Goal: Task Accomplishment & Management: Complete application form

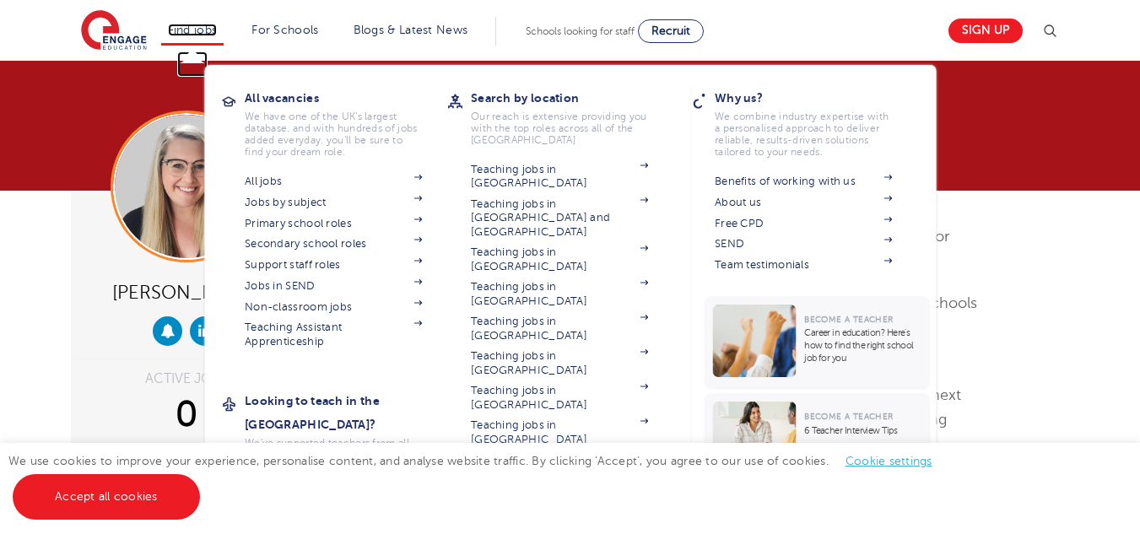
click at [196, 28] on link "Find jobs" at bounding box center [193, 30] width 50 height 13
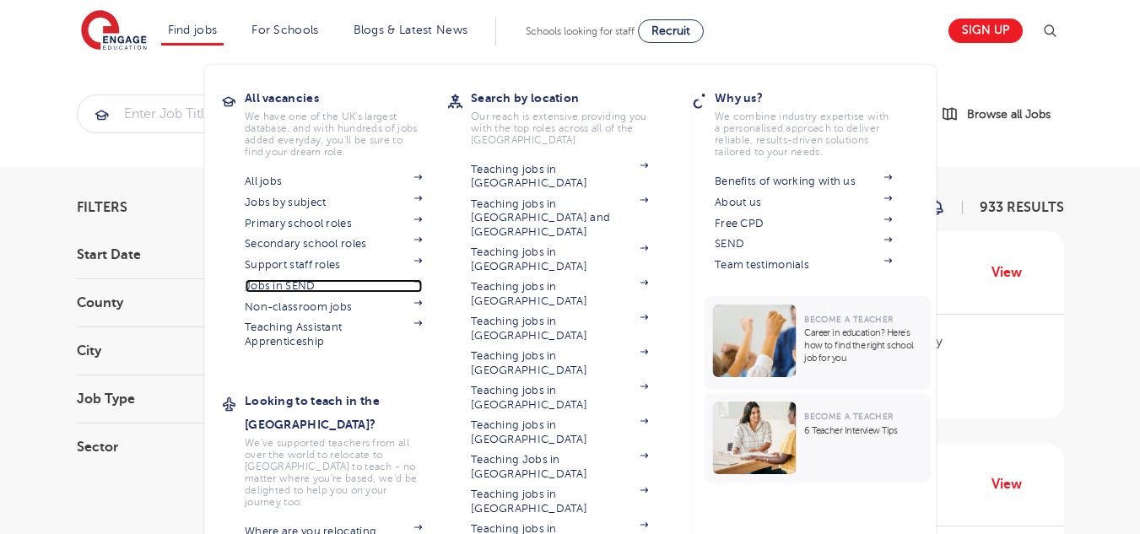
click at [282, 281] on link "Jobs in SEND" at bounding box center [333, 286] width 177 height 14
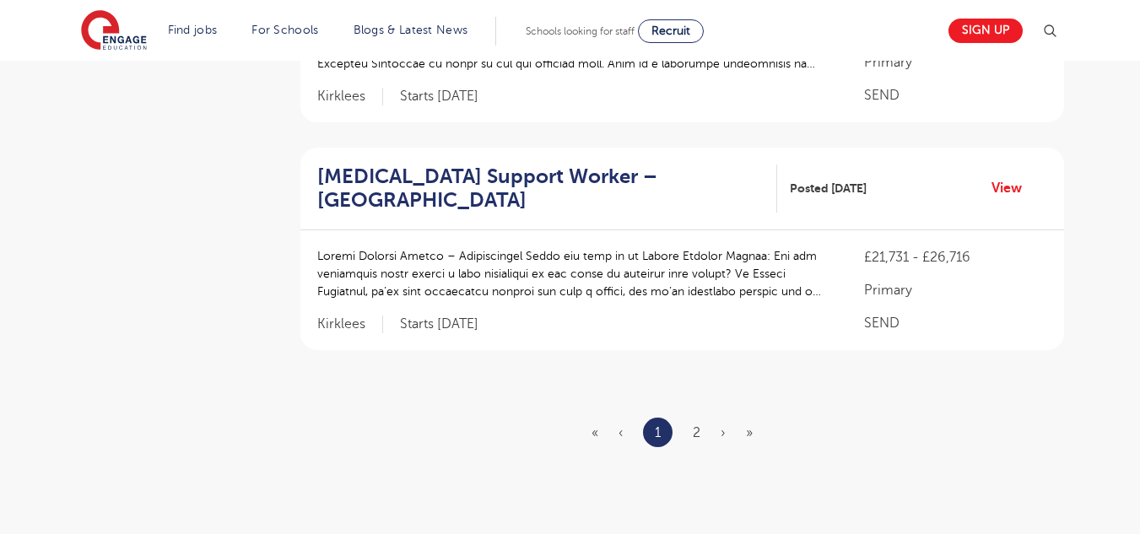
scroll to position [2116, 0]
click at [696, 424] on link "2" at bounding box center [697, 431] width 8 height 15
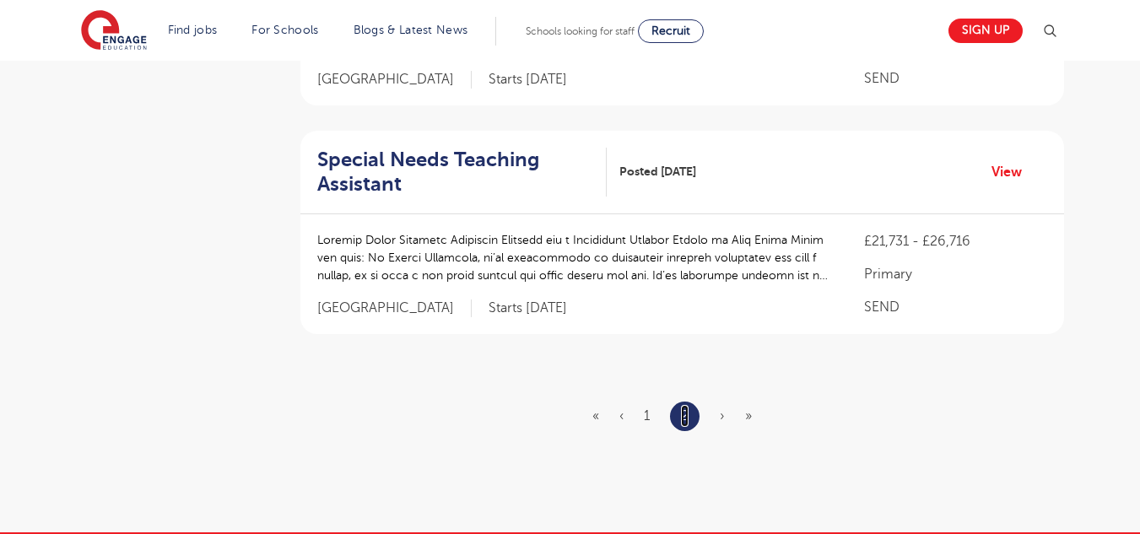
scroll to position [765, 0]
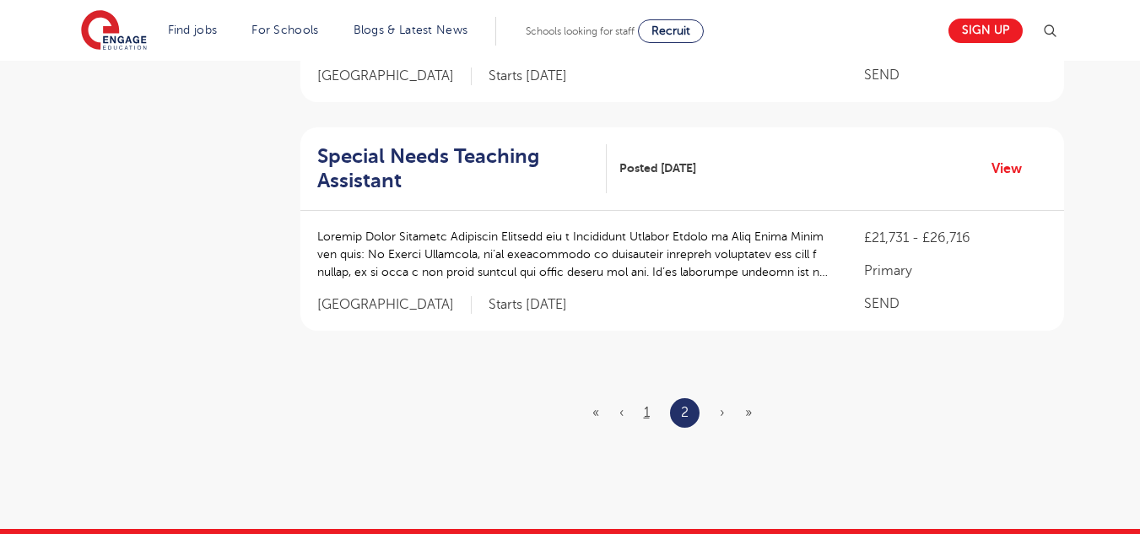
click at [649, 416] on link "1" at bounding box center [647, 412] width 6 height 15
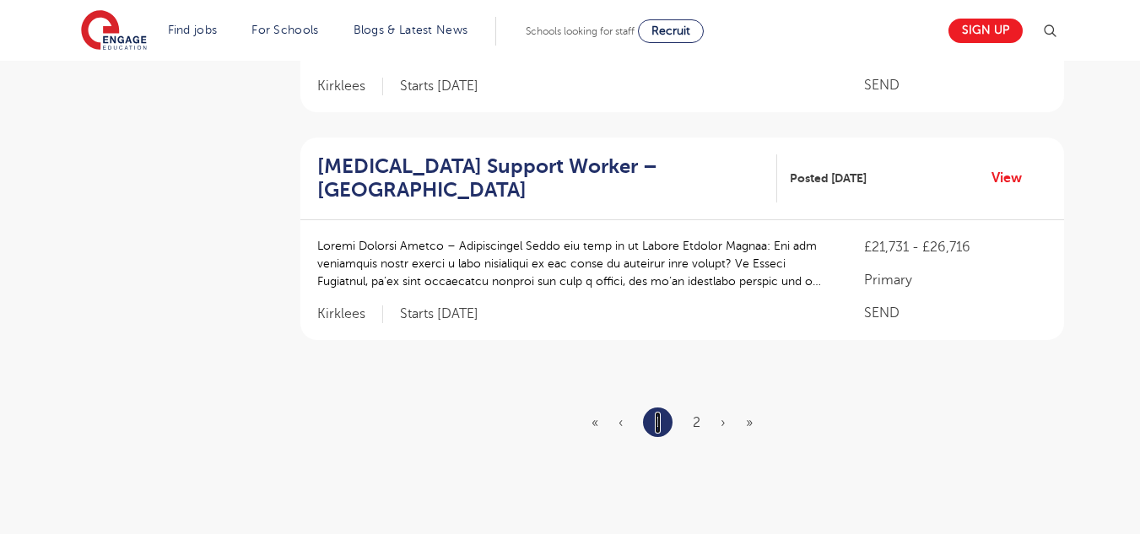
scroll to position [2122, 0]
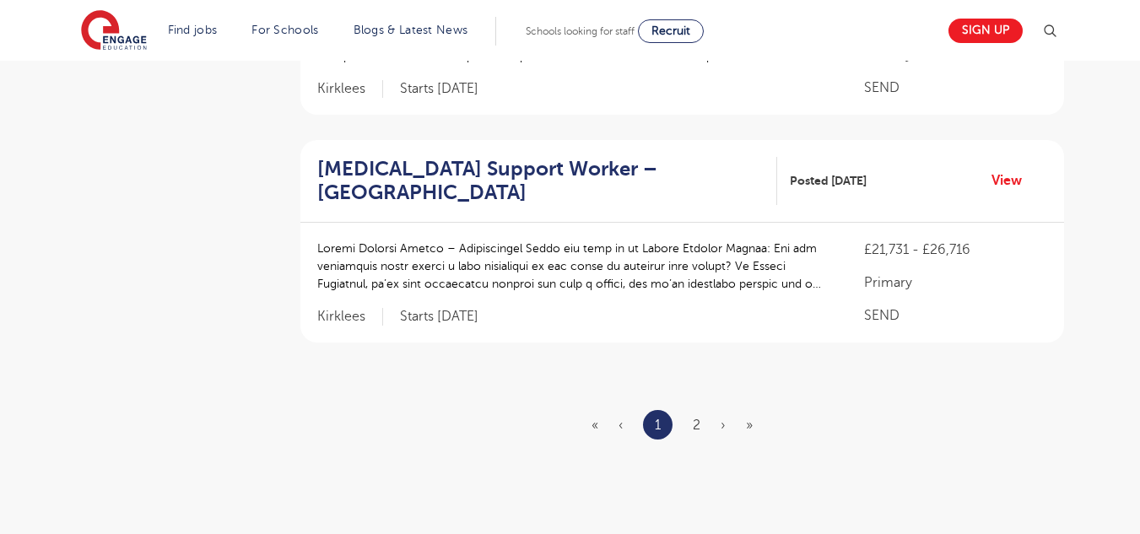
click at [699, 418] on link "2" at bounding box center [697, 425] width 8 height 15
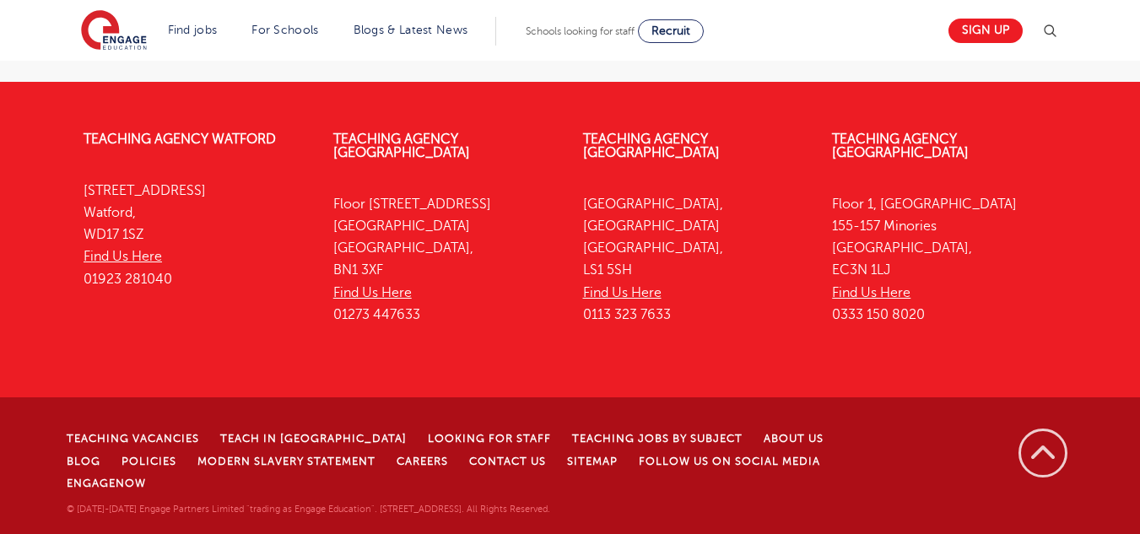
scroll to position [0, 0]
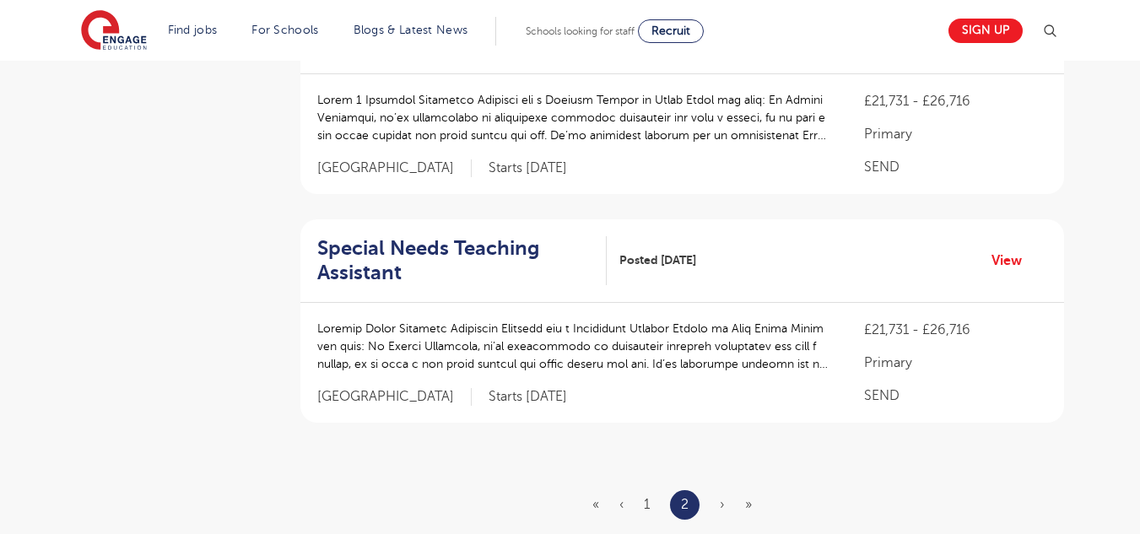
click at [275, 311] on div "Filters Start Date September 14 Show more County Kirklees 7 Leeds 4 Bradford 1 …" at bounding box center [570, 57] width 1013 height 1059
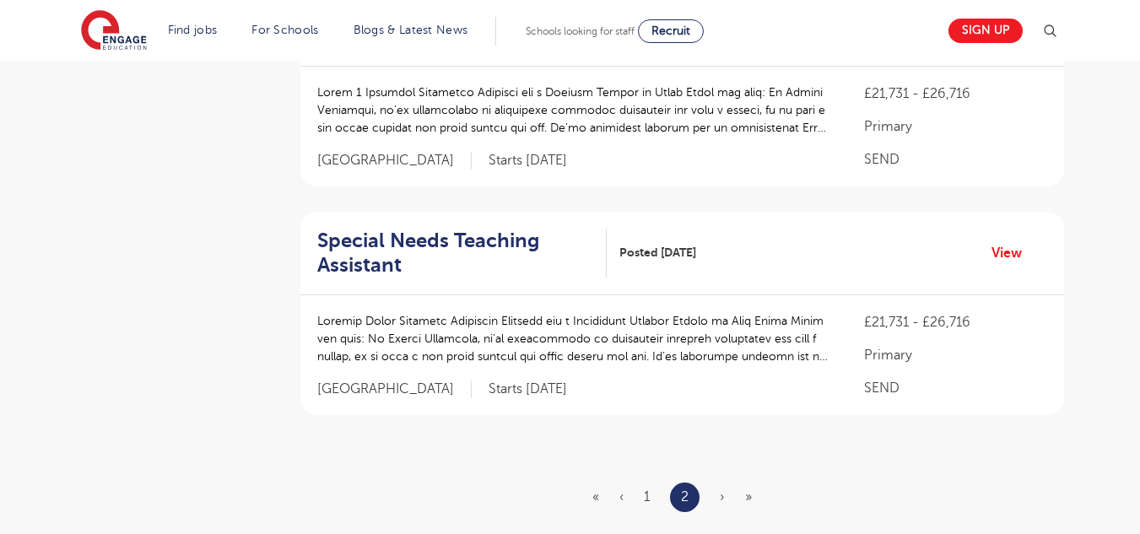
scroll to position [678, 0]
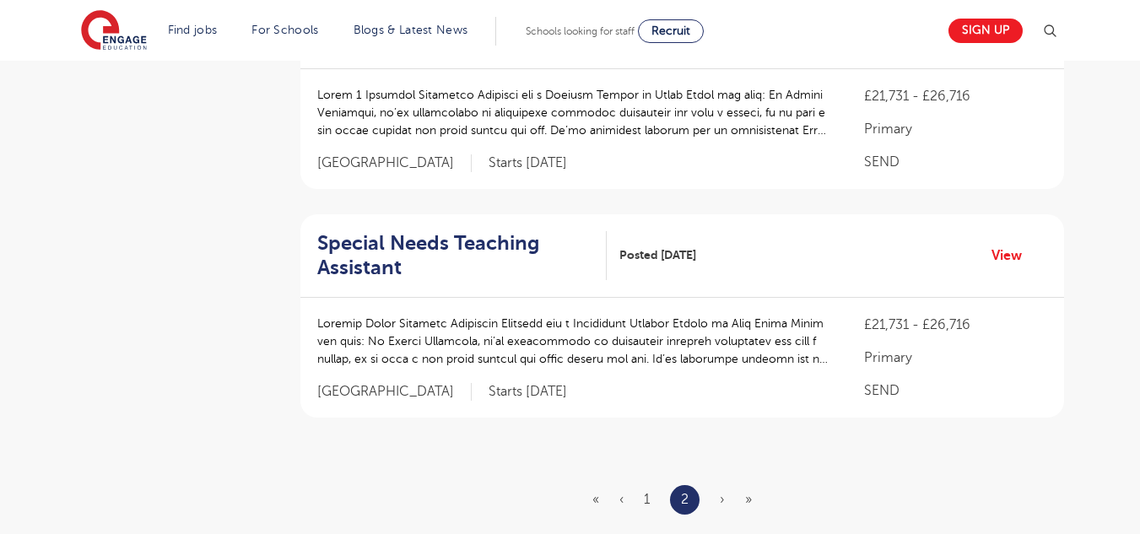
click at [646, 500] on link "1" at bounding box center [647, 499] width 6 height 15
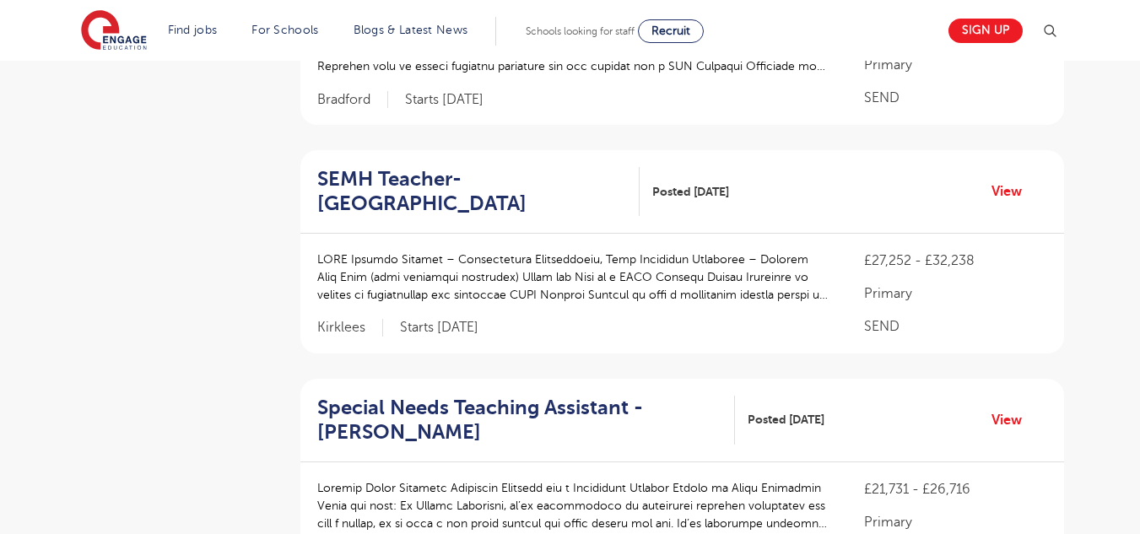
scroll to position [982, 0]
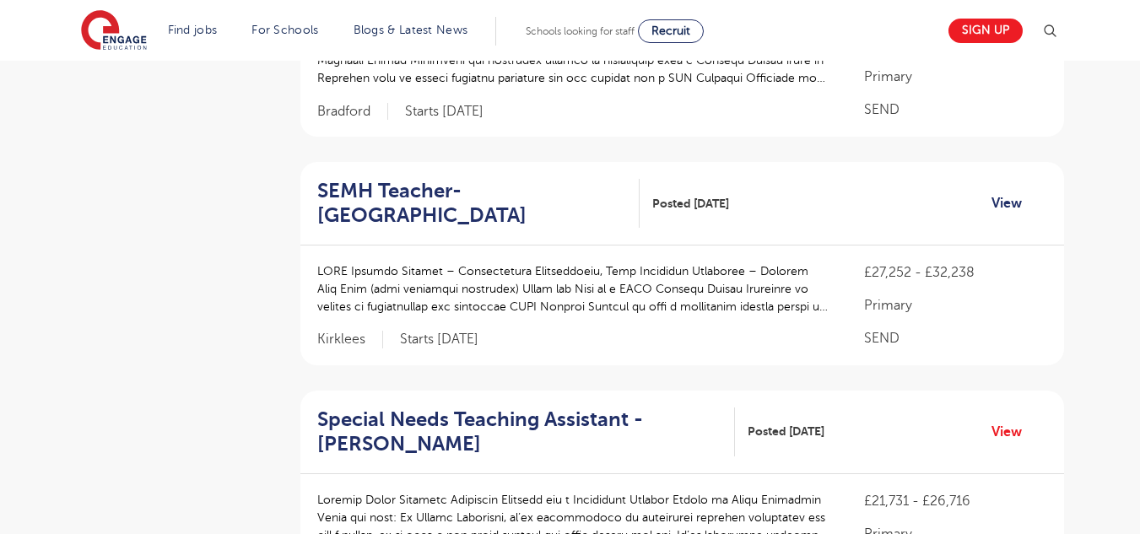
click at [1008, 192] on link "View" at bounding box center [1013, 203] width 43 height 22
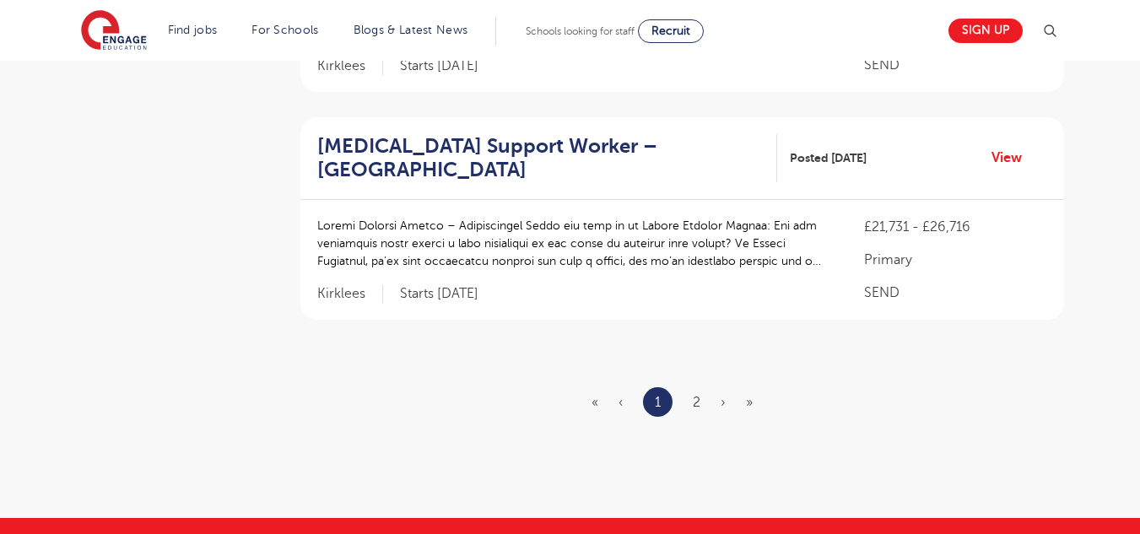
scroll to position [2144, 0]
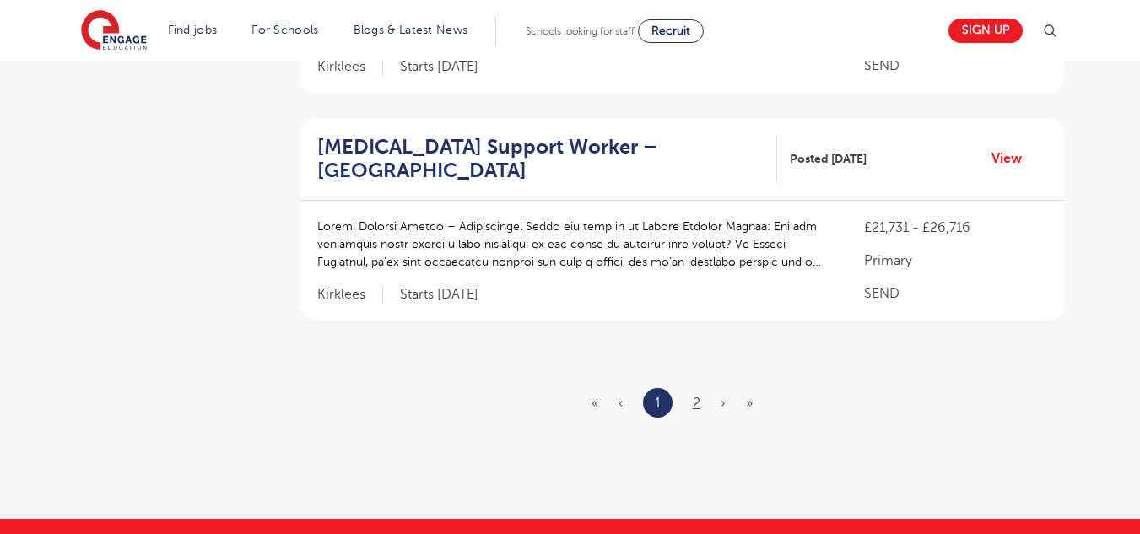
click at [694, 396] on link "2" at bounding box center [697, 403] width 8 height 15
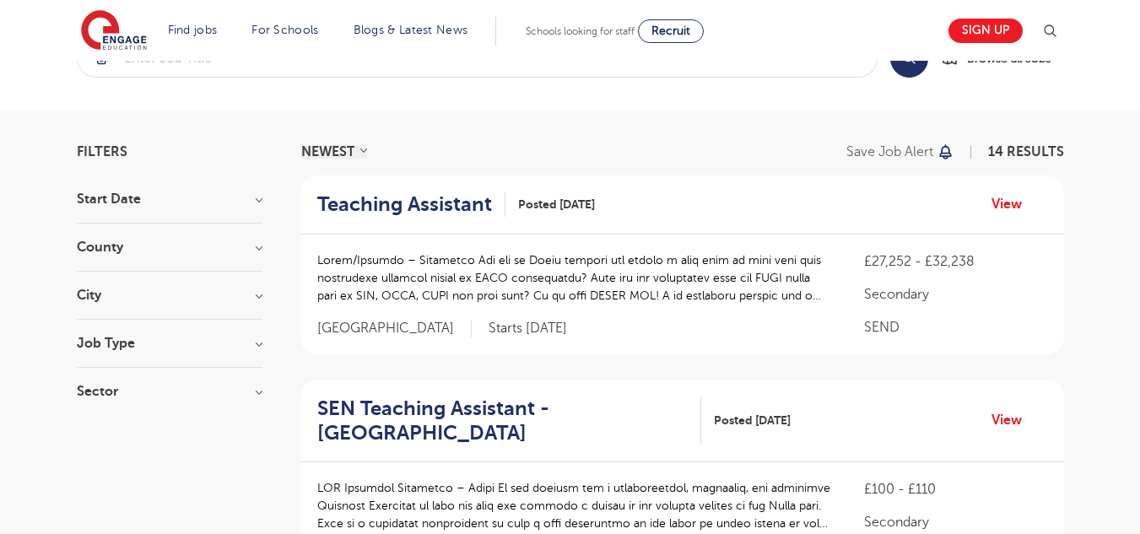
scroll to position [66, 0]
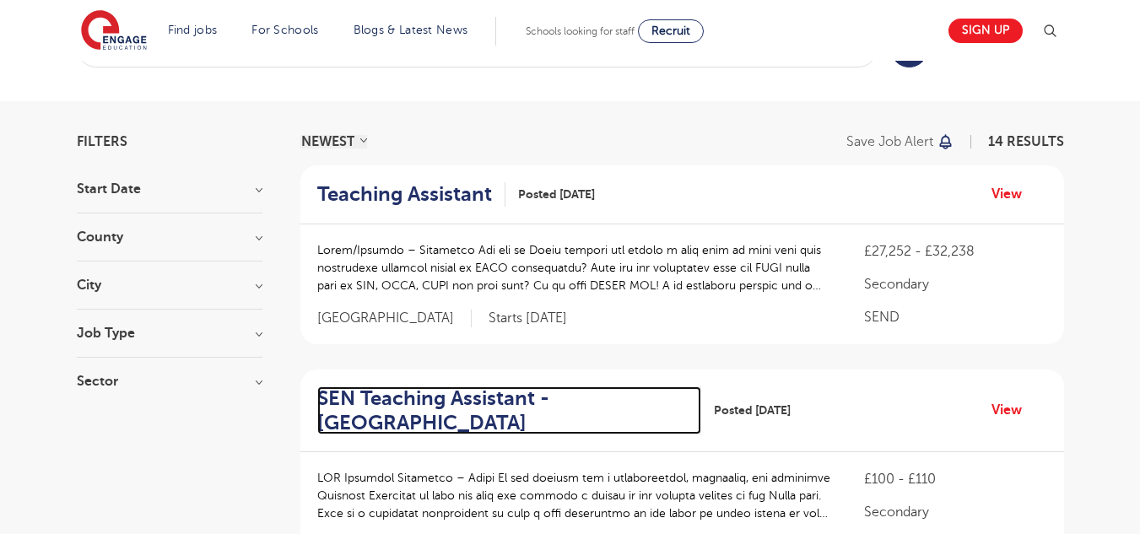
click at [354, 401] on h2 "SEN Teaching Assistant - Leeds" at bounding box center [502, 410] width 371 height 49
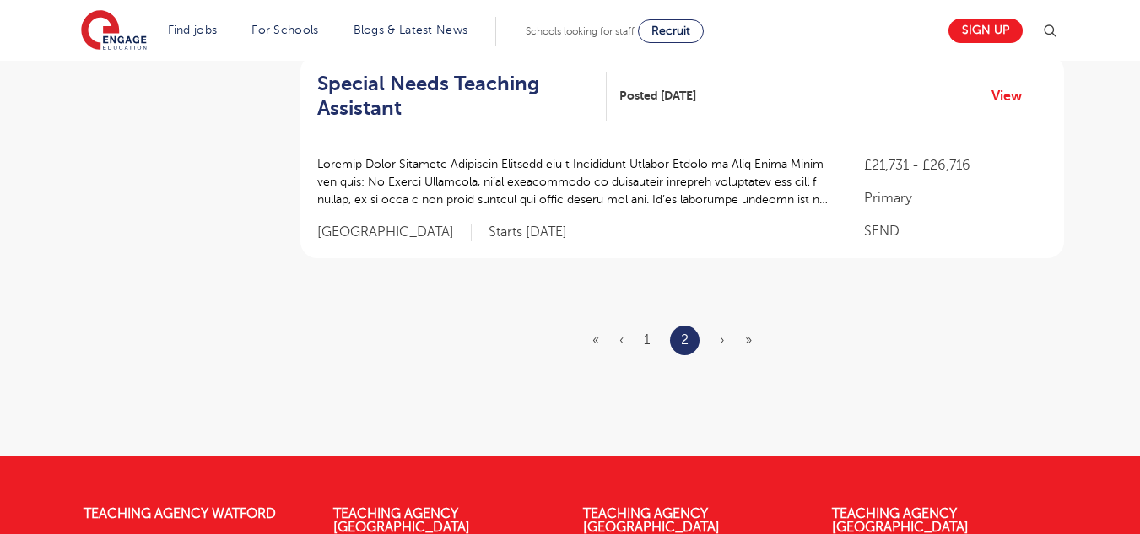
scroll to position [879, 0]
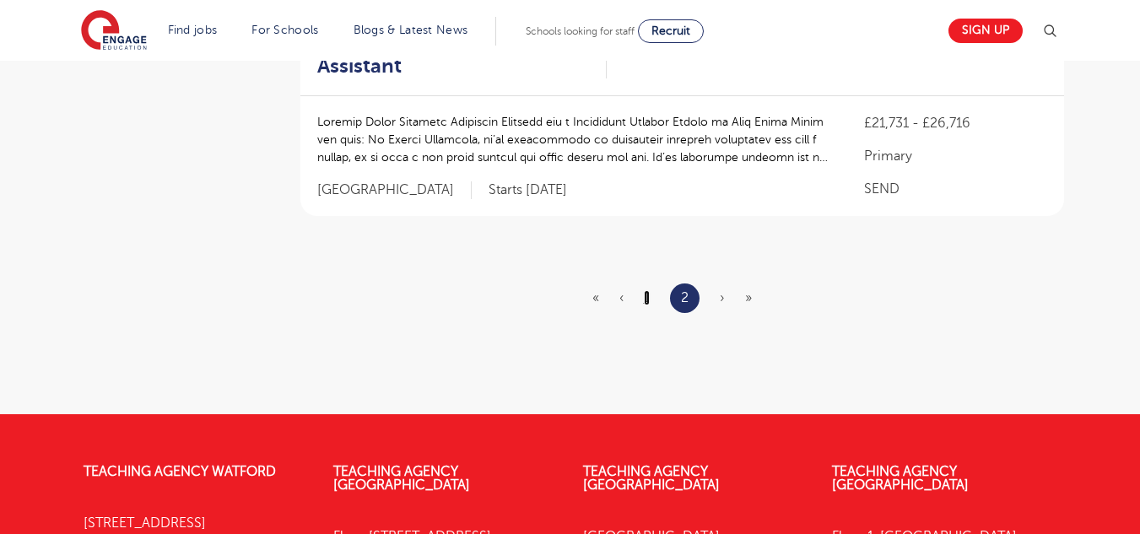
click at [646, 300] on link "1" at bounding box center [647, 297] width 6 height 15
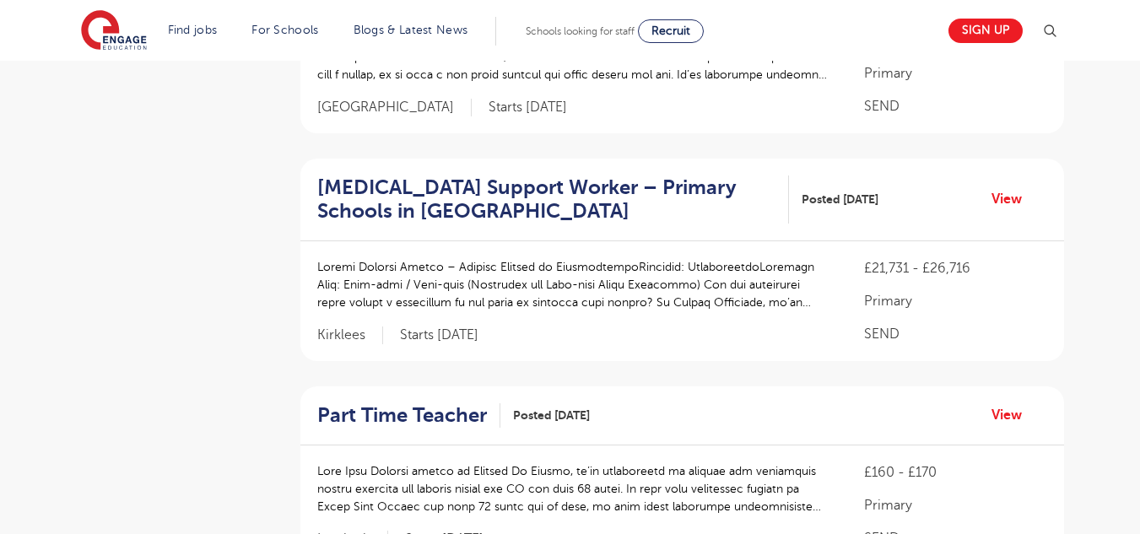
scroll to position [1456, 0]
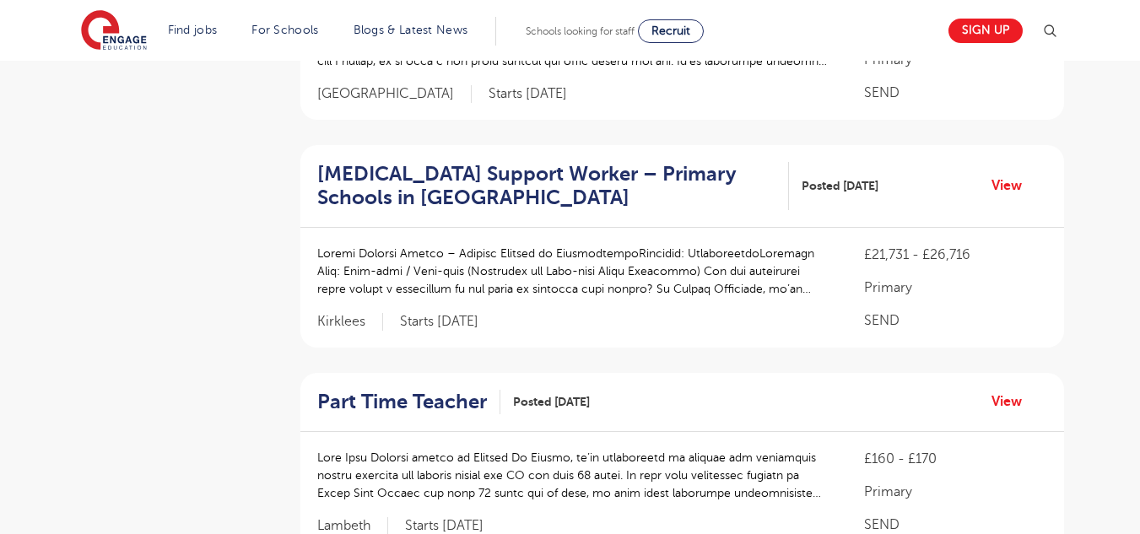
click at [370, 172] on h2 "Autism Support Worker – Primary Schools in Huddersfield" at bounding box center [546, 186] width 458 height 49
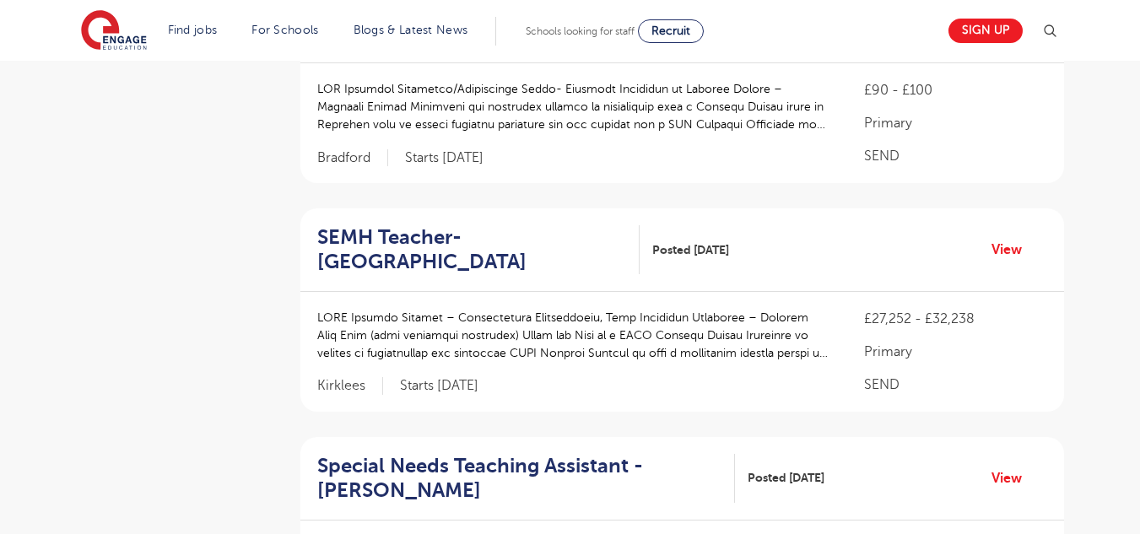
scroll to position [928, 0]
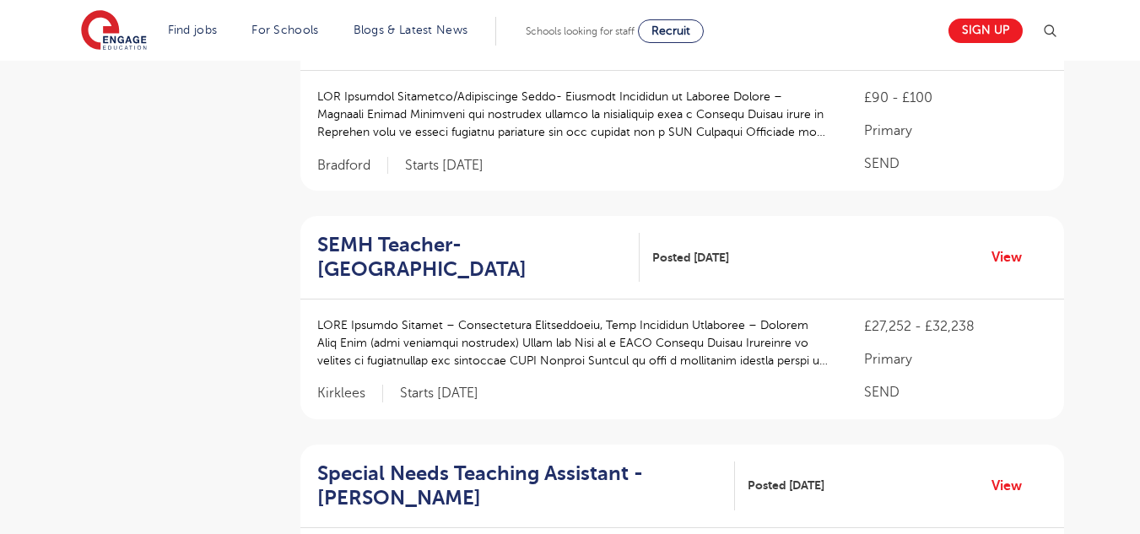
click at [370, 233] on h2 "SEMH Teacher- Primary School" at bounding box center [472, 257] width 310 height 49
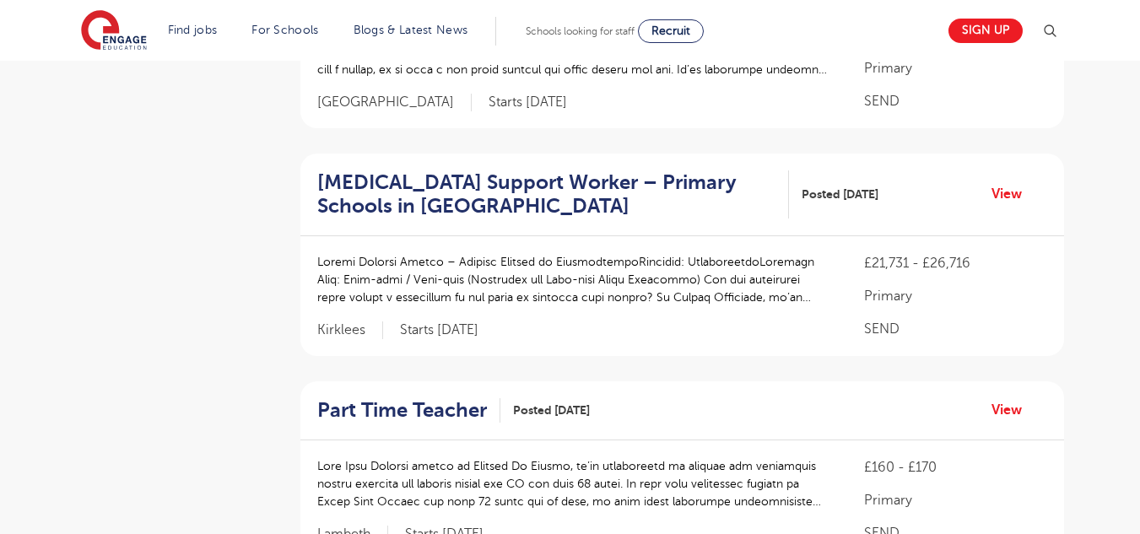
scroll to position [1447, 0]
click at [700, 171] on h2 "Autism Support Worker – Primary Schools in Huddersfield" at bounding box center [546, 195] width 458 height 49
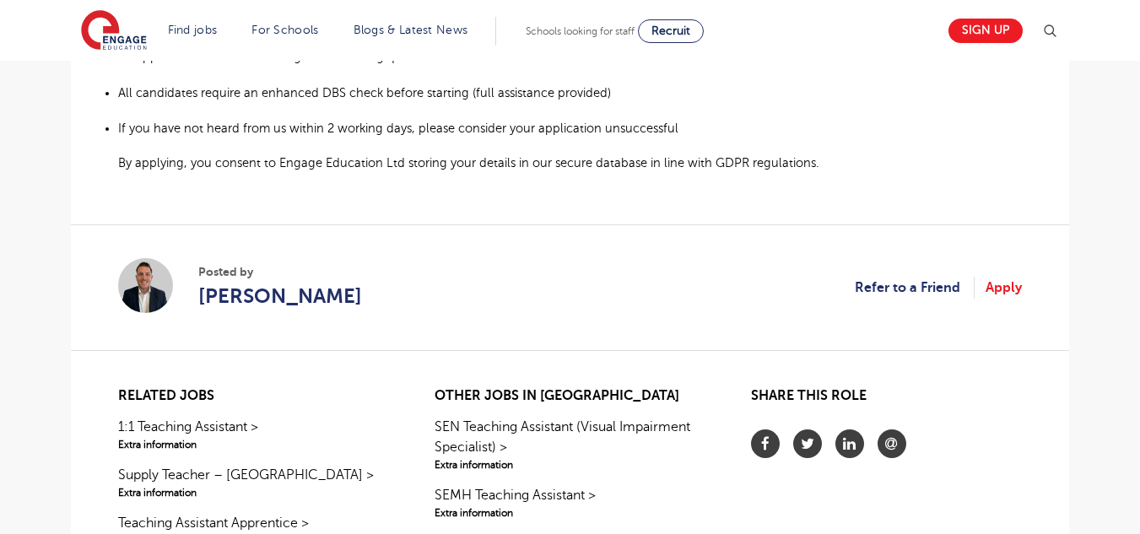
scroll to position [1465, 0]
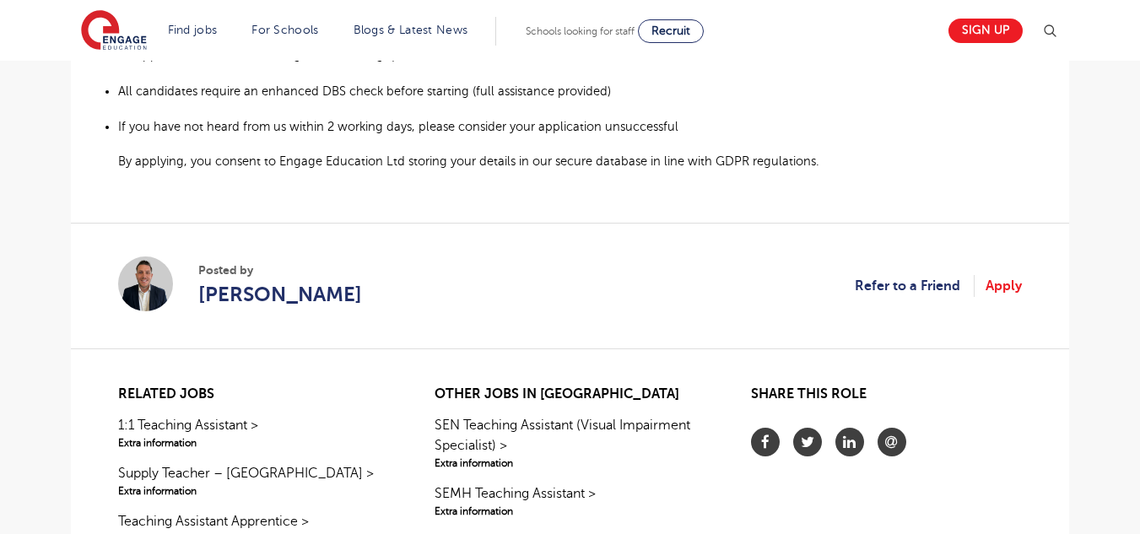
click at [134, 279] on img at bounding box center [145, 284] width 55 height 55
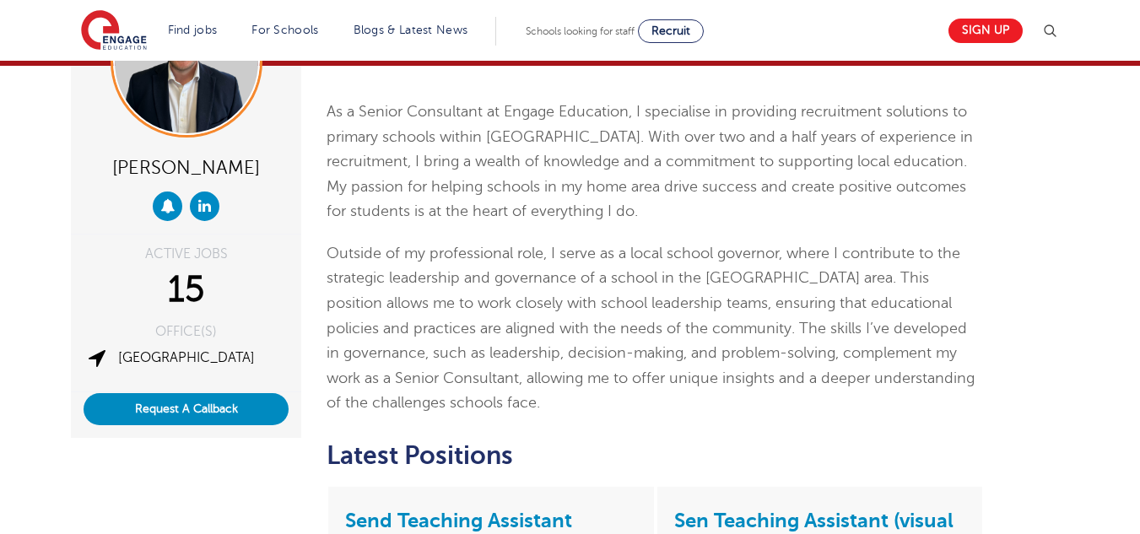
scroll to position [127, 0]
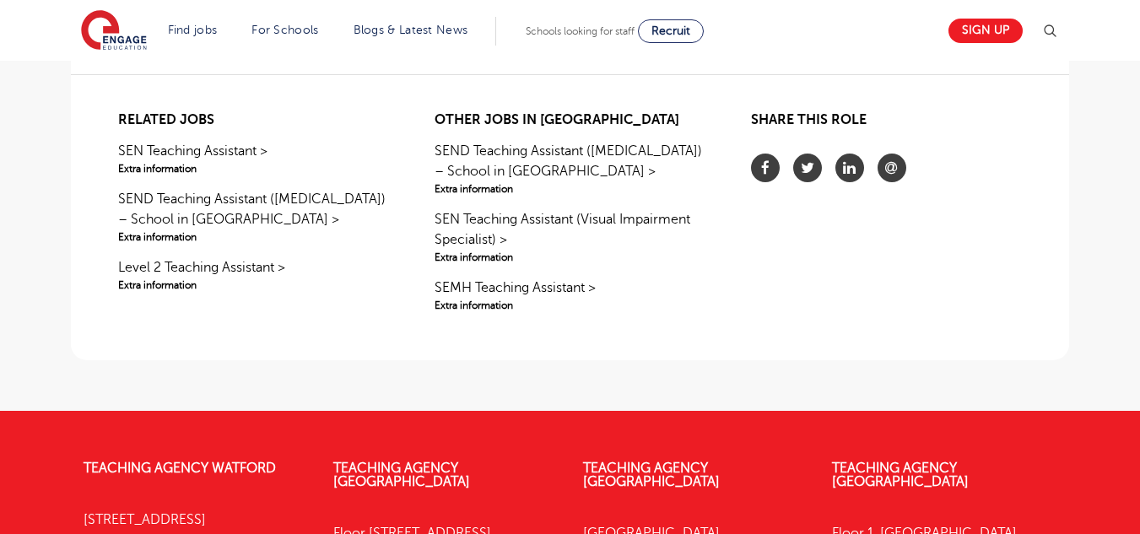
scroll to position [1687, 0]
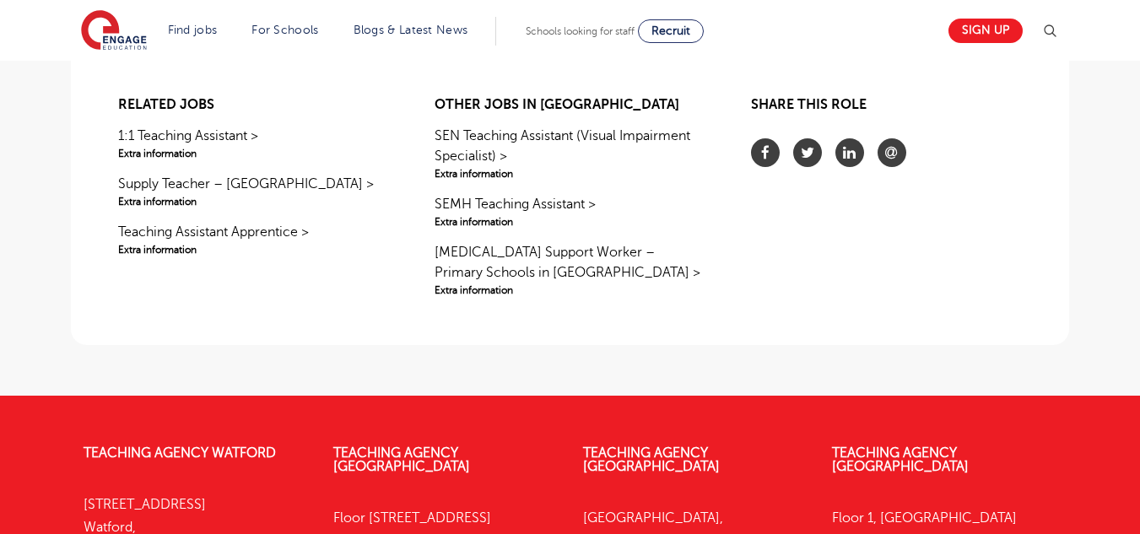
scroll to position [1706, 0]
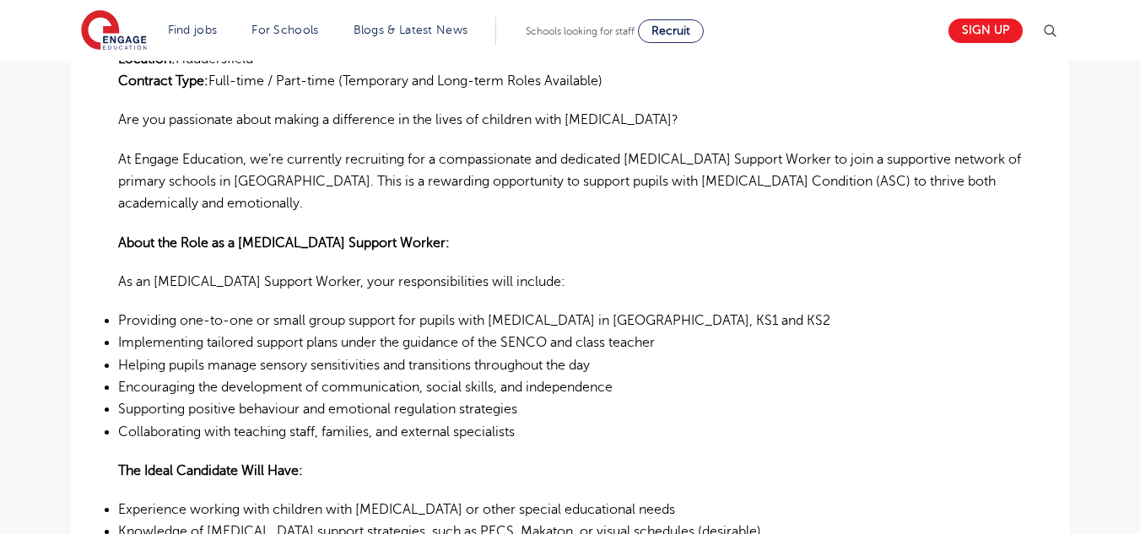
scroll to position [465, 0]
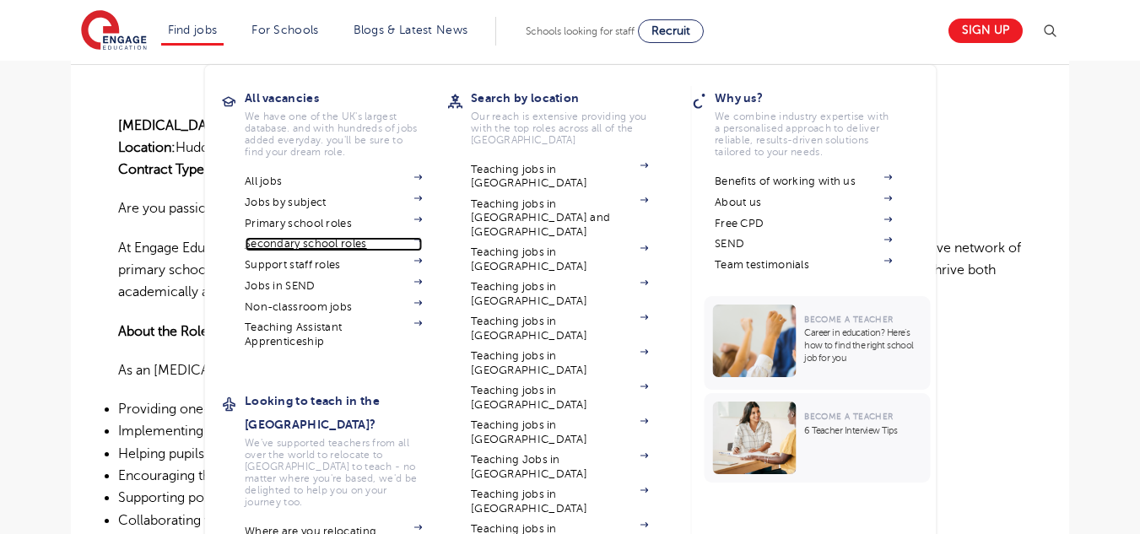
click at [375, 245] on link "Secondary school roles" at bounding box center [333, 244] width 177 height 14
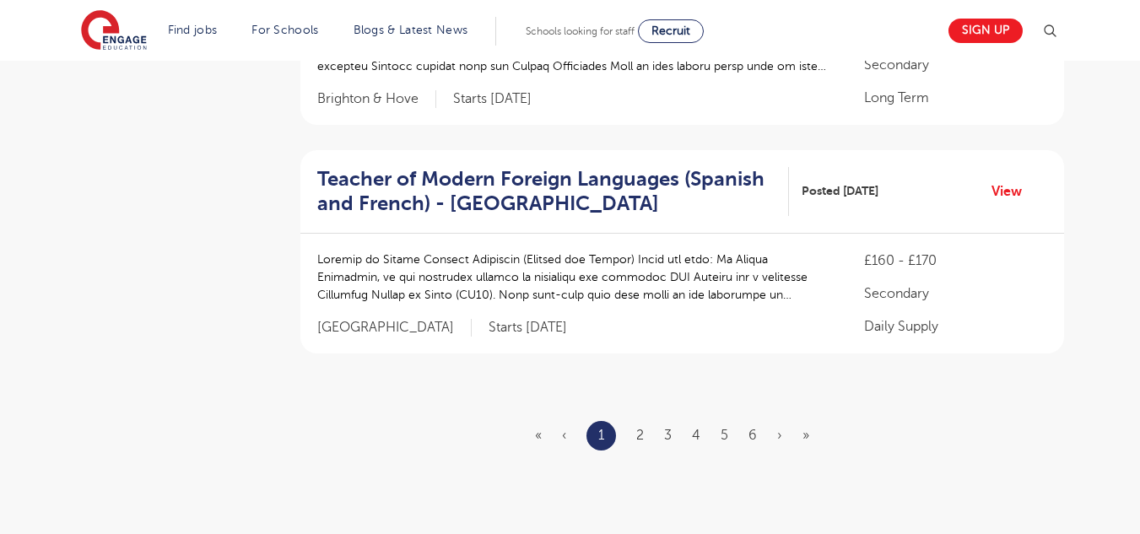
scroll to position [2056, 0]
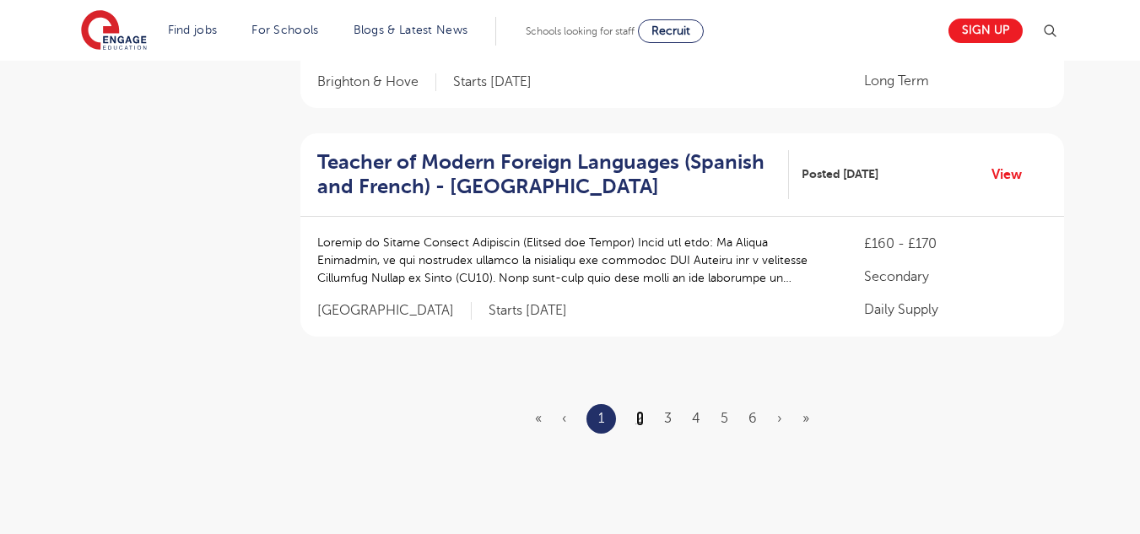
click at [640, 421] on link "2" at bounding box center [640, 418] width 8 height 15
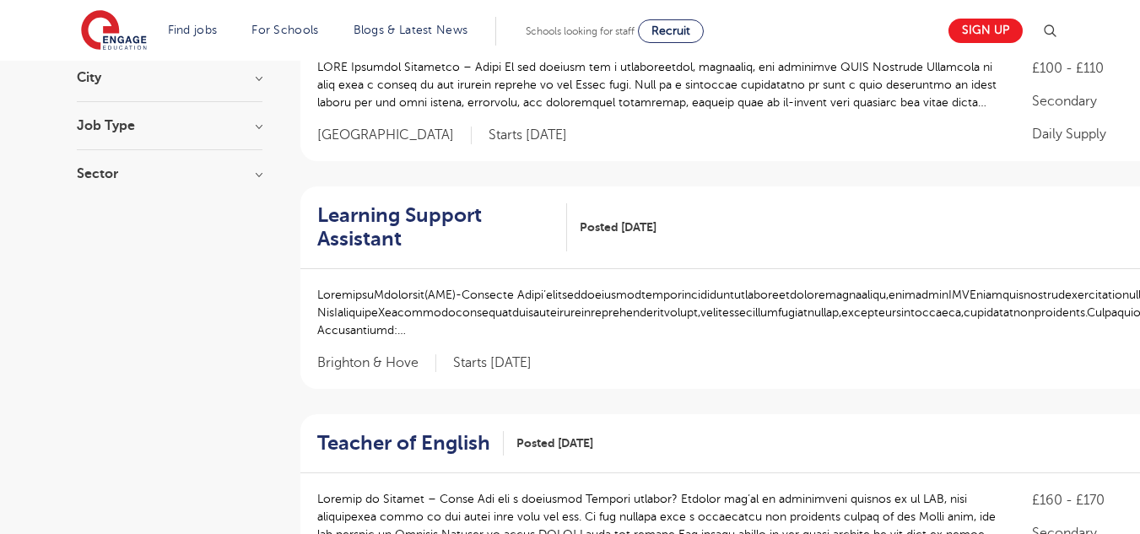
scroll to position [300, 0]
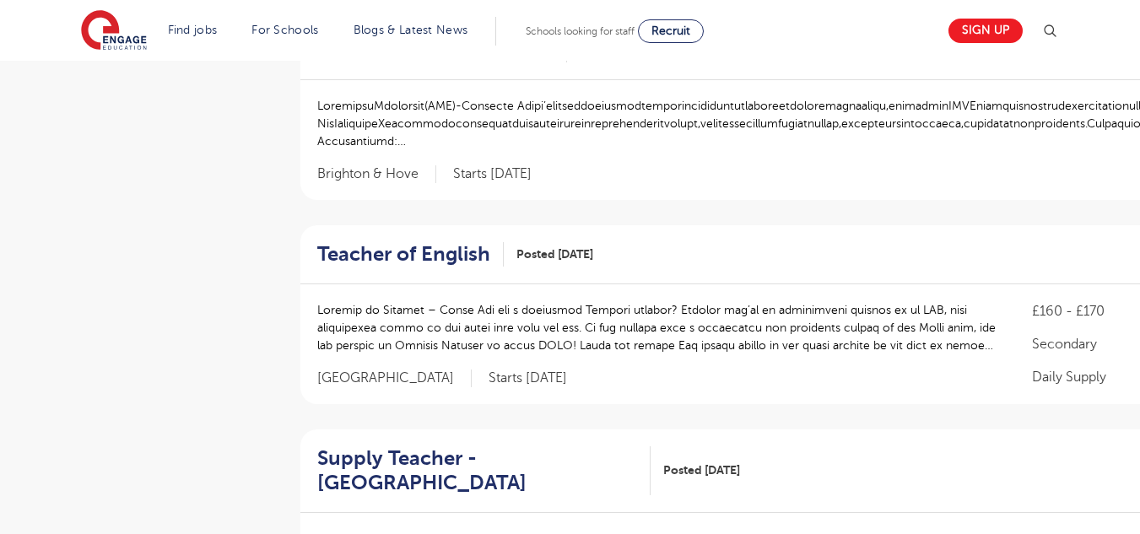
click at [660, 432] on div "Supply Teacher - [GEOGRAPHIC_DATA] Posted [DATE] View" at bounding box center [793, 472] width 987 height 84
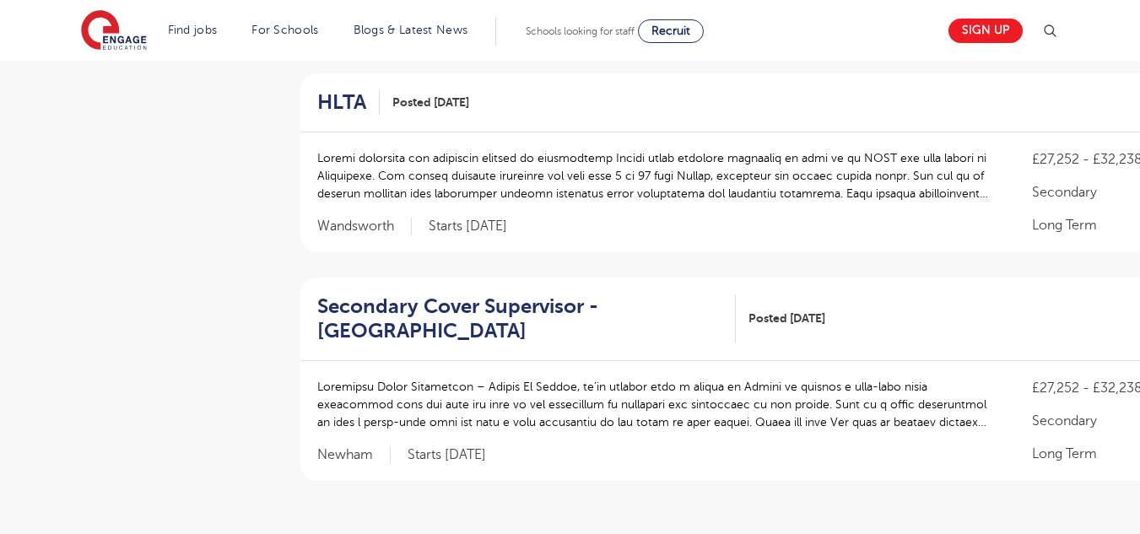
scroll to position [1912, 0]
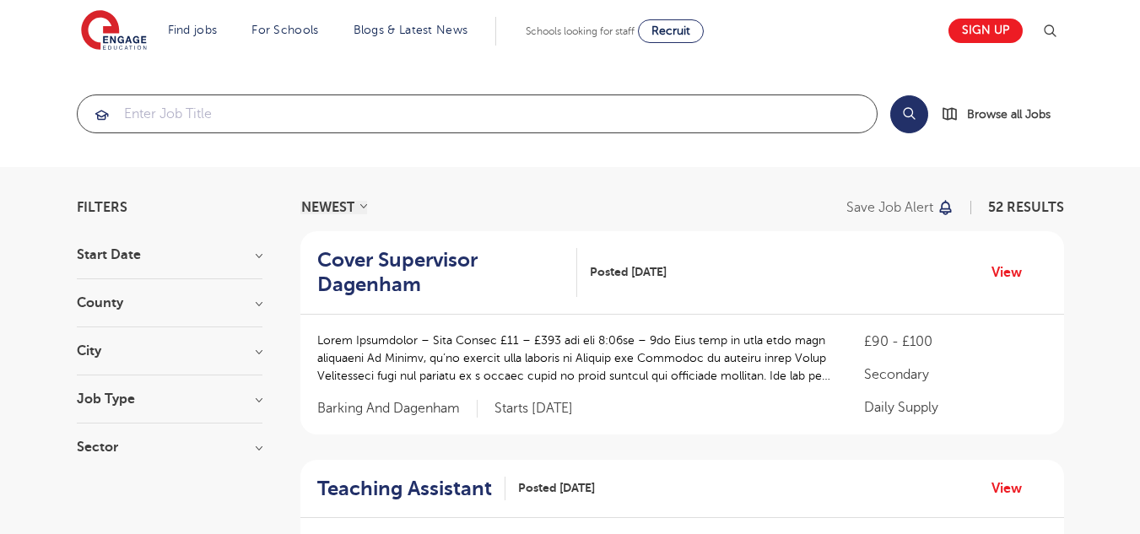
click at [201, 127] on input "search" at bounding box center [477, 113] width 799 height 37
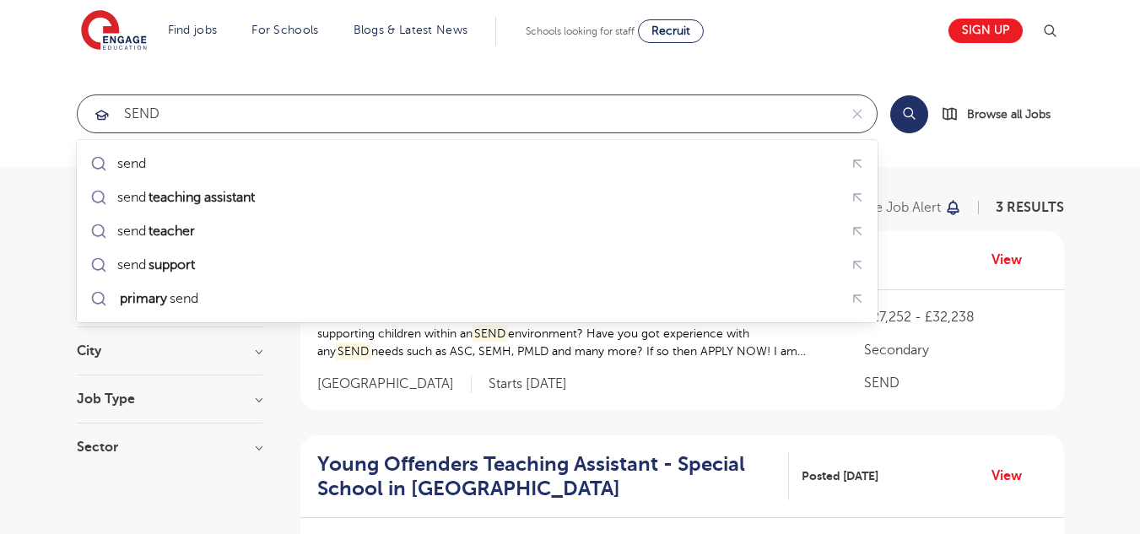
type input "SEND"
click button "Submit" at bounding box center [0, 0] width 0 height 0
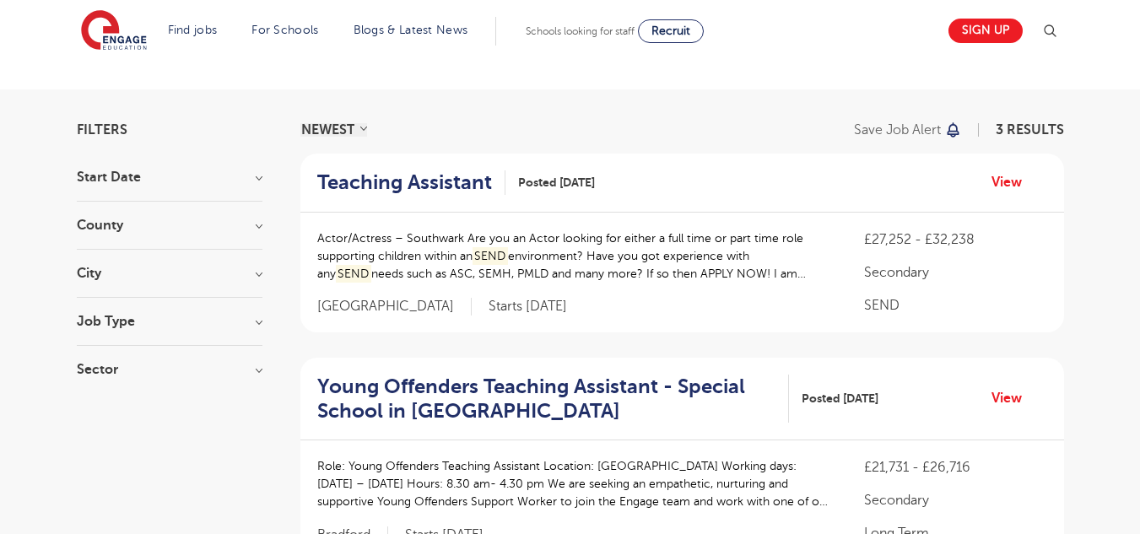
scroll to position [73, 0]
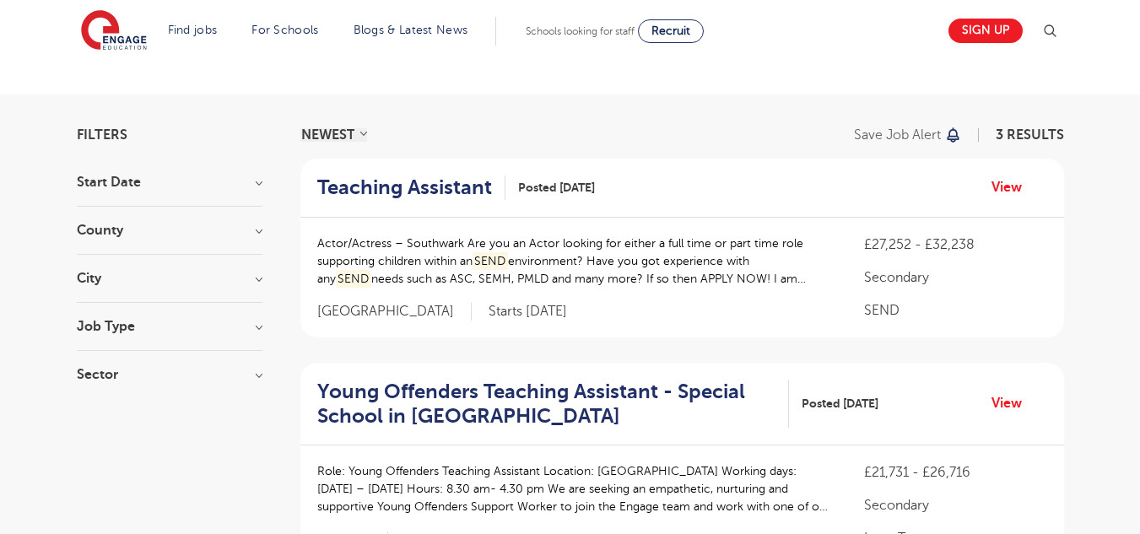
click at [223, 332] on h3 "Job Type" at bounding box center [170, 327] width 186 height 14
click at [102, 361] on label "Long Term 2" at bounding box center [144, 361] width 84 height 22
click at [102, 361] on input "Long Term 2" at bounding box center [107, 359] width 11 height 11
checkbox input "true"
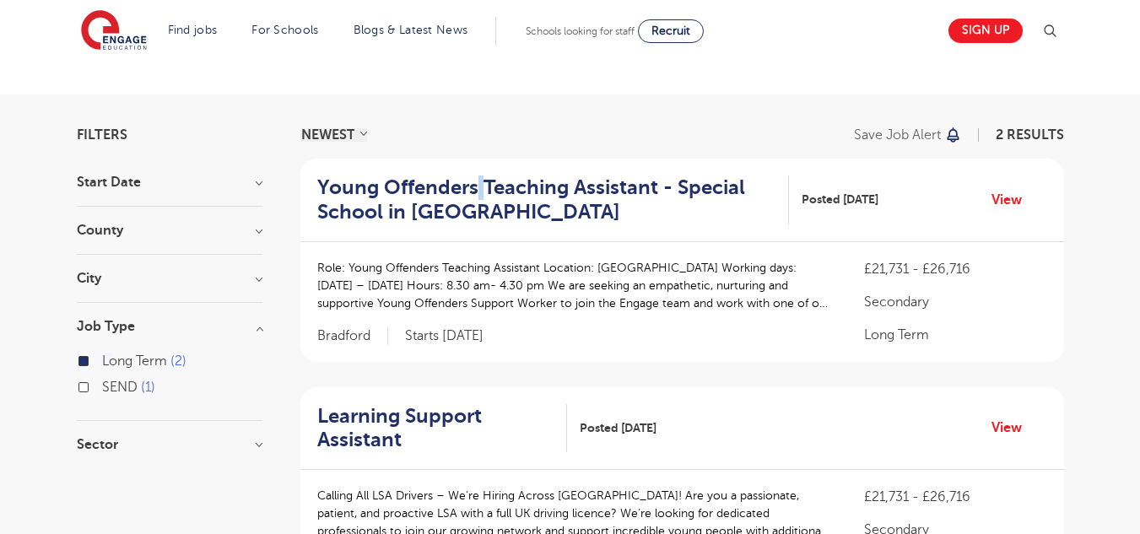
drag, startPoint x: 474, startPoint y: 168, endPoint x: 481, endPoint y: 189, distance: 22.1
click at [481, 189] on div "Young Offenders Teaching Assistant - Special School in Bradford Posted 22/07/25…" at bounding box center [682, 201] width 764 height 84
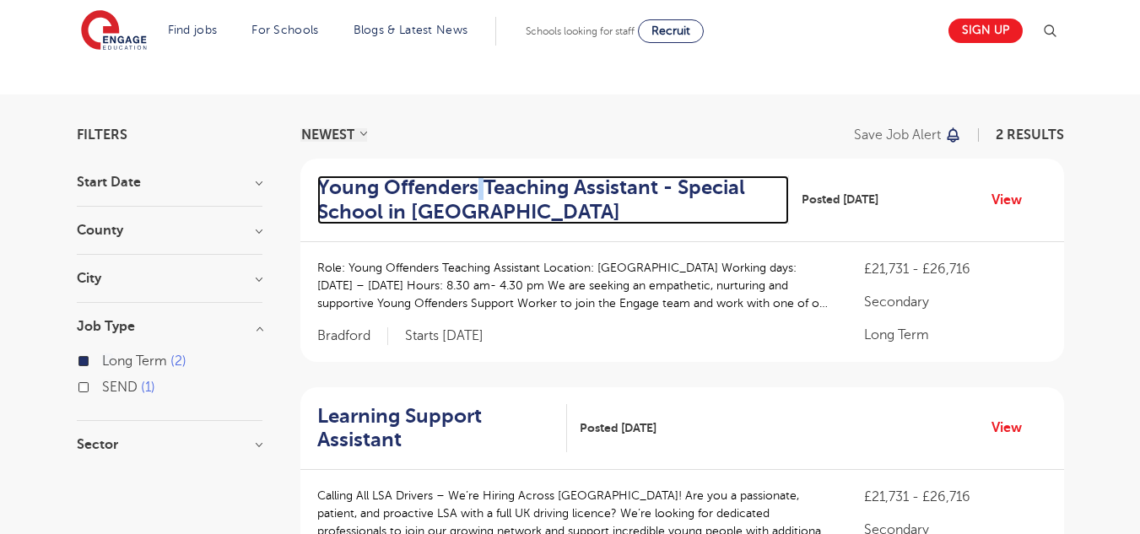
click at [481, 189] on h2 "Young Offenders Teaching Assistant - Special School in Bradford" at bounding box center [546, 200] width 458 height 49
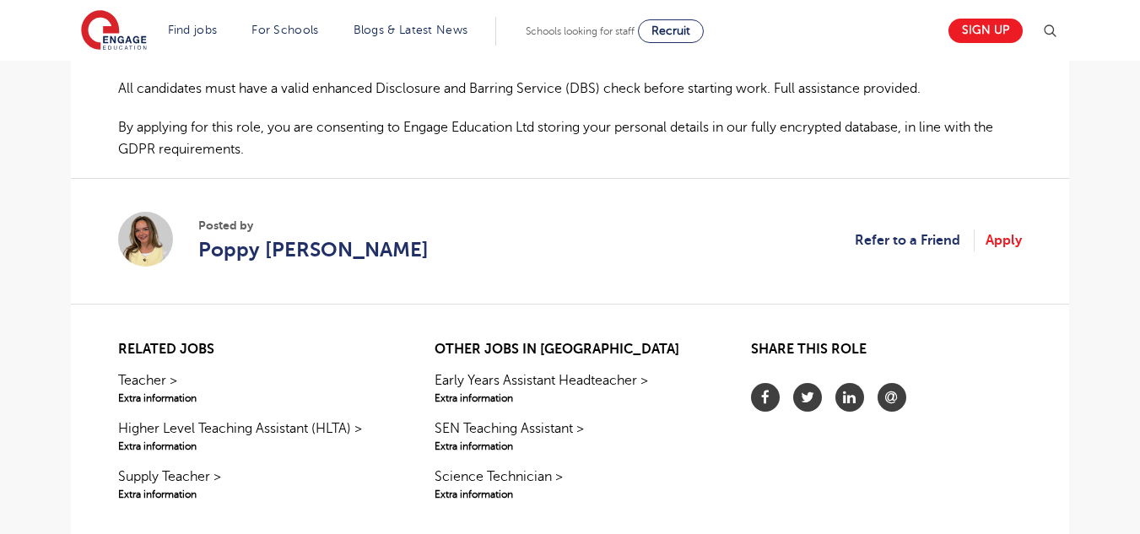
scroll to position [1319, 0]
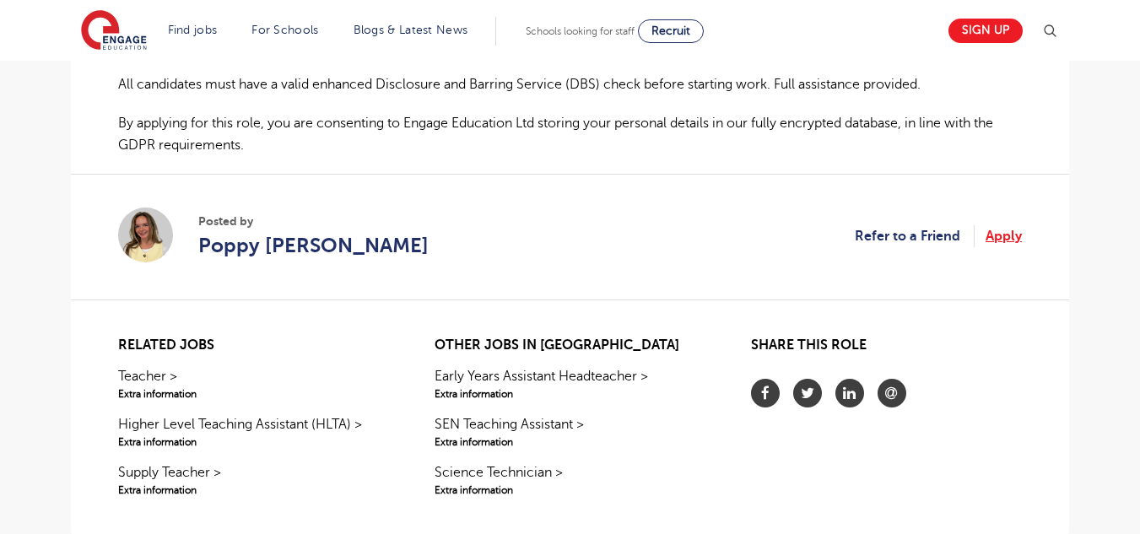
click at [1016, 236] on link "Apply" at bounding box center [1004, 236] width 36 height 22
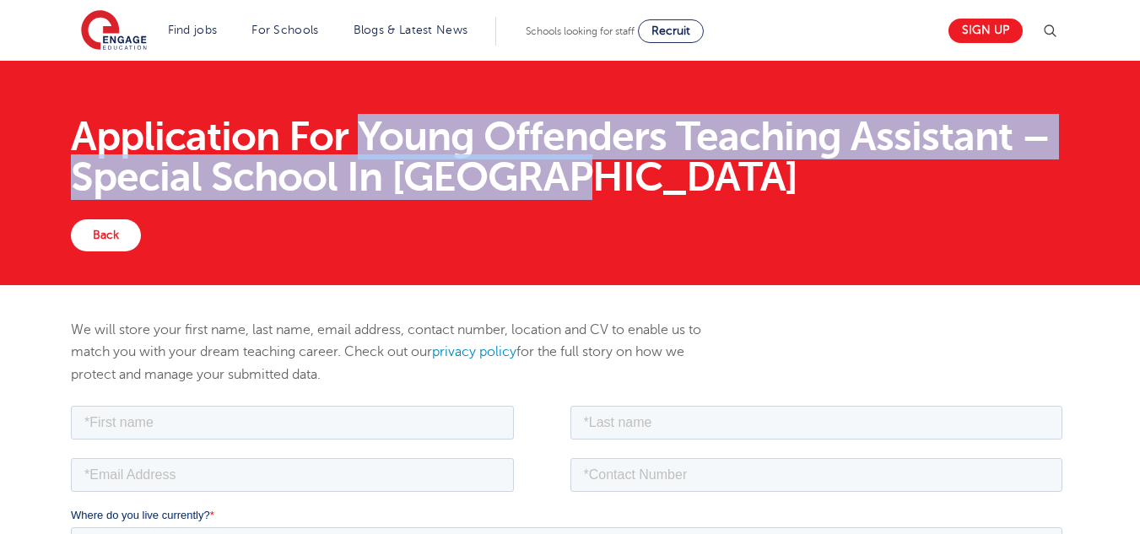
drag, startPoint x: 359, startPoint y: 127, endPoint x: 564, endPoint y: 172, distance: 209.9
click at [564, 172] on h1 "Application For Young Offenders Teaching Assistant – Special School In [GEOGRAP…" at bounding box center [570, 156] width 998 height 81
copy h1 "Young Offenders Teaching Assistant – Special School In [GEOGRAPHIC_DATA]"
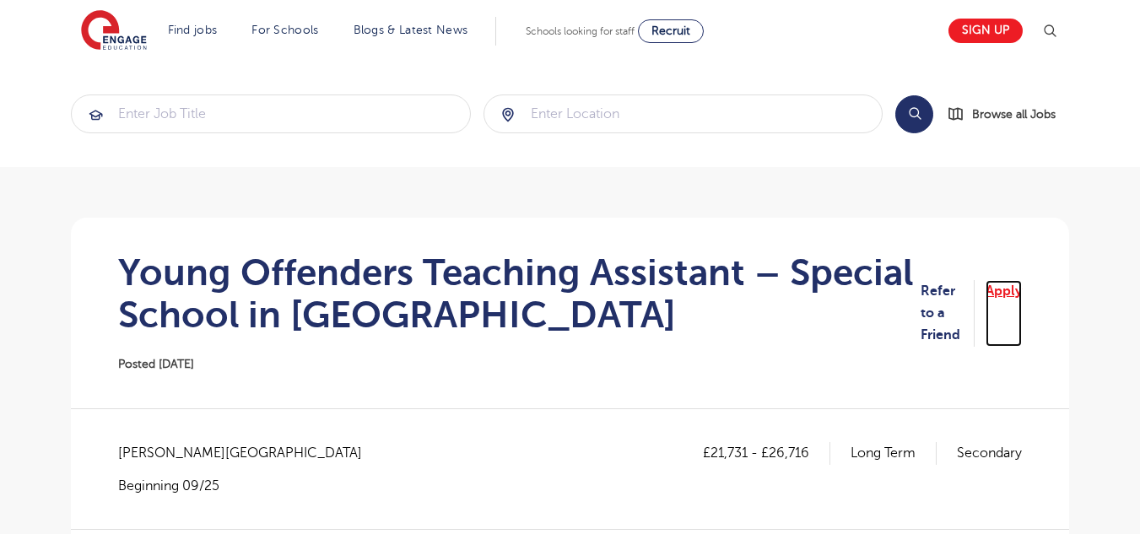
click at [1002, 305] on link "Apply" at bounding box center [1004, 313] width 36 height 67
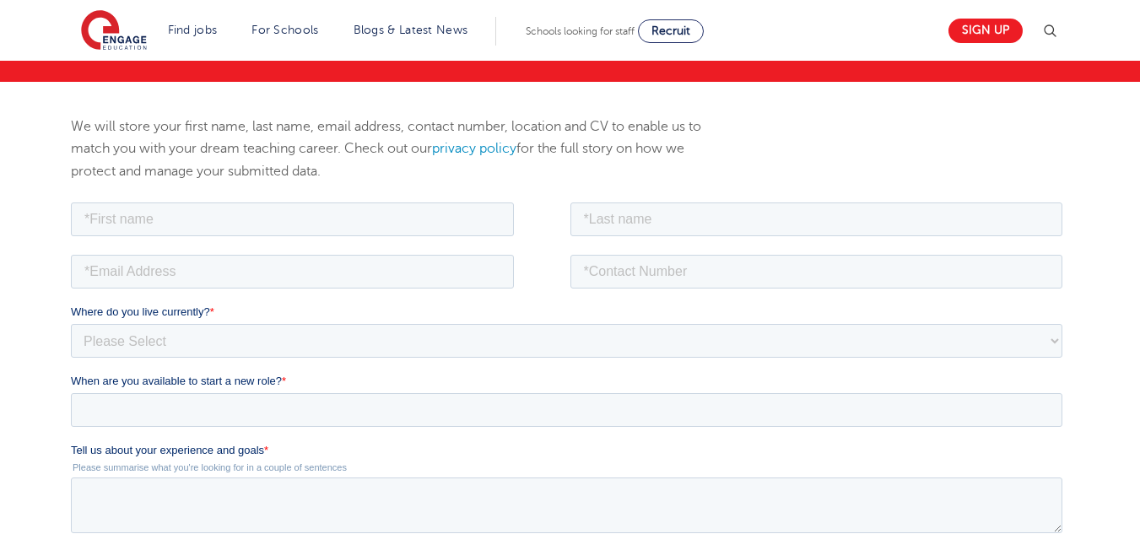
scroll to position [213, 0]
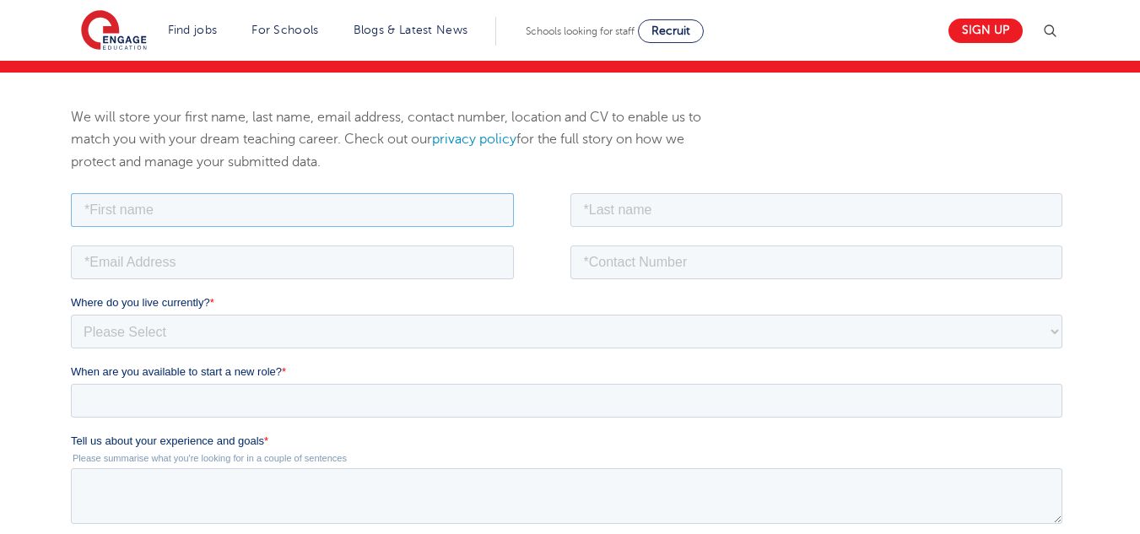
click at [137, 209] on input "text" at bounding box center [292, 209] width 443 height 34
type input "[PERSON_NAME]"
click at [641, 208] on input "text" at bounding box center [816, 209] width 493 height 34
type input "[PERSON_NAME]"
click at [152, 269] on input "email" at bounding box center [292, 262] width 443 height 34
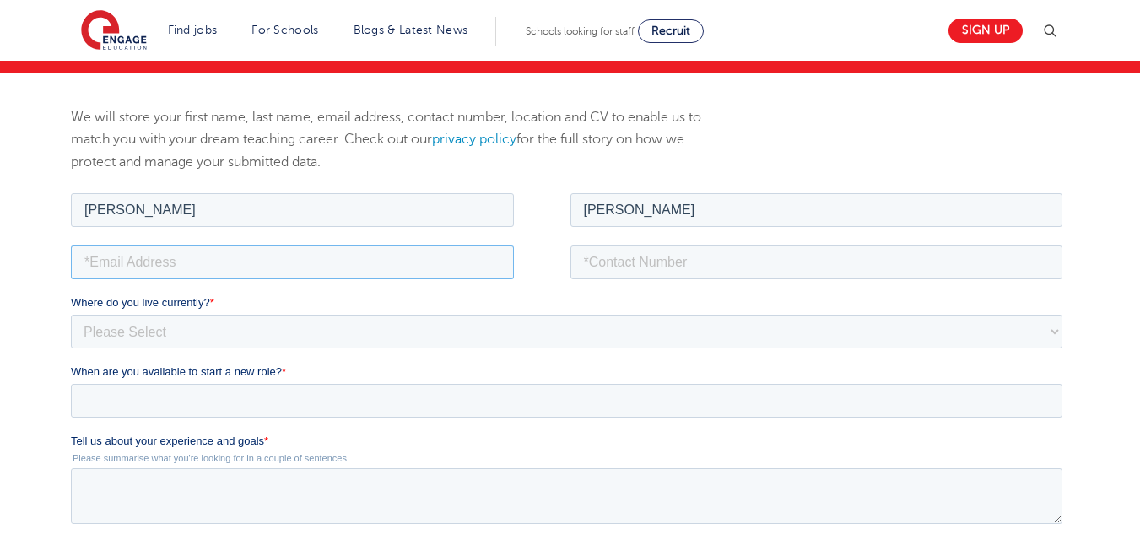
type input "ccmilla880@gmail.com"
click at [625, 276] on input "tel" at bounding box center [816, 262] width 493 height 34
type input "(317)316-8150"
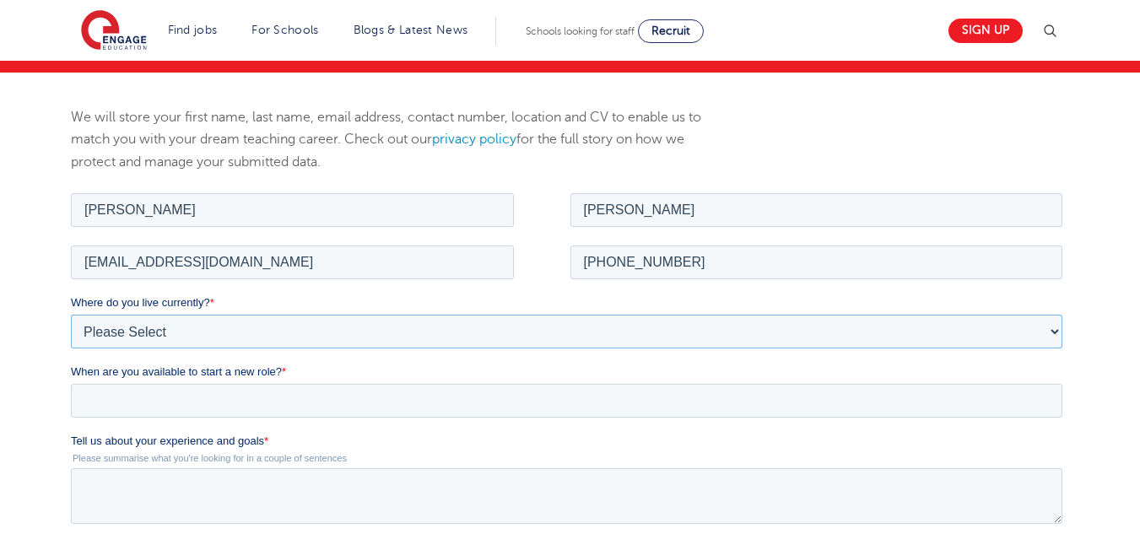
click at [195, 330] on select "Please Select UK Canada Ireland Australia New Zealand Europe USA South Africa J…" at bounding box center [567, 331] width 992 height 34
click at [71, 314] on select "Please Select UK Canada Ireland Australia New Zealand Europe USA South Africa J…" at bounding box center [567, 331] width 992 height 34
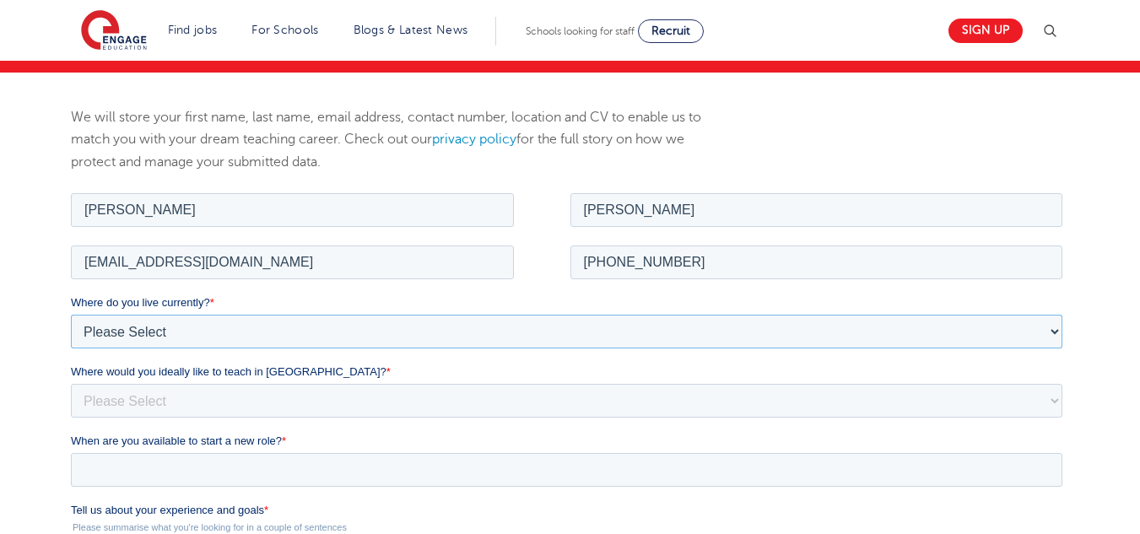
click at [398, 341] on select "Please Select UK Canada Ireland Australia New Zealand Europe USA South Africa J…" at bounding box center [567, 331] width 992 height 34
select select "USA"
click at [71, 314] on select "Please Select UK Canada Ireland Australia New Zealand Europe USA South Africa J…" at bounding box center [567, 331] width 992 height 34
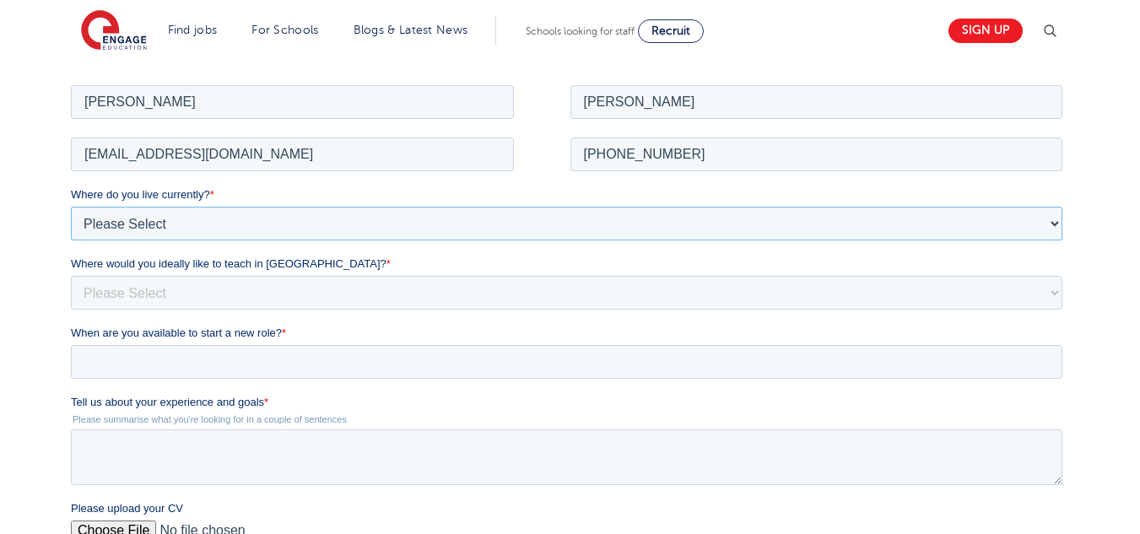
scroll to position [326, 0]
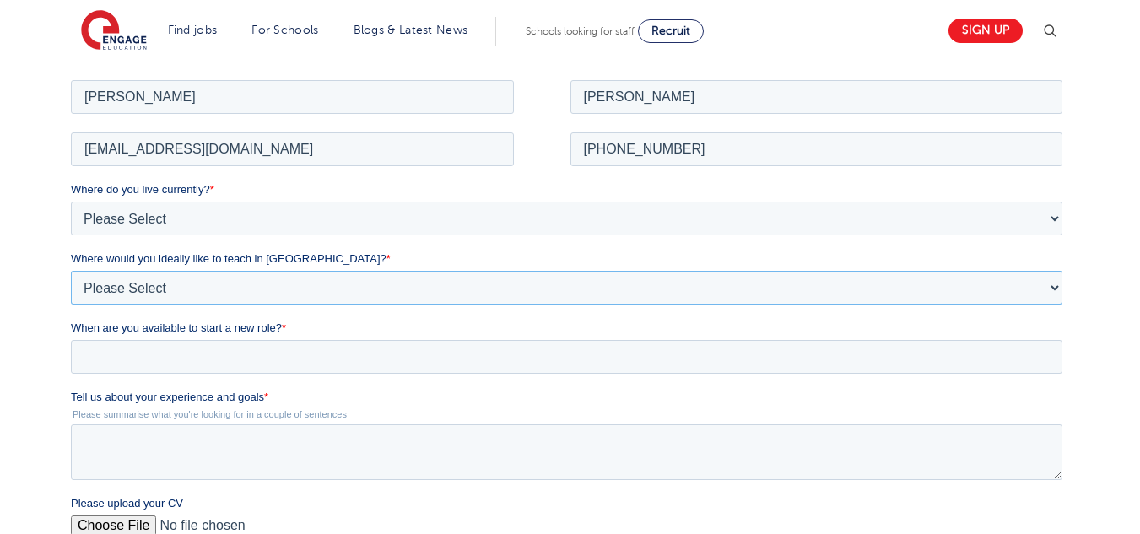
click at [352, 289] on select "Please Select I'm flexible! London Any city in England Greater London/Home Coun…" at bounding box center [567, 287] width 992 height 34
select select "Urban-Other"
click at [71, 270] on select "Please Select I'm flexible! London Any city in England Greater London/Home Coun…" at bounding box center [567, 287] width 992 height 34
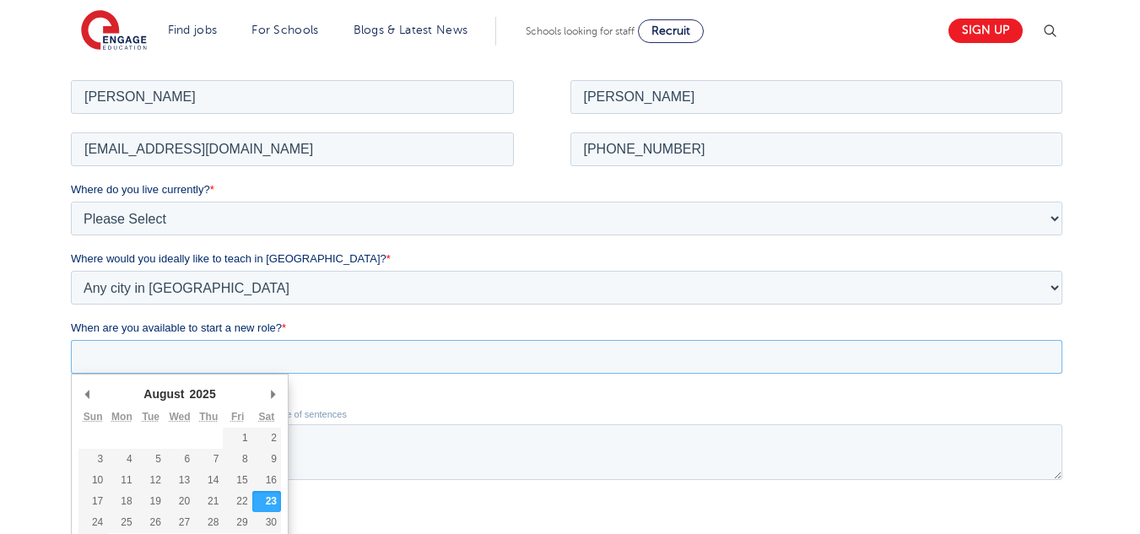
click at [170, 356] on input "When are you available to start a new role? *" at bounding box center [567, 356] width 992 height 34
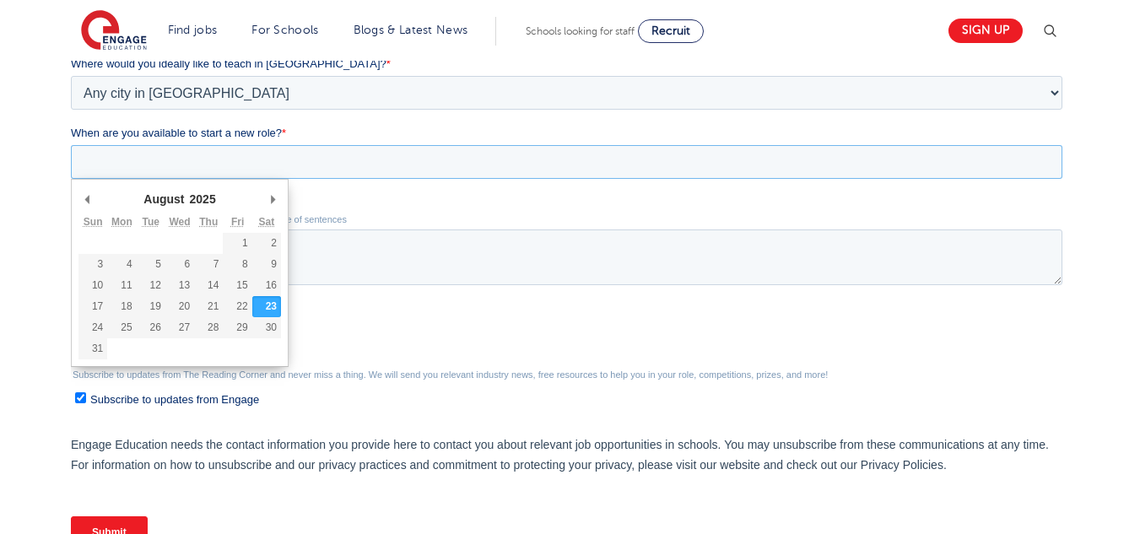
scroll to position [523, 0]
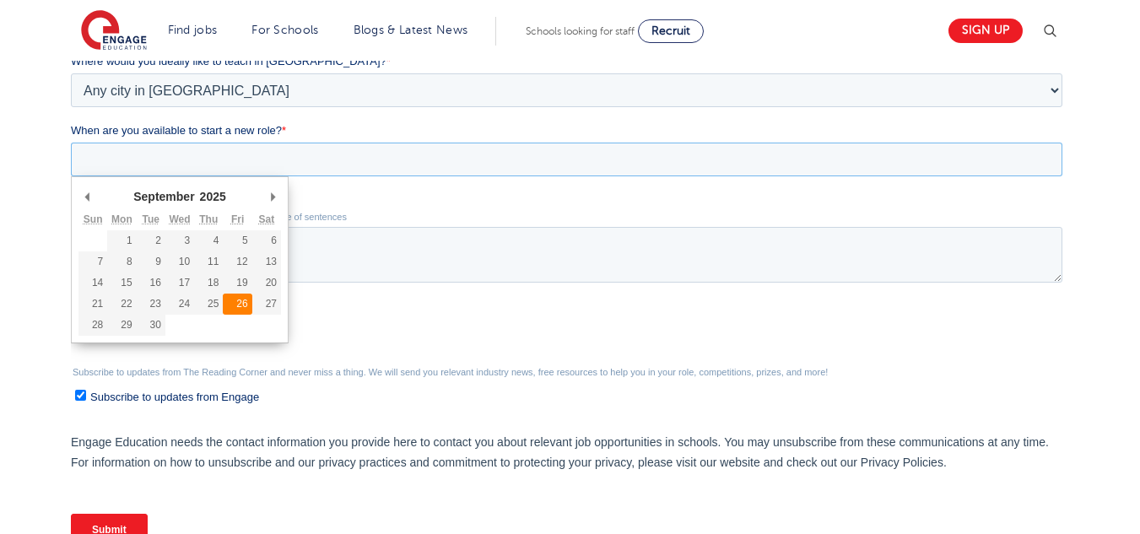
type div "2025-09-26"
type input "2025/09/26"
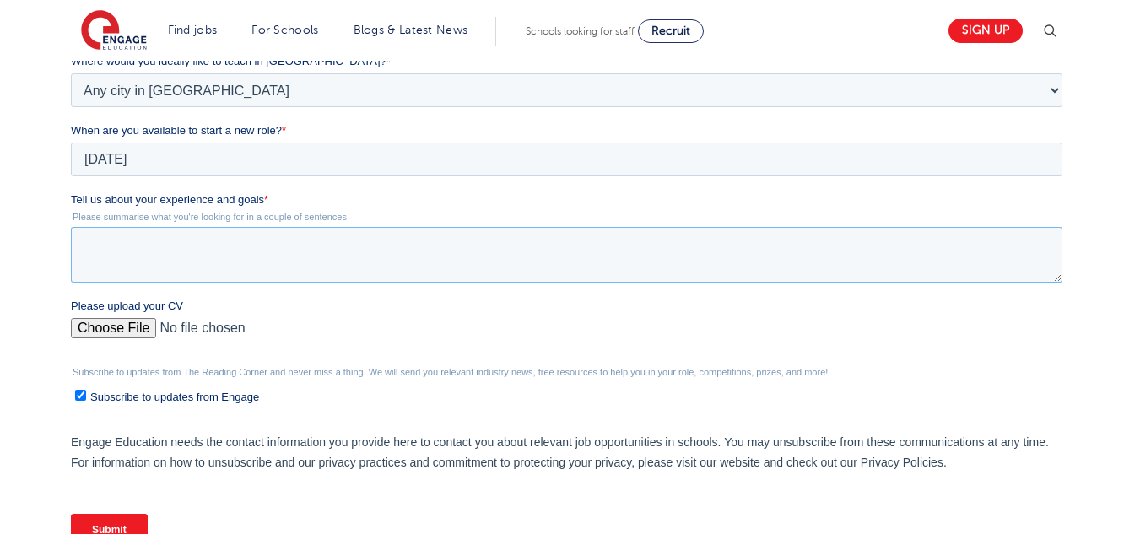
click at [229, 262] on textarea "Tell us about your experience and goals *" at bounding box center [567, 255] width 992 height 56
click at [365, 251] on textarea "Tell us about your experience and goals *" at bounding box center [567, 255] width 992 height 56
paste textarea "I am seeking a position where I can support young learners with special needs b…"
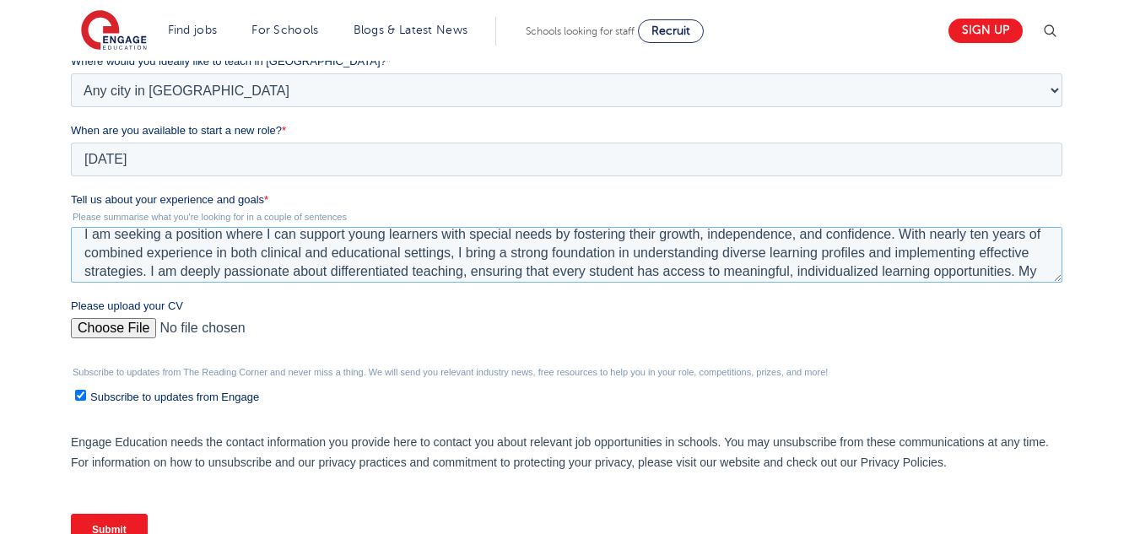
scroll to position [0, 0]
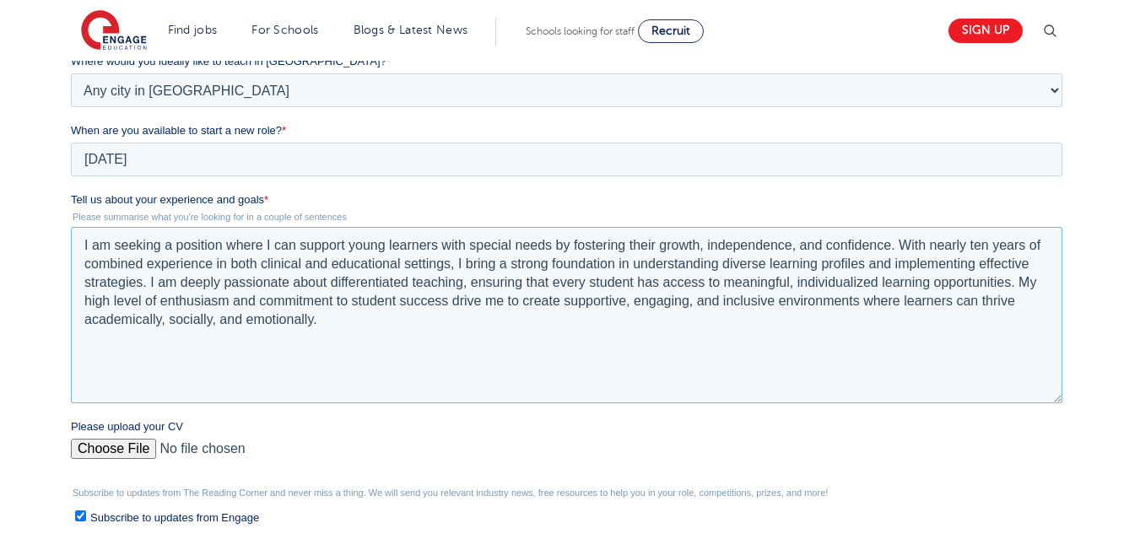
drag, startPoint x: 1060, startPoint y: 280, endPoint x: 1083, endPoint y: 406, distance: 127.8
click html "Job Position Job Sector Job ID Job Number Job Owner Cameil Christie ccmilla880@…"
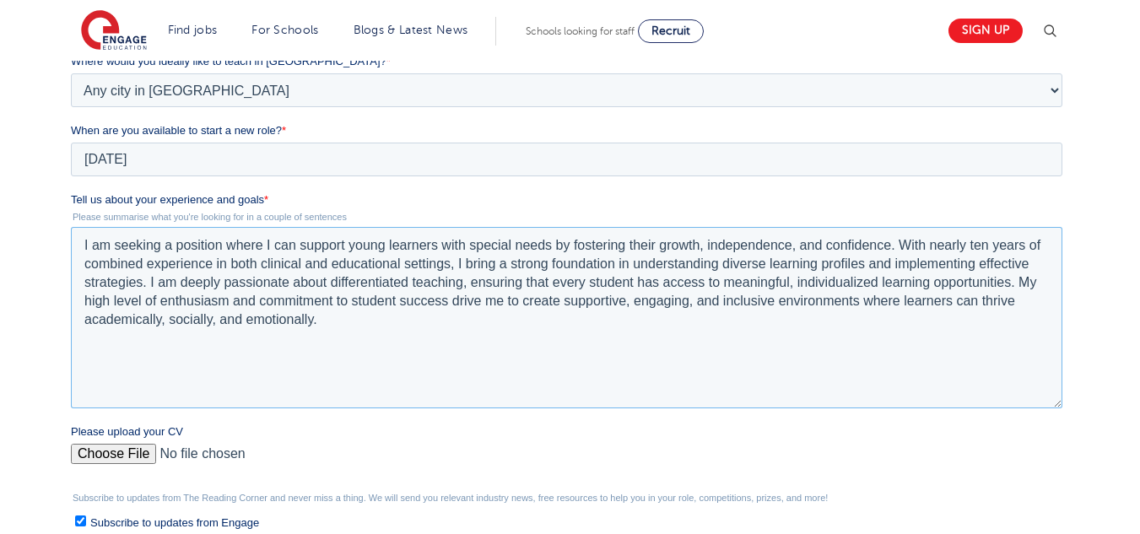
type textarea "I am seeking a position where I can support young learners with special needs b…"
drag, startPoint x: 1138, startPoint y: 289, endPoint x: 1146, endPoint y: 322, distance: 33.0
click at [1139, 322] on html "Find jobs All vacancies We have one of the UK's largest database. and with hund…" at bounding box center [570, 332] width 1140 height 1710
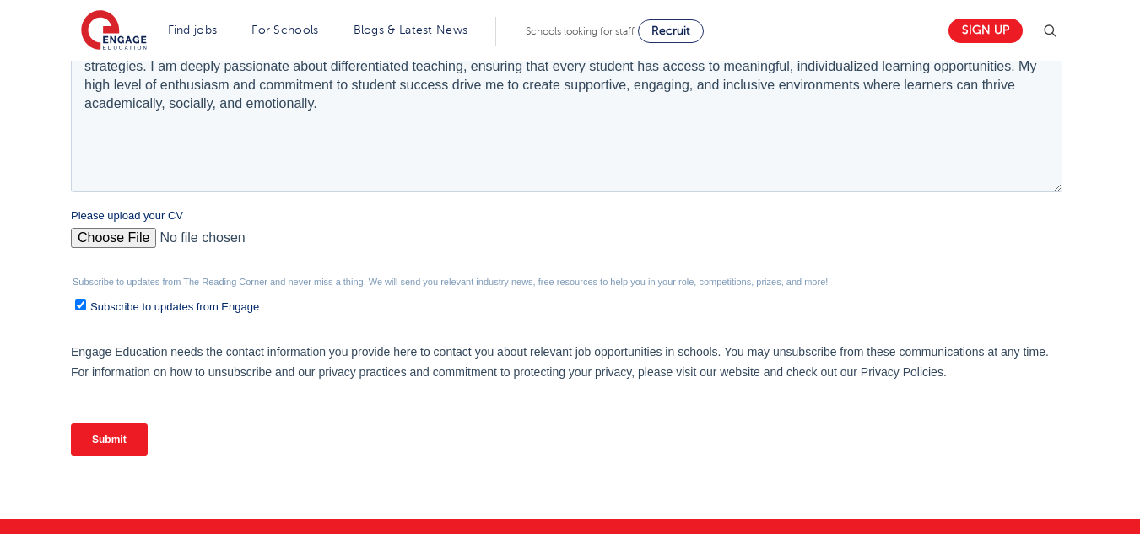
scroll to position [753, 0]
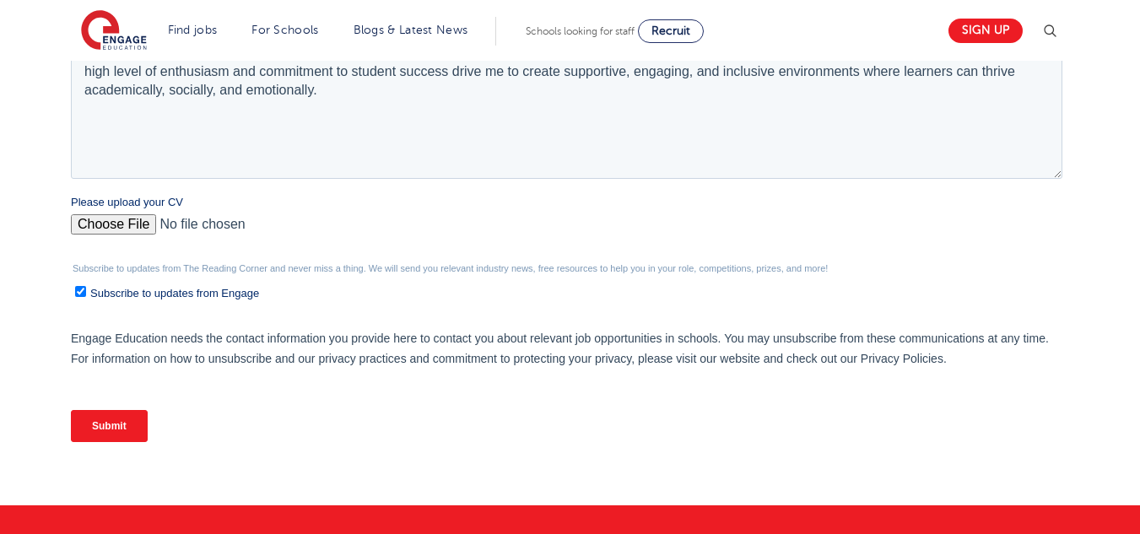
click at [131, 223] on input "Please upload your CV" at bounding box center [567, 231] width 992 height 34
type input "C:\fakepath\Christie, Cameil Resume 2025 Update.pdf"
click at [139, 419] on input "Submit" at bounding box center [109, 426] width 77 height 32
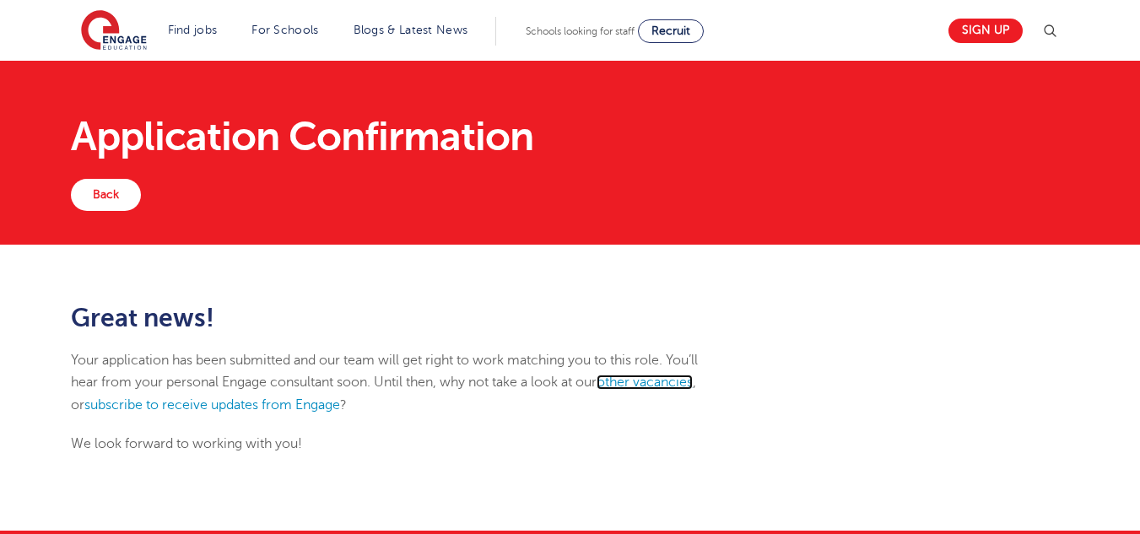
click at [661, 381] on link "other vacancies" at bounding box center [645, 382] width 96 height 15
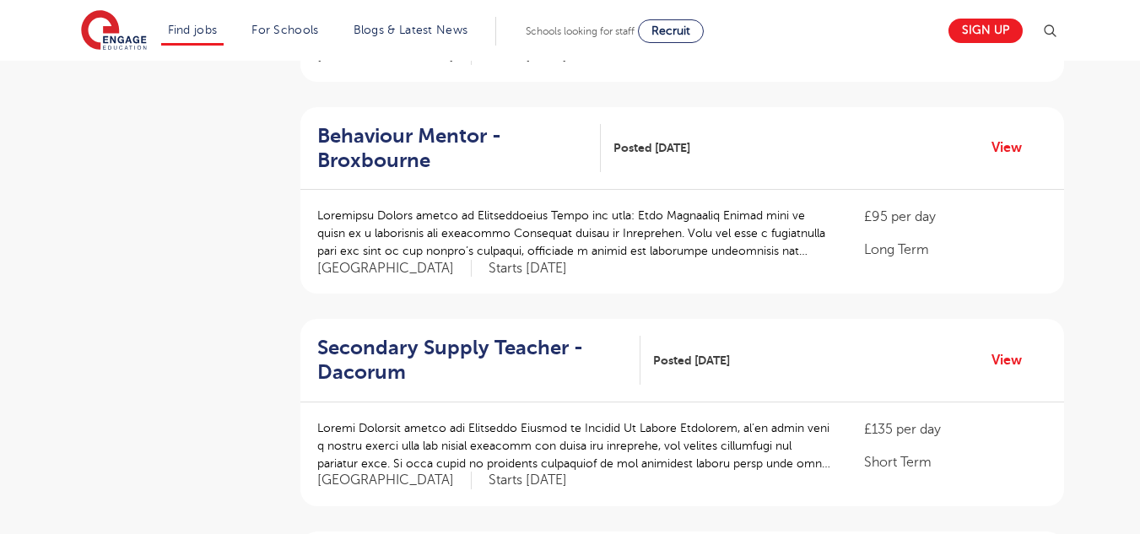
scroll to position [766, 0]
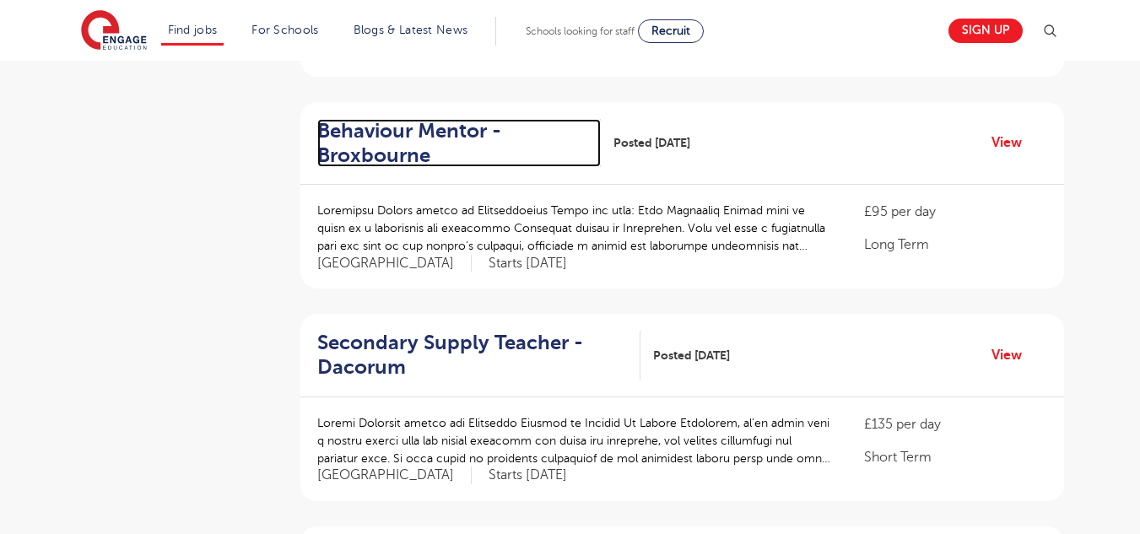
click at [429, 127] on h2 "Behaviour Mentor - Broxbourne" at bounding box center [452, 143] width 270 height 49
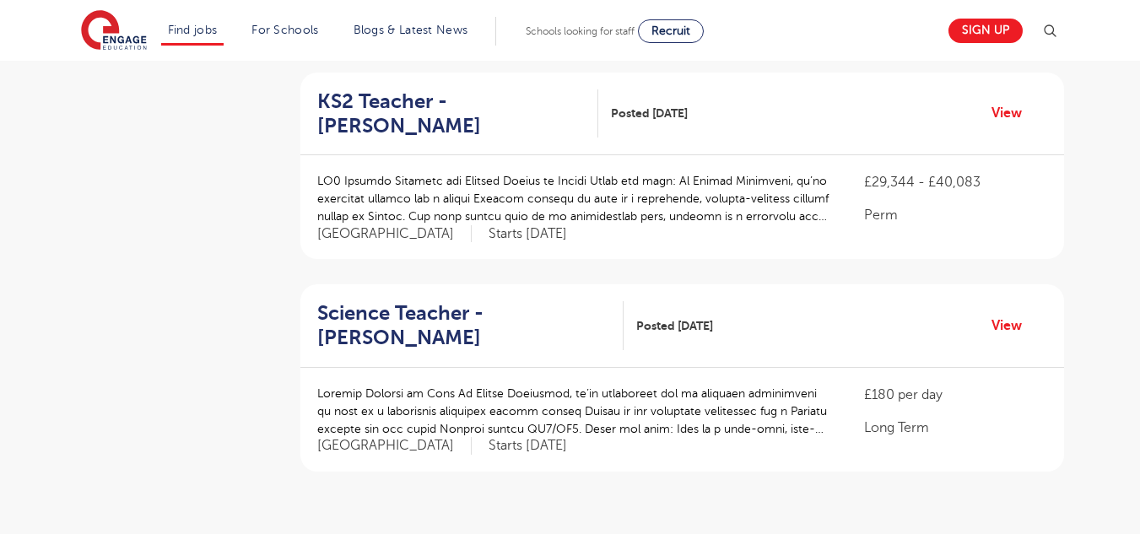
scroll to position [1916, 0]
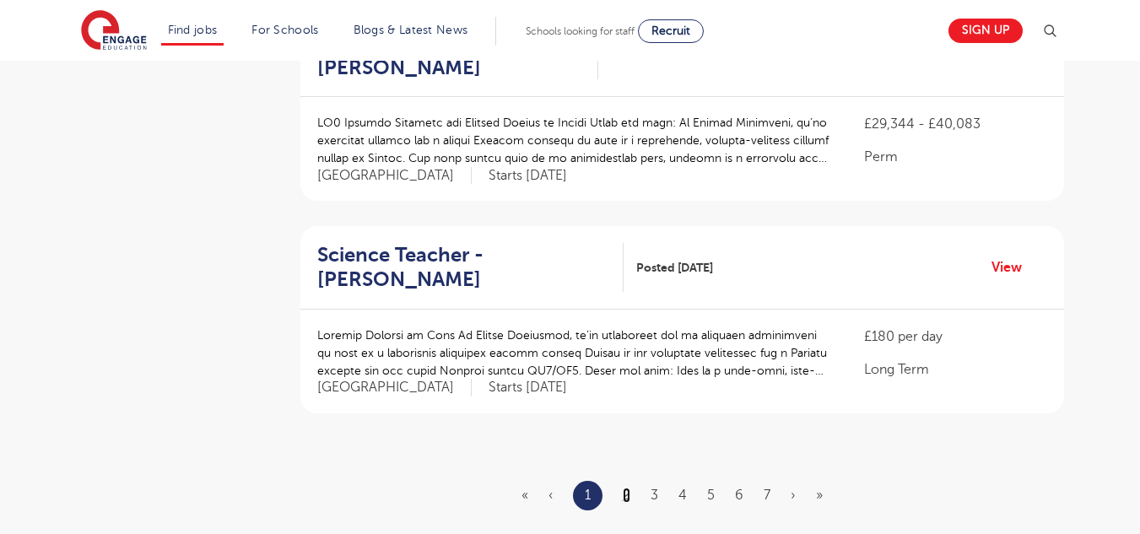
click at [624, 488] on link "2" at bounding box center [627, 495] width 8 height 15
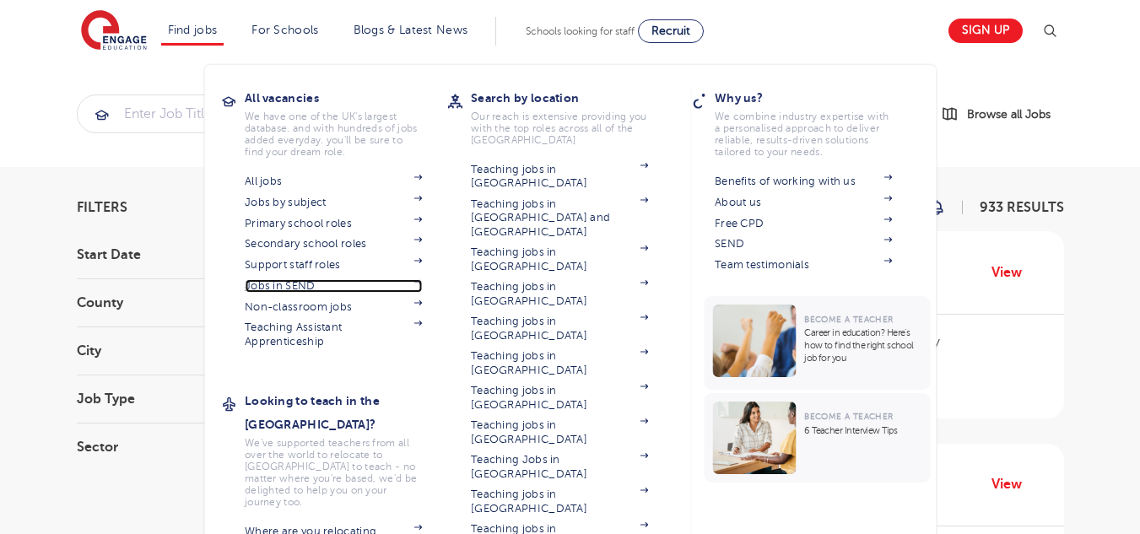
click at [288, 284] on link "Jobs in SEND" at bounding box center [333, 286] width 177 height 14
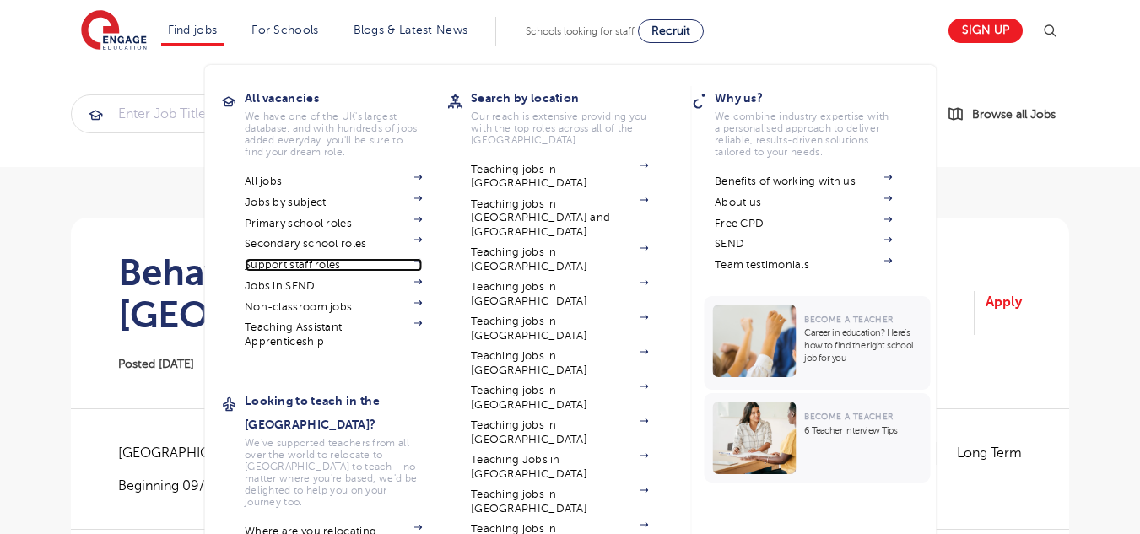
click at [322, 263] on link "Support staff roles" at bounding box center [333, 265] width 177 height 14
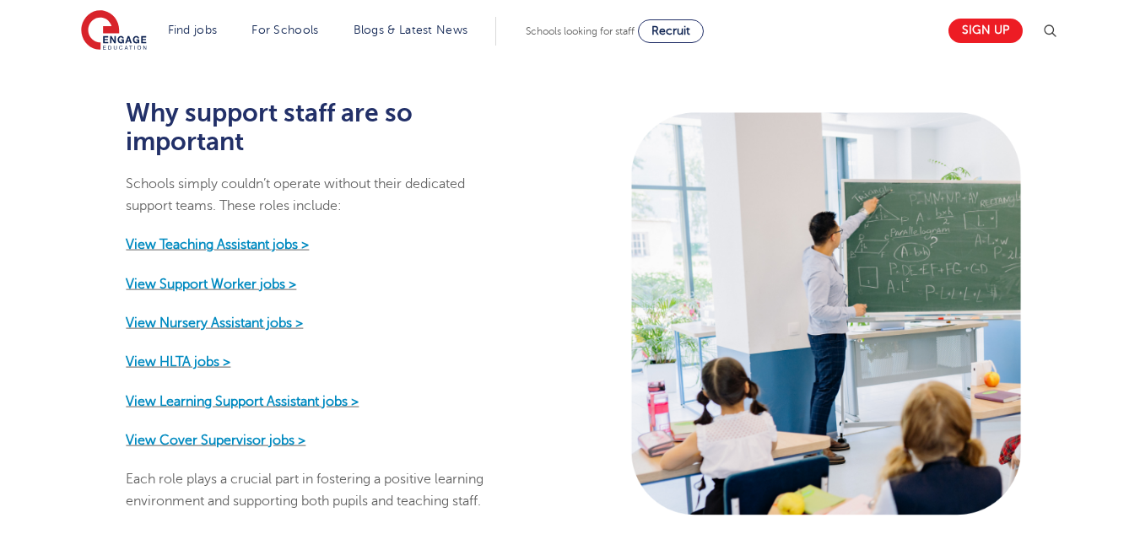
scroll to position [772, 0]
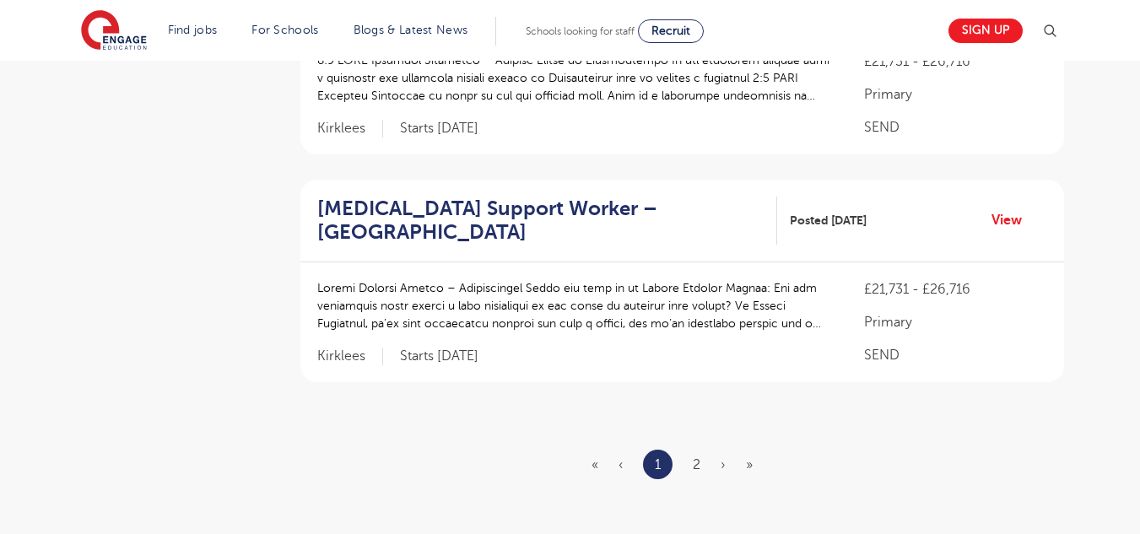
scroll to position [2078, 0]
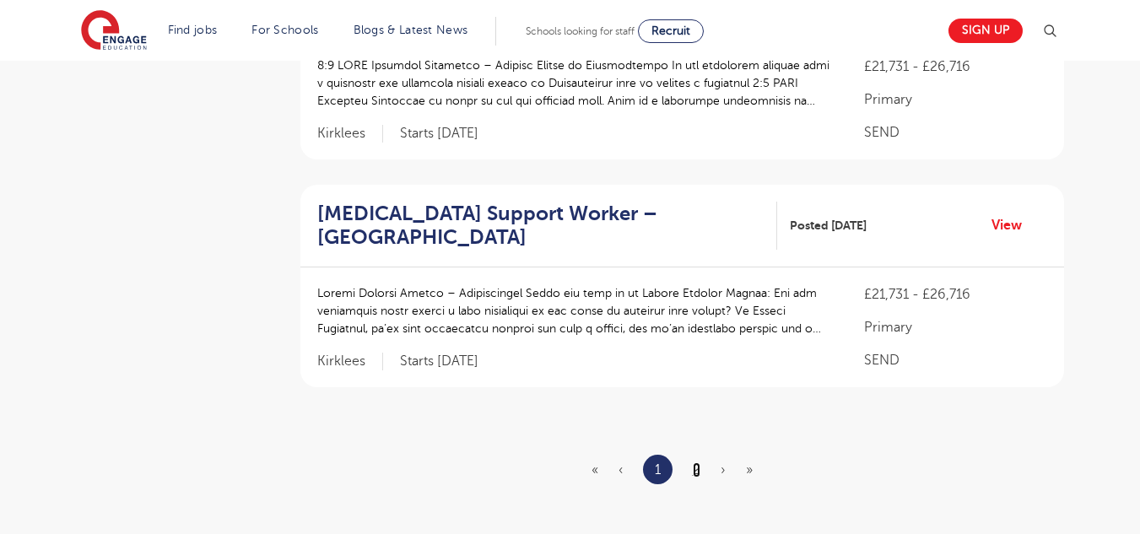
click at [695, 462] on link "2" at bounding box center [697, 469] width 8 height 15
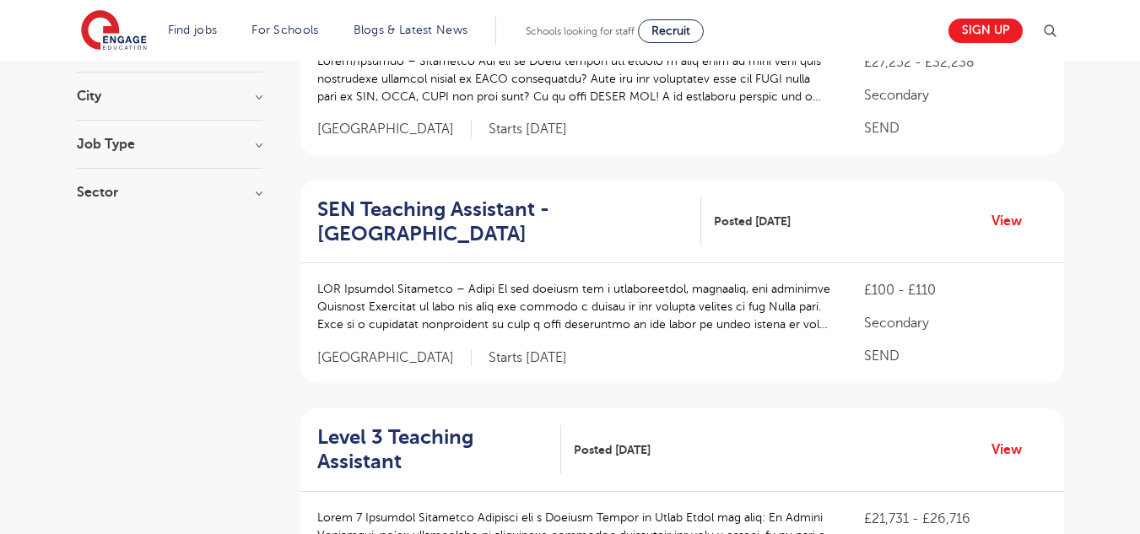
scroll to position [261, 0]
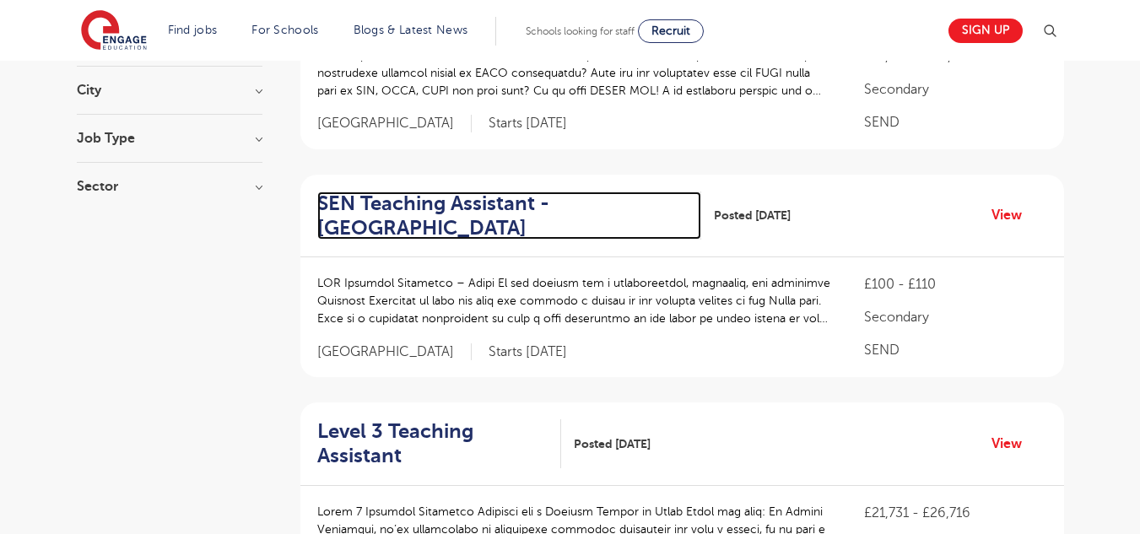
click at [409, 215] on h2 "SEN Teaching Assistant - Leeds" at bounding box center [502, 216] width 371 height 49
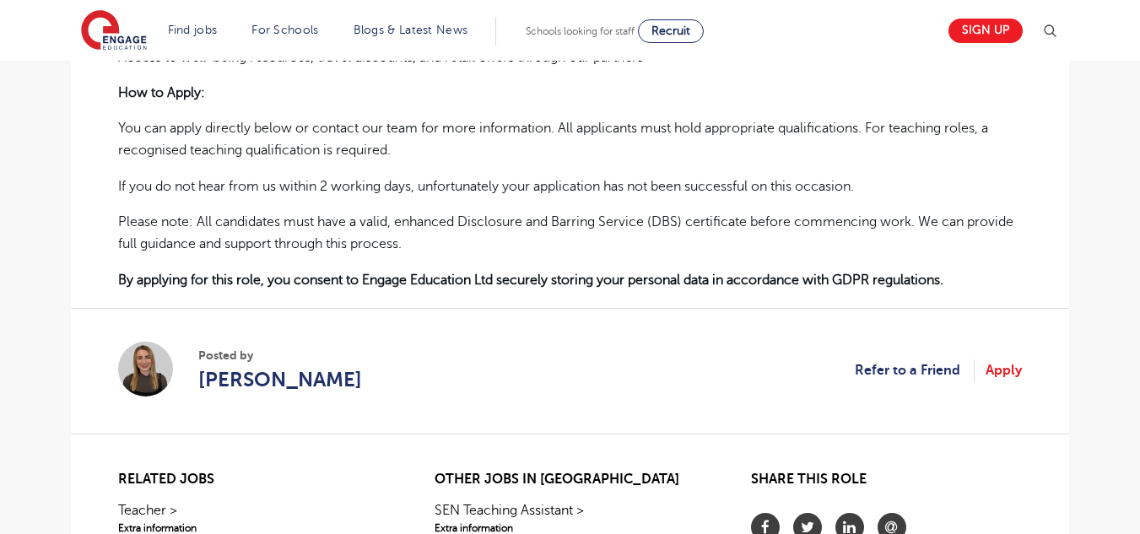
scroll to position [1048, 0]
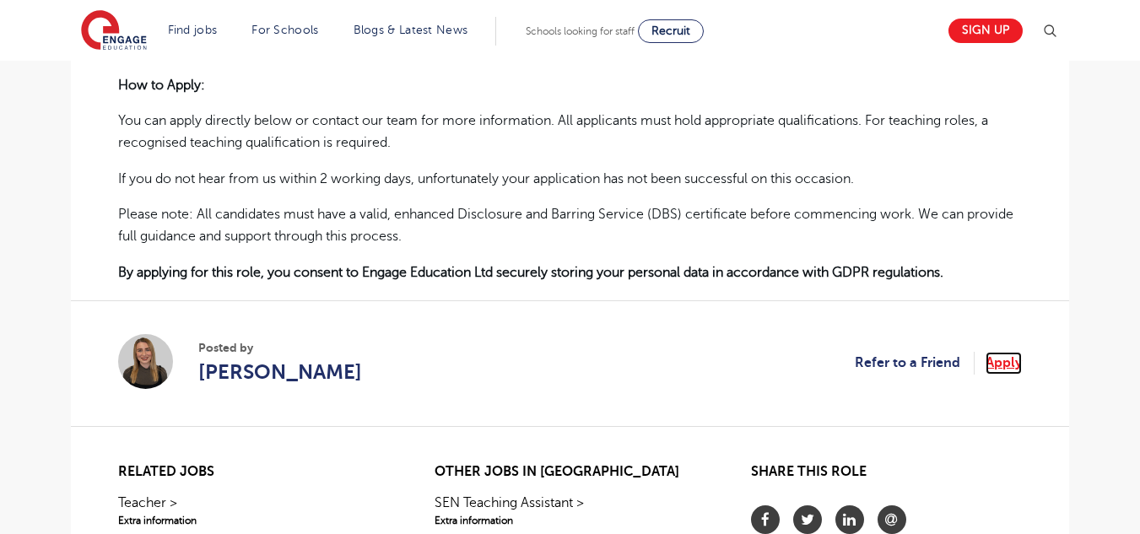
click at [987, 352] on link "Apply" at bounding box center [1004, 363] width 36 height 22
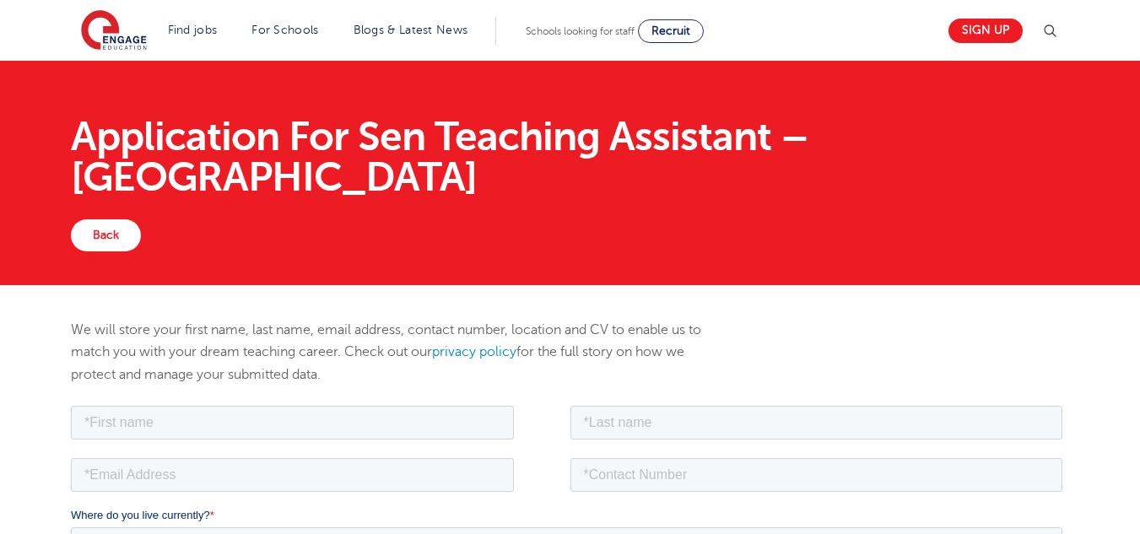
click at [202, 46] on section "Find jobs All vacancies We have one of the UK's largest database. and with hund…" at bounding box center [509, 31] width 857 height 62
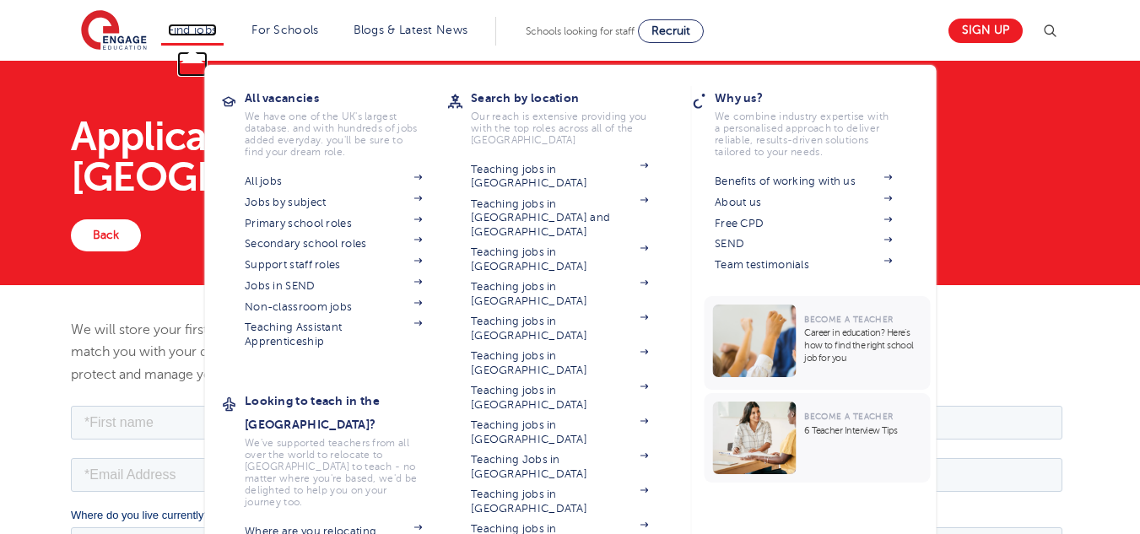
click at [202, 30] on link "Find jobs" at bounding box center [193, 30] width 50 height 13
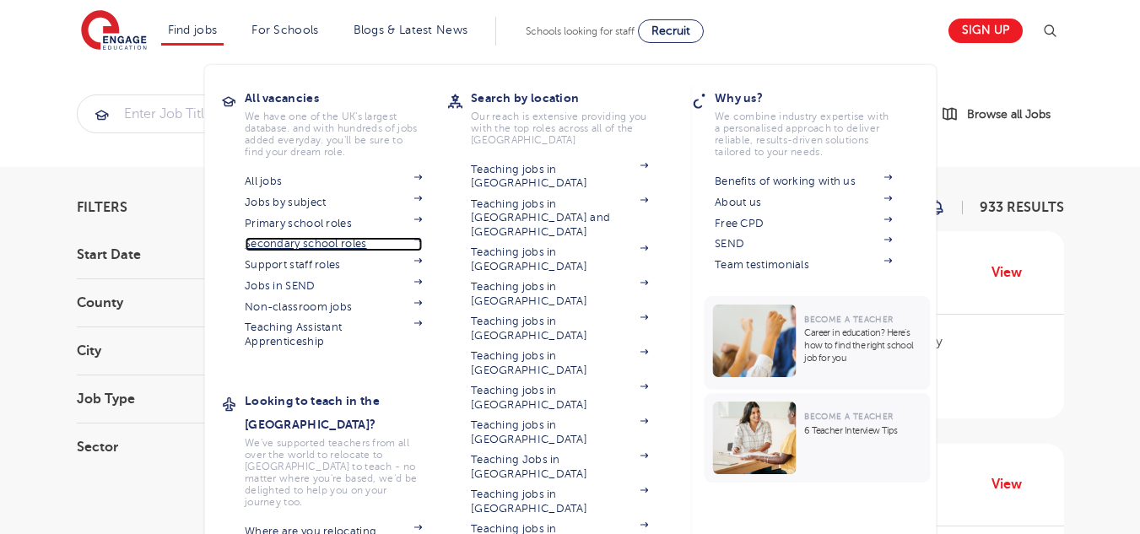
click at [349, 243] on link "Secondary school roles" at bounding box center [333, 244] width 177 height 14
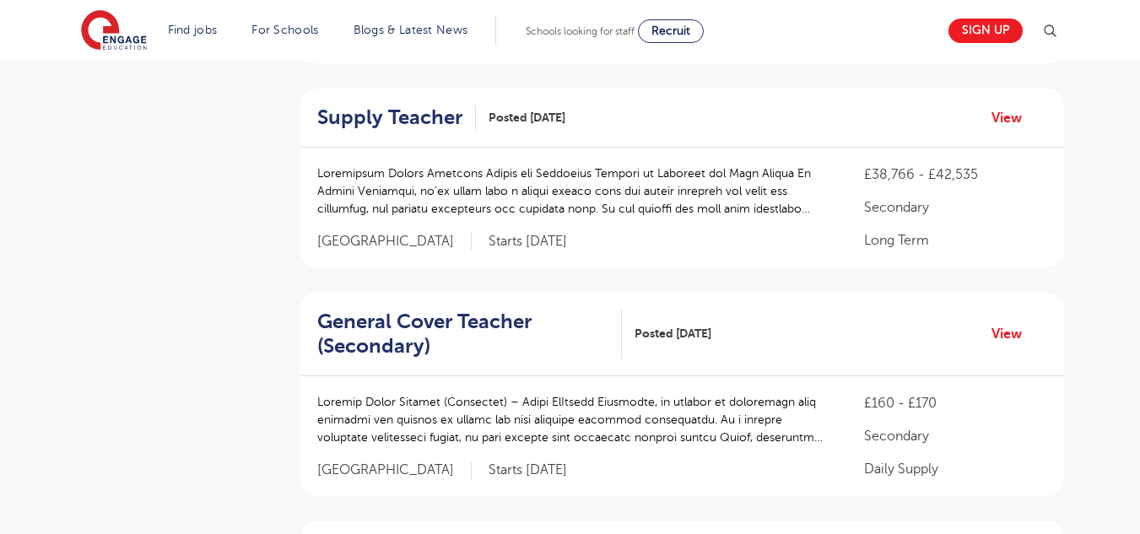
scroll to position [570, 0]
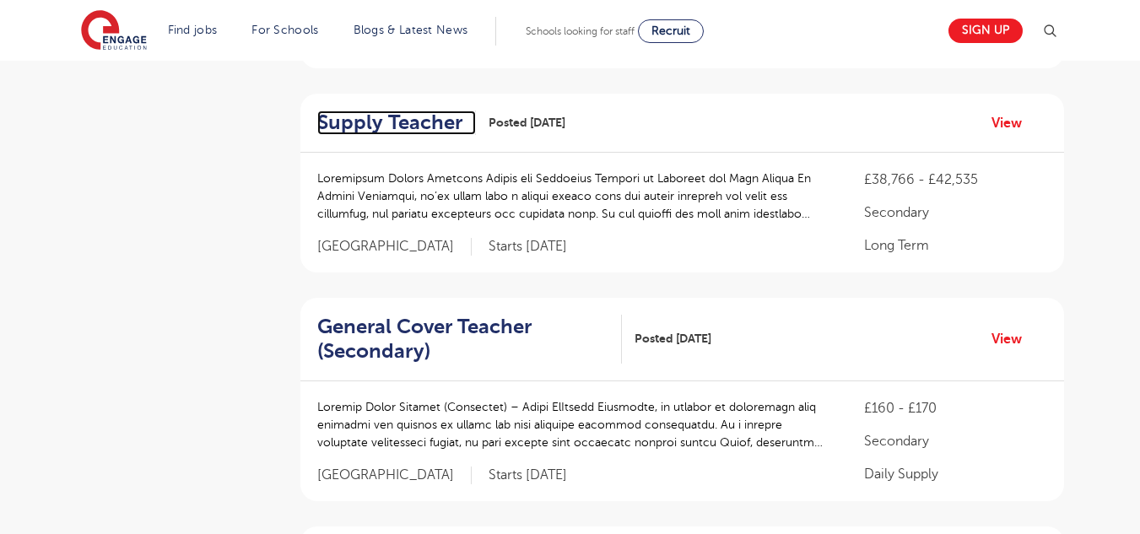
click at [421, 123] on h2 "Supply Teacher" at bounding box center [389, 123] width 145 height 24
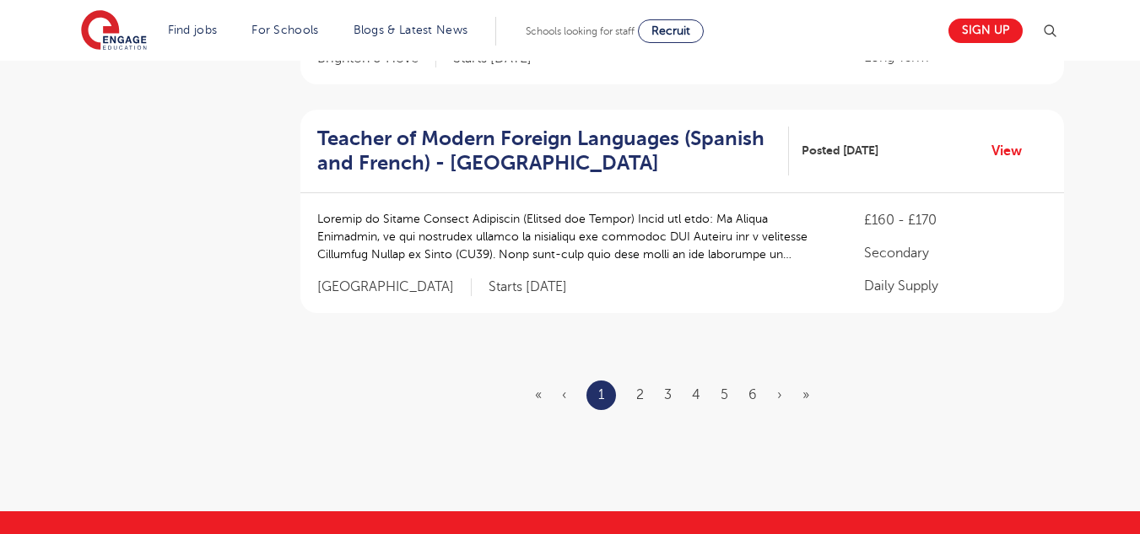
scroll to position [2115, 0]
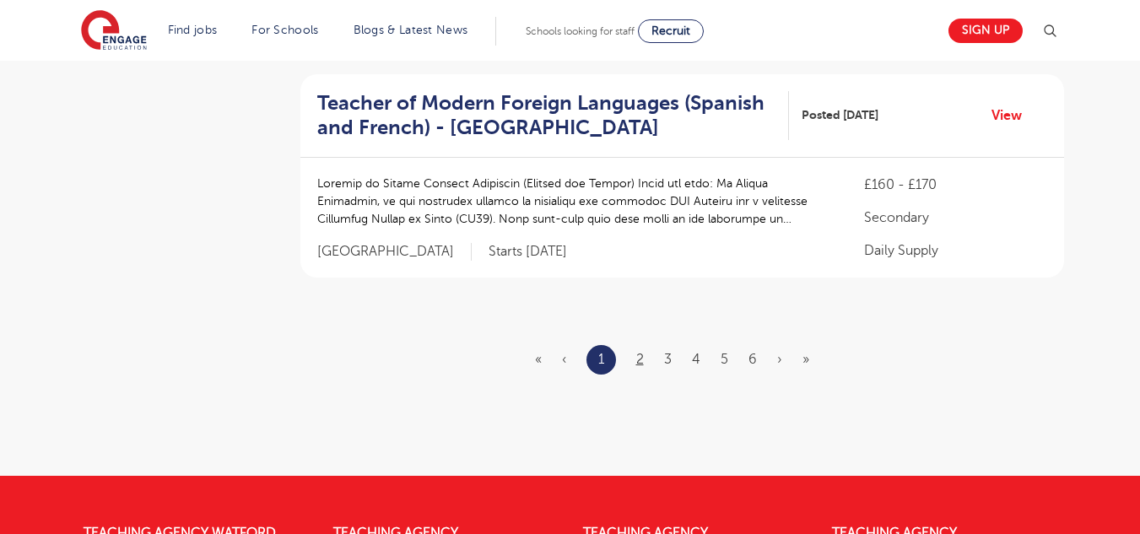
click at [641, 366] on link "2" at bounding box center [640, 359] width 8 height 15
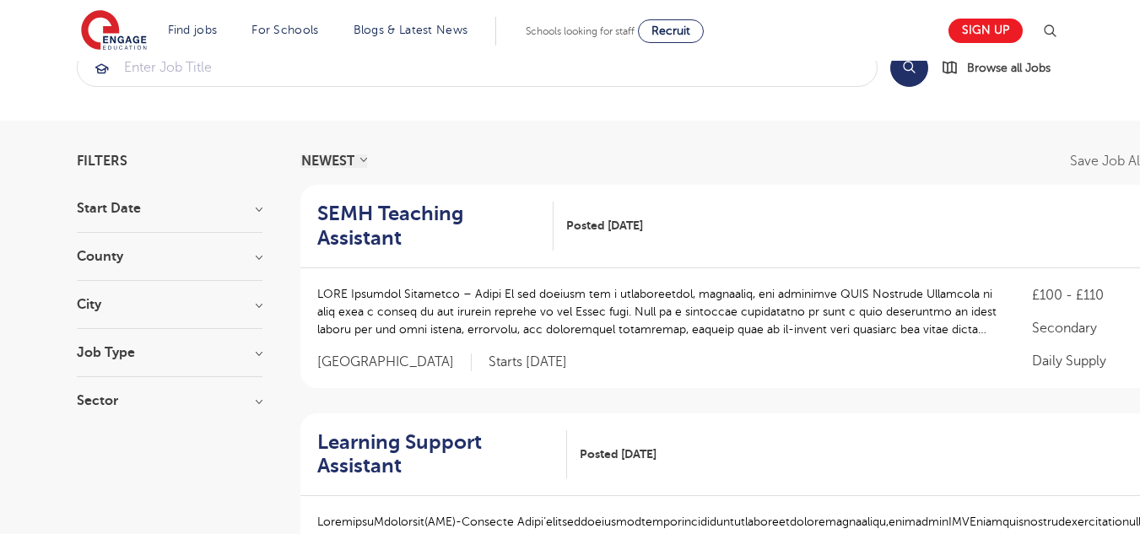
scroll to position [44, 0]
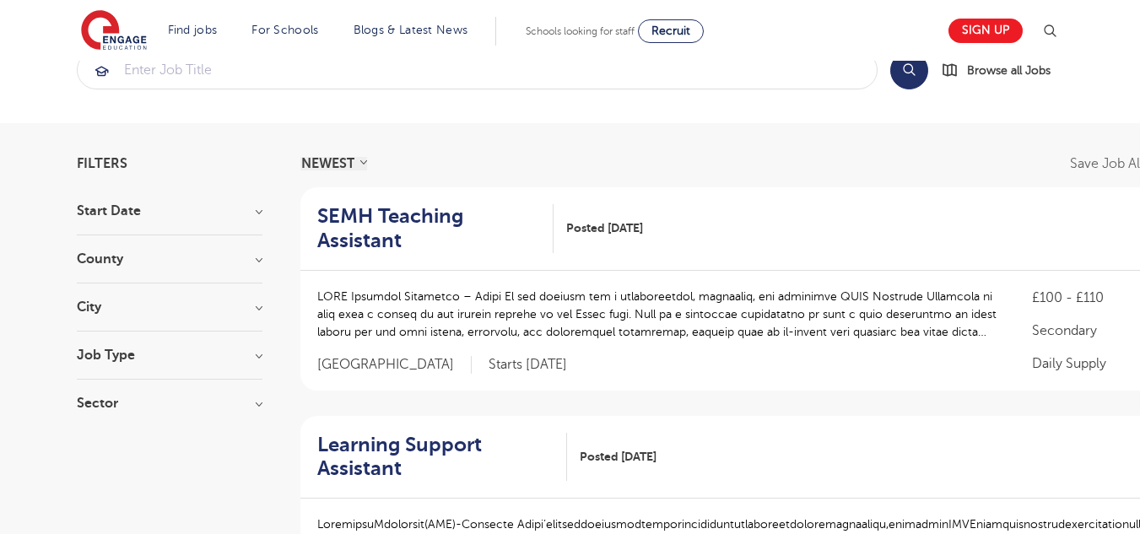
click at [369, 236] on h2 "SEMH Teaching Assistant" at bounding box center [429, 228] width 224 height 49
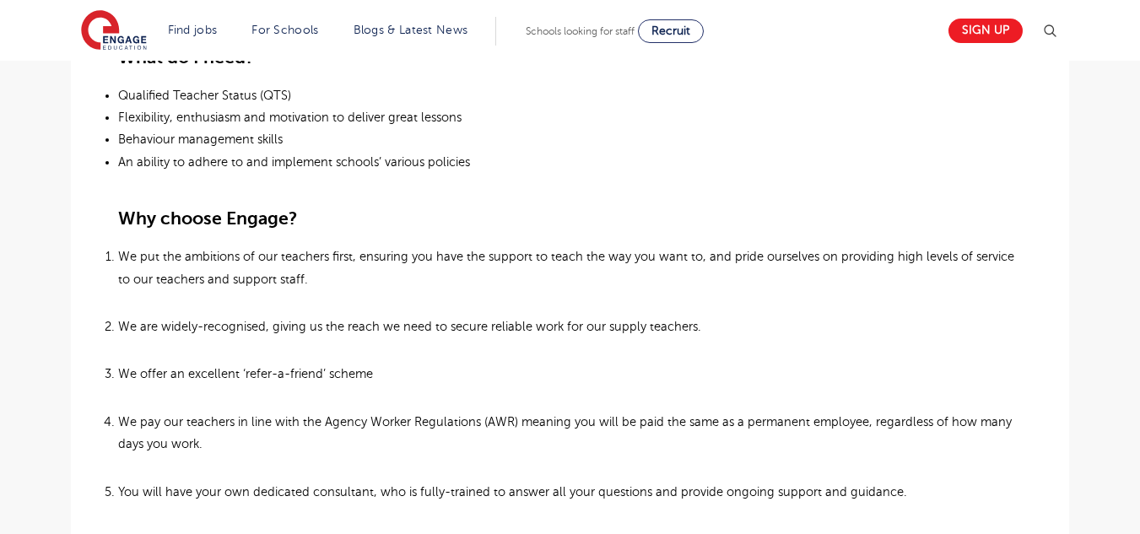
scroll to position [812, 0]
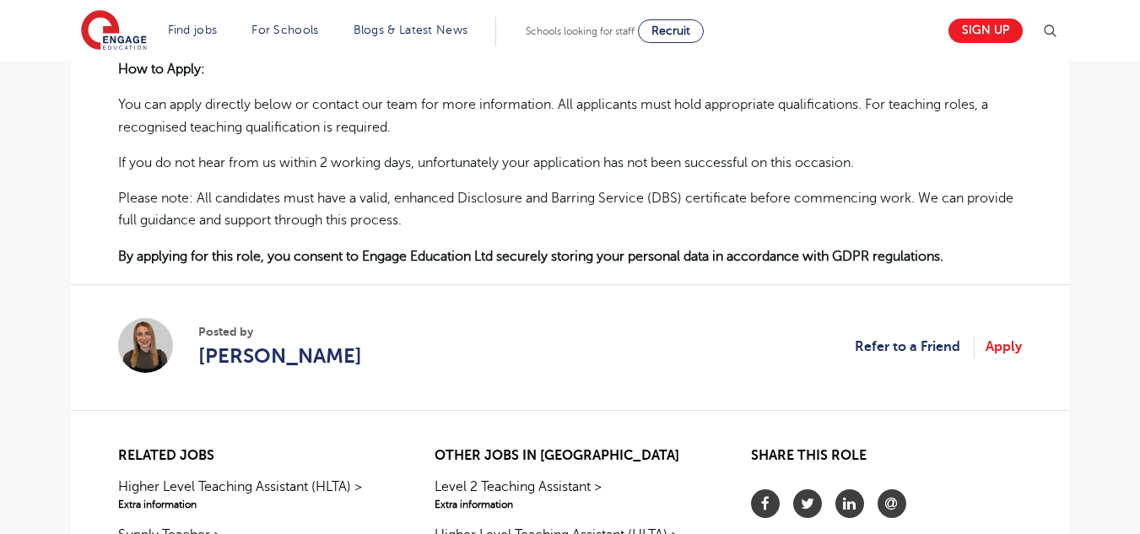
scroll to position [1122, 0]
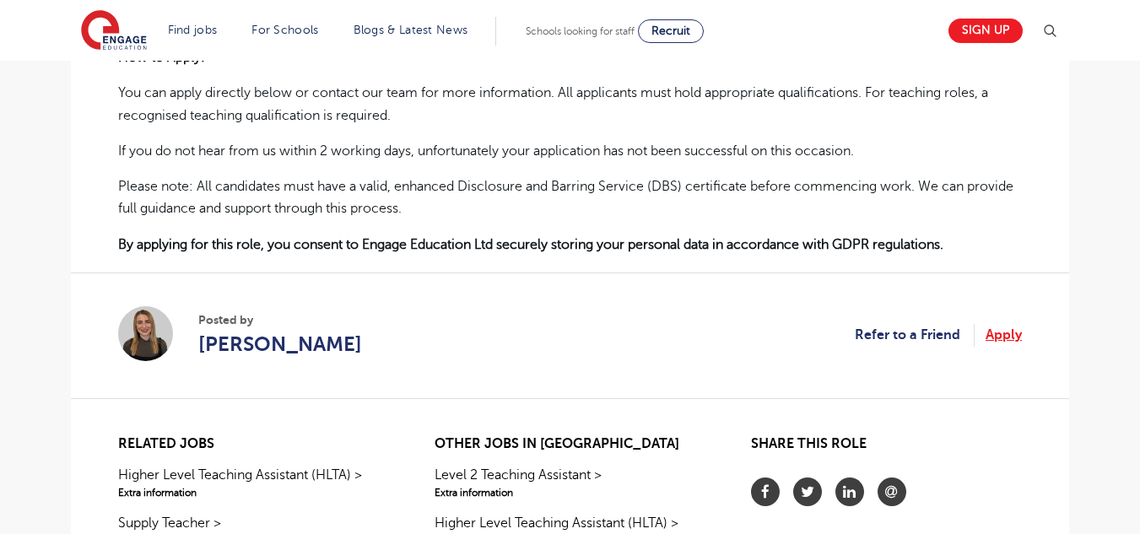
click at [1006, 337] on link "Apply" at bounding box center [1004, 335] width 36 height 22
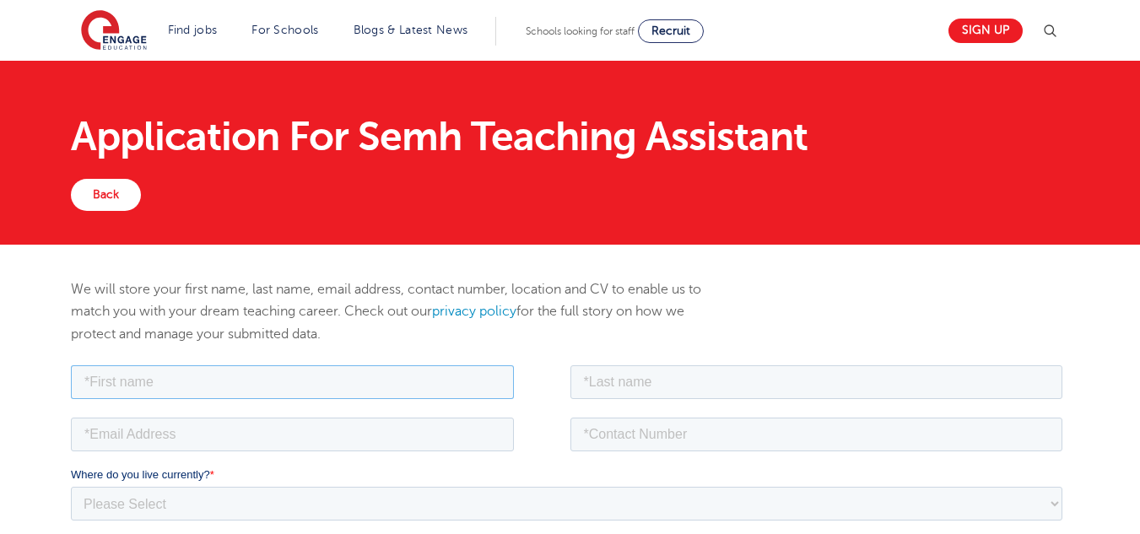
click at [354, 365] on input "text" at bounding box center [292, 382] width 443 height 34
type input "[PERSON_NAME]"
click at [725, 384] on input "text" at bounding box center [816, 382] width 493 height 34
type input "[PERSON_NAME]"
click at [237, 432] on input "email" at bounding box center [292, 434] width 443 height 34
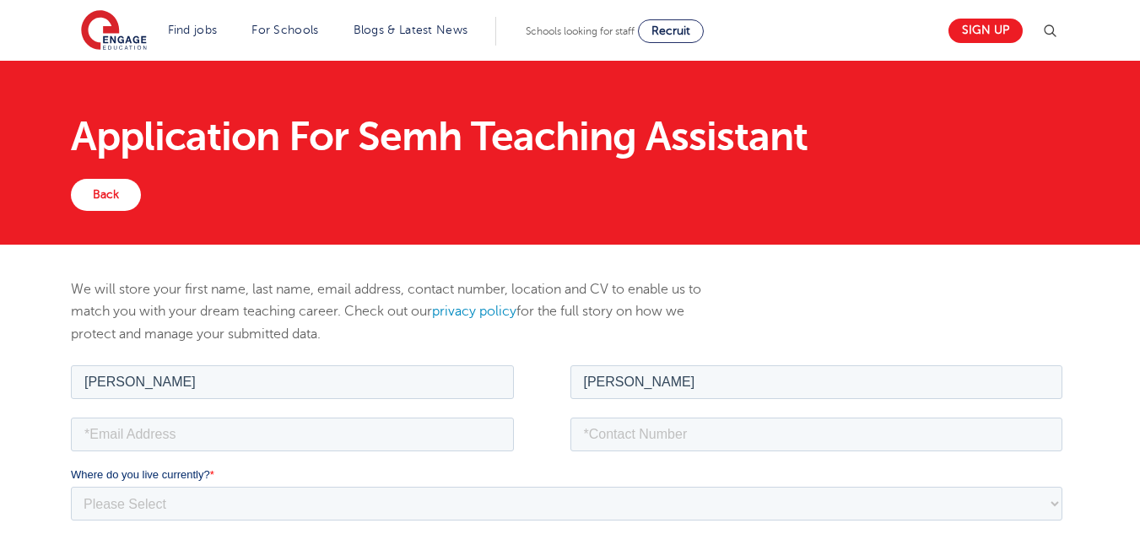
click at [254, 278] on p "We will store your first name, last name, email address, contact number, locati…" at bounding box center [399, 311] width 657 height 67
click at [333, 430] on input "email" at bounding box center [292, 434] width 443 height 34
type input "[EMAIL_ADDRESS][DOMAIN_NAME]"
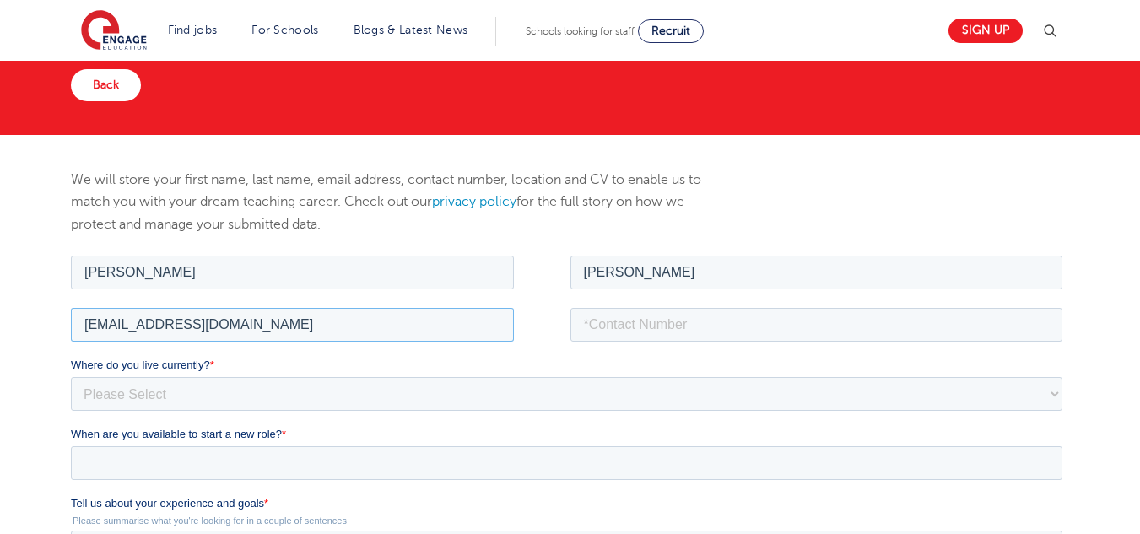
scroll to position [112, 0]
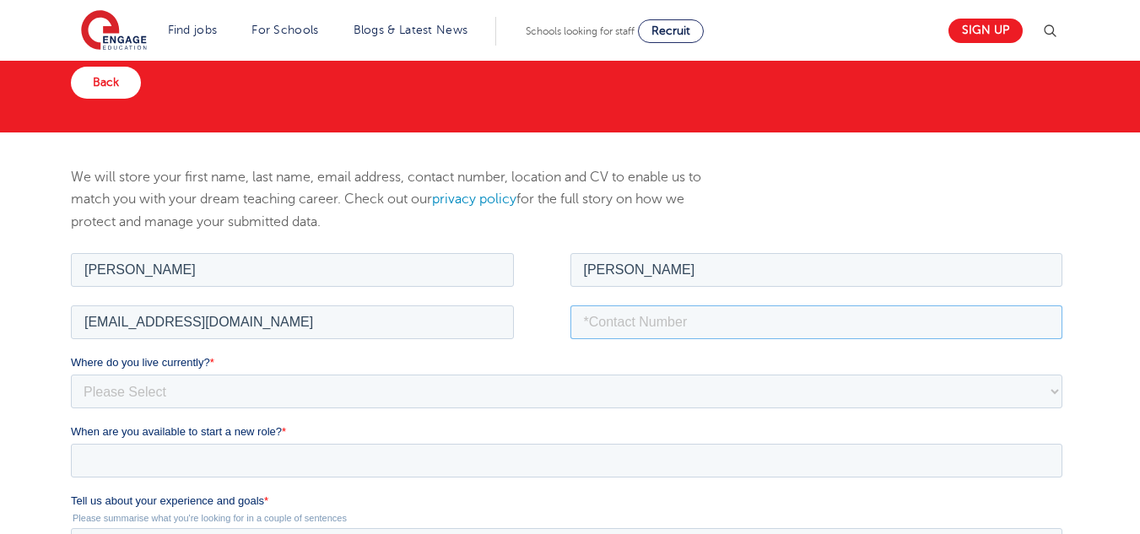
click at [623, 308] on input "tel" at bounding box center [816, 322] width 493 height 34
type input "[PHONE_NUMBER]"
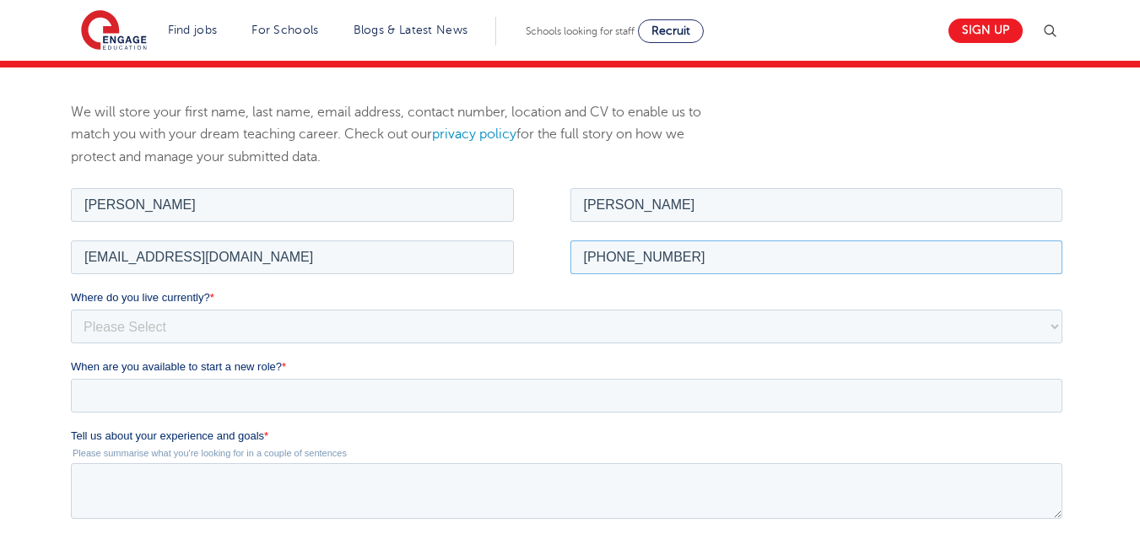
scroll to position [218, 0]
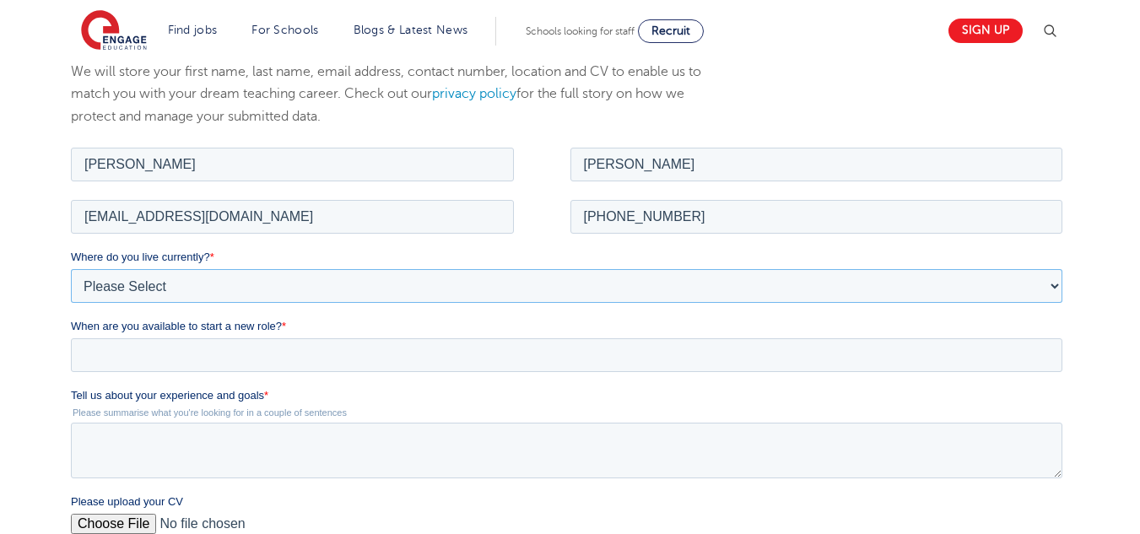
click at [102, 286] on select "Please Select [GEOGRAPHIC_DATA] [GEOGRAPHIC_DATA] [GEOGRAPHIC_DATA] [GEOGRAPHIC…" at bounding box center [567, 285] width 992 height 34
click at [71, 268] on select "Please Select [GEOGRAPHIC_DATA] [GEOGRAPHIC_DATA] [GEOGRAPHIC_DATA] [GEOGRAPHIC…" at bounding box center [567, 285] width 992 height 34
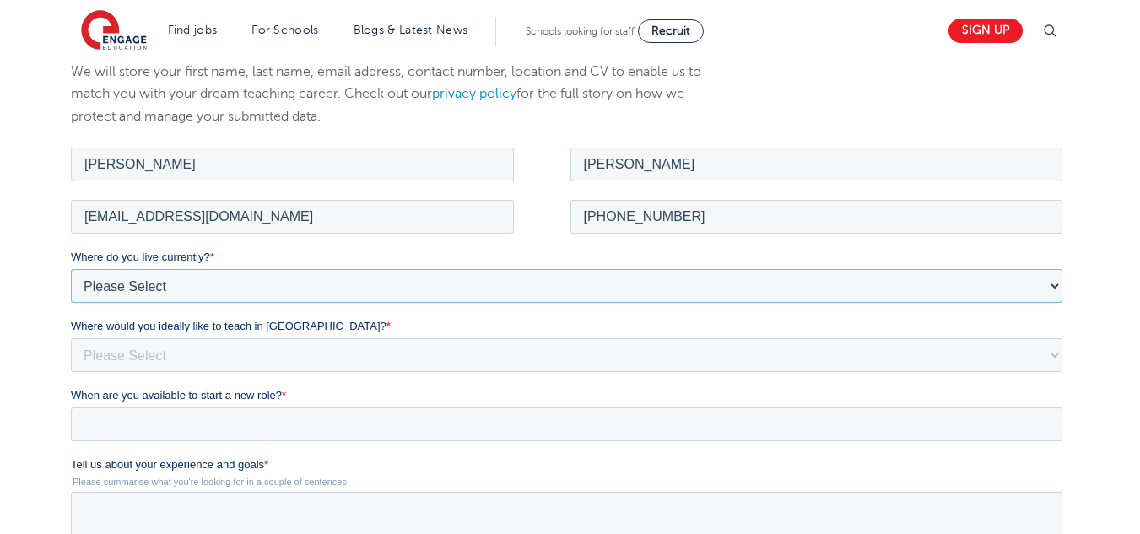
click at [97, 289] on select "Please Select [GEOGRAPHIC_DATA] [GEOGRAPHIC_DATA] [GEOGRAPHIC_DATA] [GEOGRAPHIC…" at bounding box center [567, 285] width 992 height 34
select select "[GEOGRAPHIC_DATA]"
click at [71, 268] on select "Please Select [GEOGRAPHIC_DATA] [GEOGRAPHIC_DATA] [GEOGRAPHIC_DATA] [GEOGRAPHIC…" at bounding box center [567, 285] width 992 height 34
click at [75, 434] on input "When are you available to start a new role? *" at bounding box center [567, 424] width 992 height 34
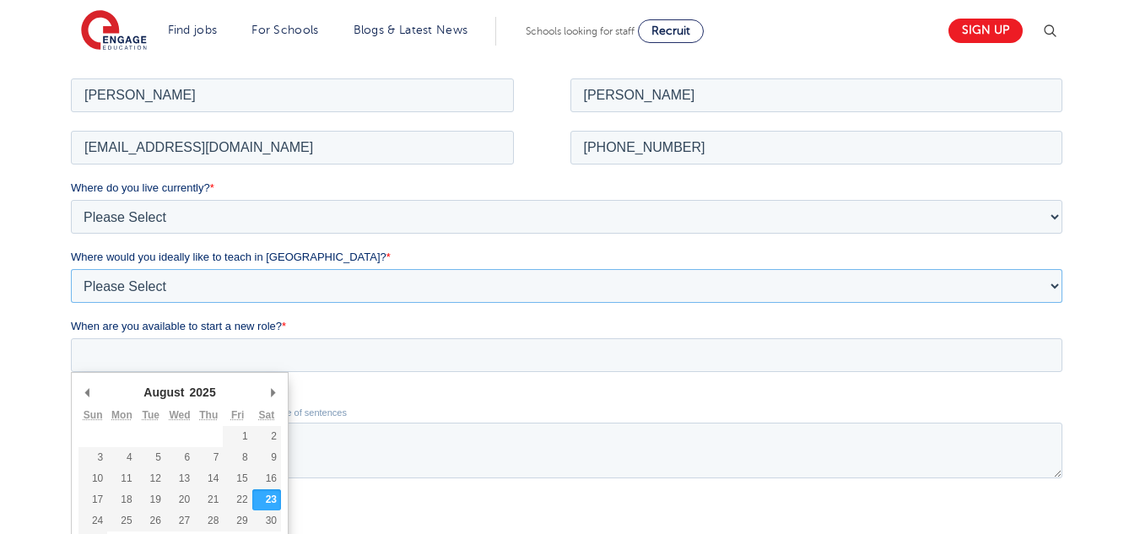
click at [89, 284] on select "Please Select I'm flexible! [GEOGRAPHIC_DATA] Any city in [GEOGRAPHIC_DATA] [GE…" at bounding box center [567, 285] width 992 height 34
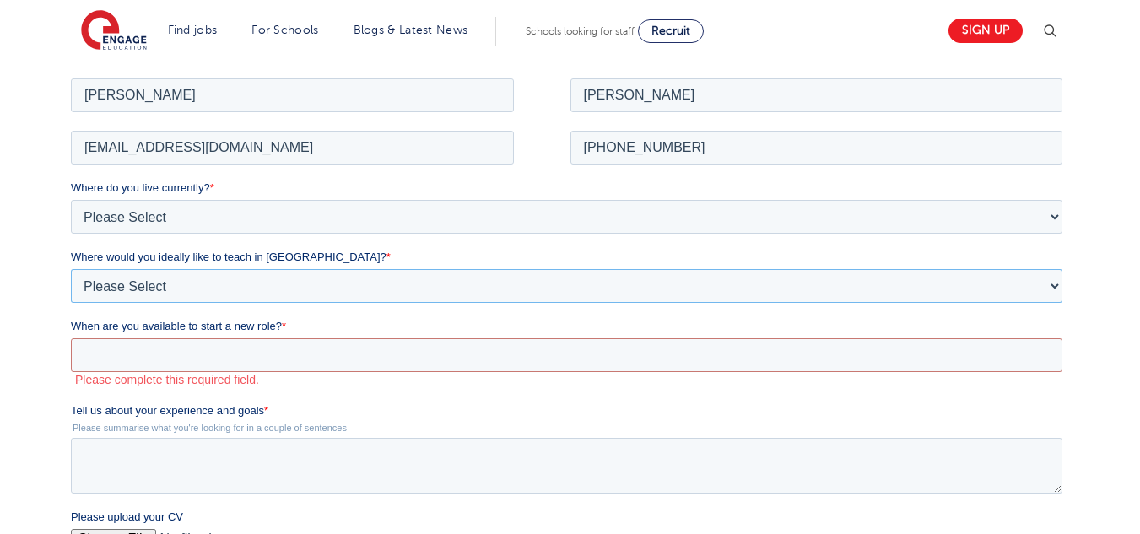
select select "Flexible"
click at [71, 268] on select "Please Select I'm flexible! [GEOGRAPHIC_DATA] Any city in [GEOGRAPHIC_DATA] [GE…" at bounding box center [567, 285] width 992 height 34
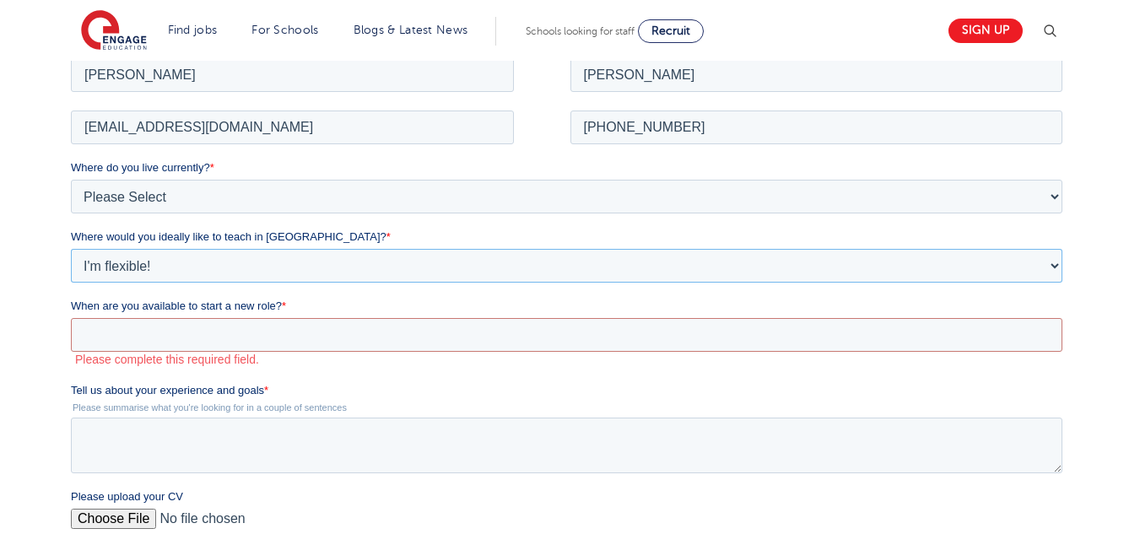
scroll to position [324, 0]
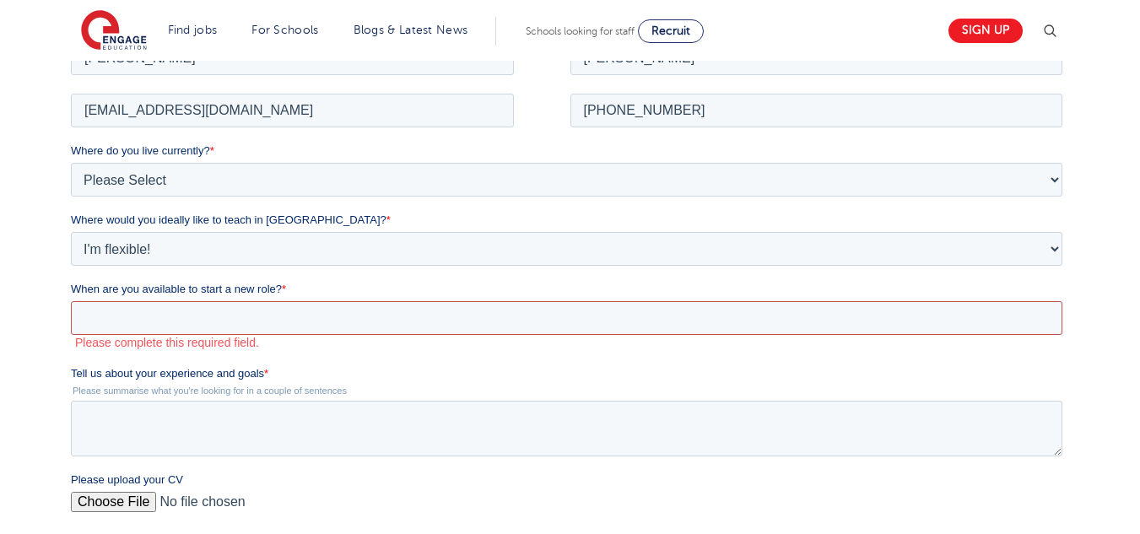
click at [103, 323] on input "When are you available to start a new role? *" at bounding box center [567, 317] width 992 height 34
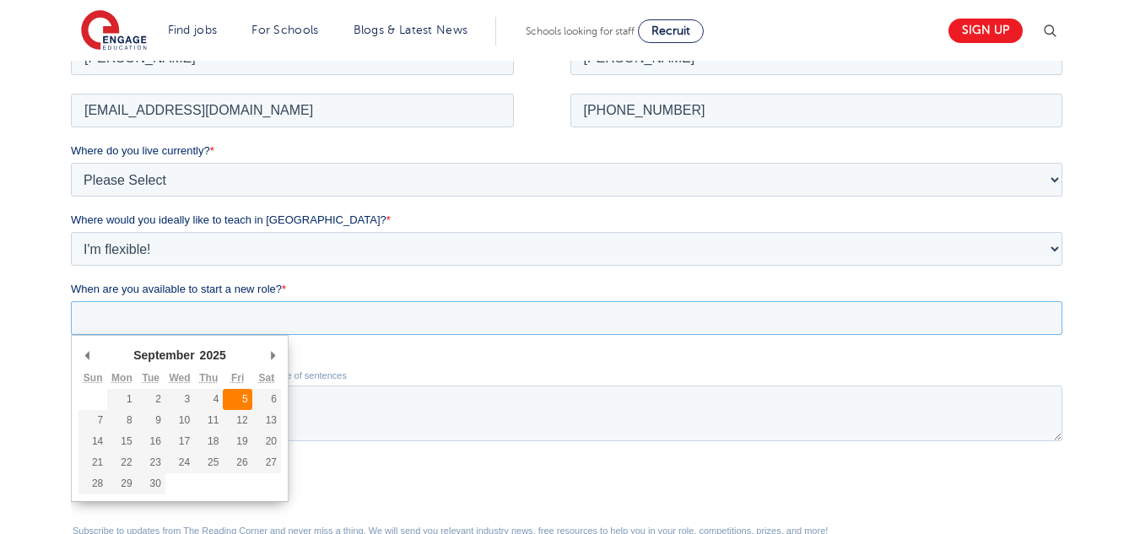
type div "[DATE]"
type input "[DATE]"
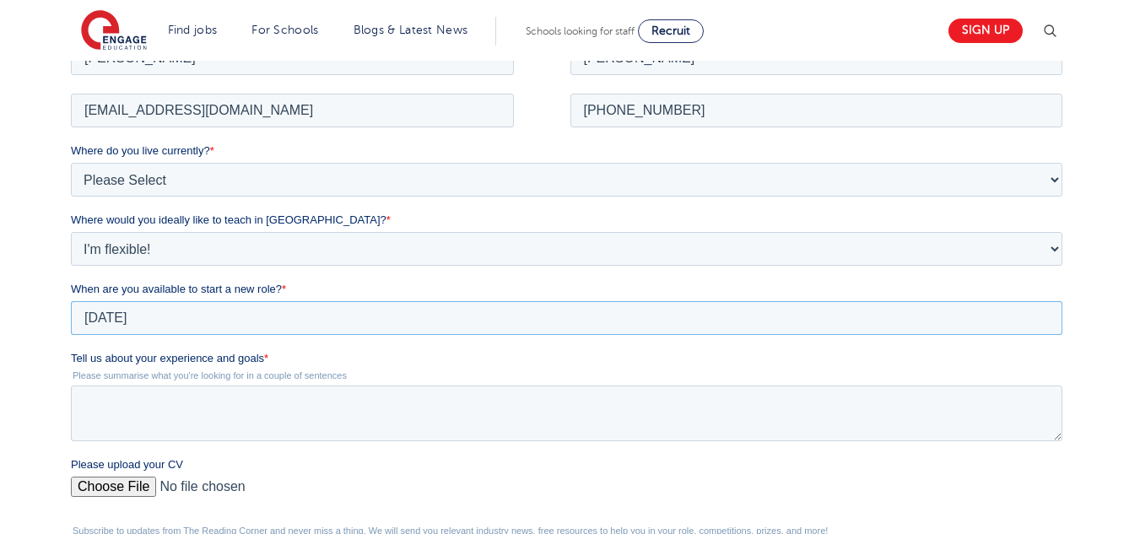
click at [161, 318] on input "[DATE]" at bounding box center [567, 317] width 992 height 34
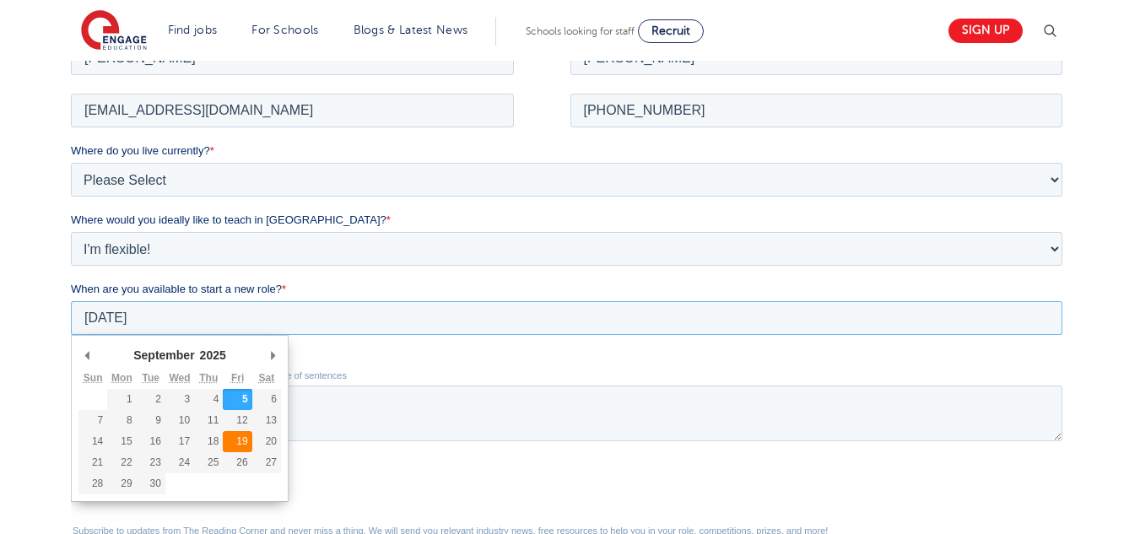
type div "[DATE]"
type input "[DATE]"
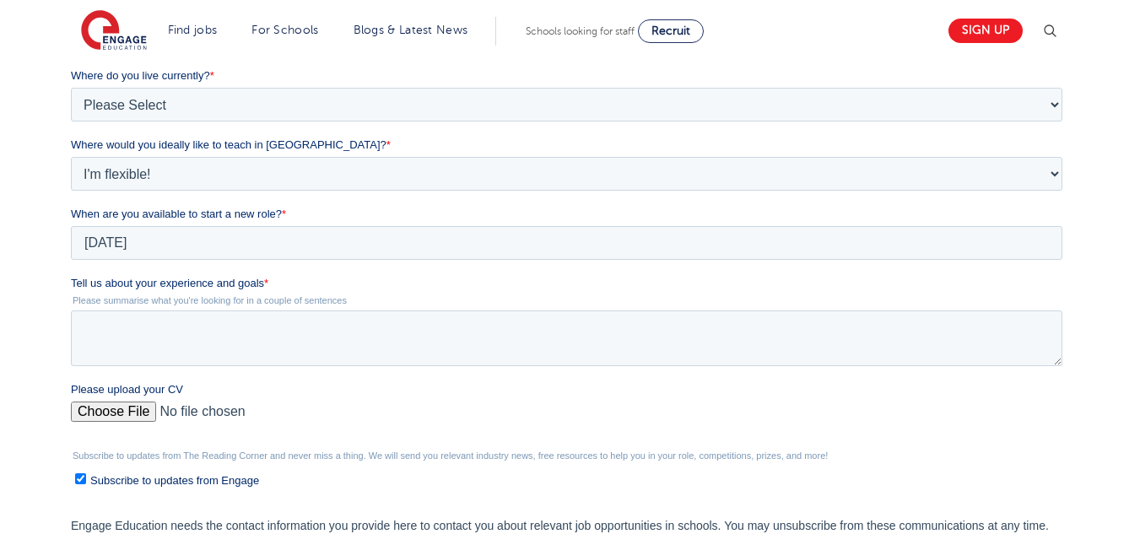
scroll to position [413, 0]
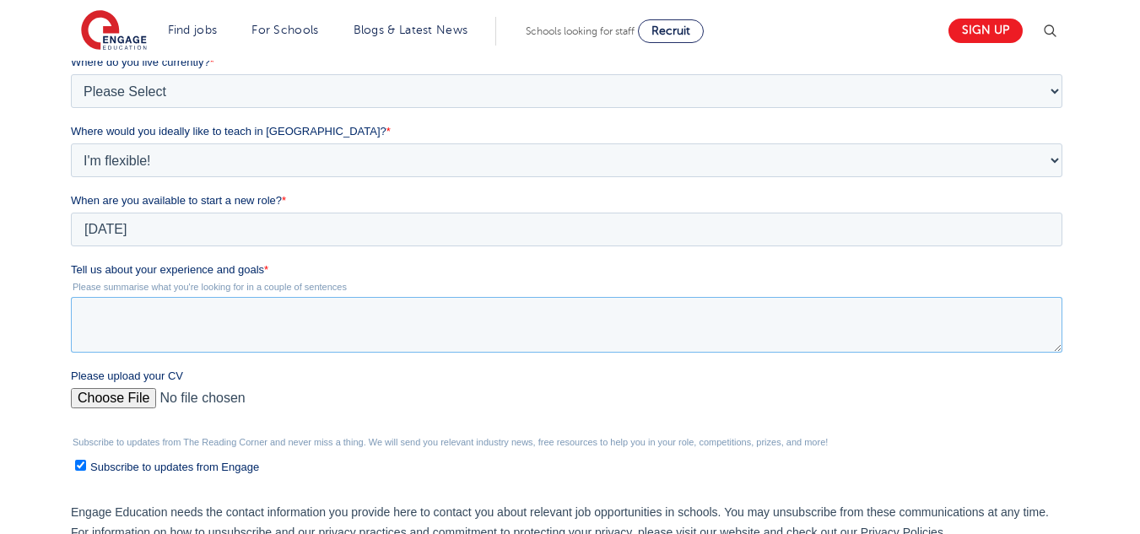
click at [115, 351] on textarea "Tell us about your experience and goals *" at bounding box center [567, 325] width 992 height 56
paste textarea "I am seeking a position where I can support young learners with special needs b…"
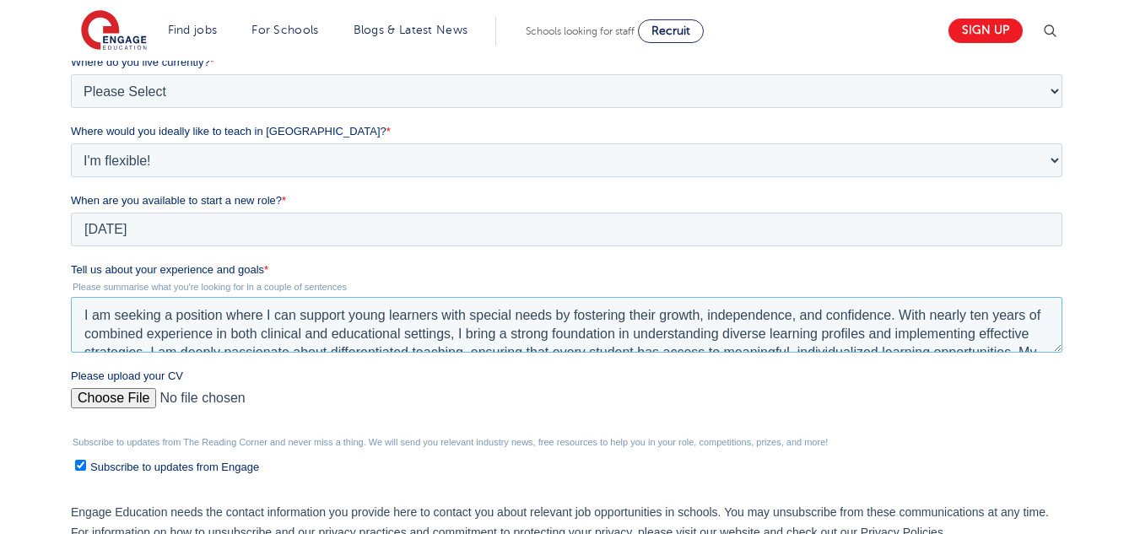
scroll to position [45, 0]
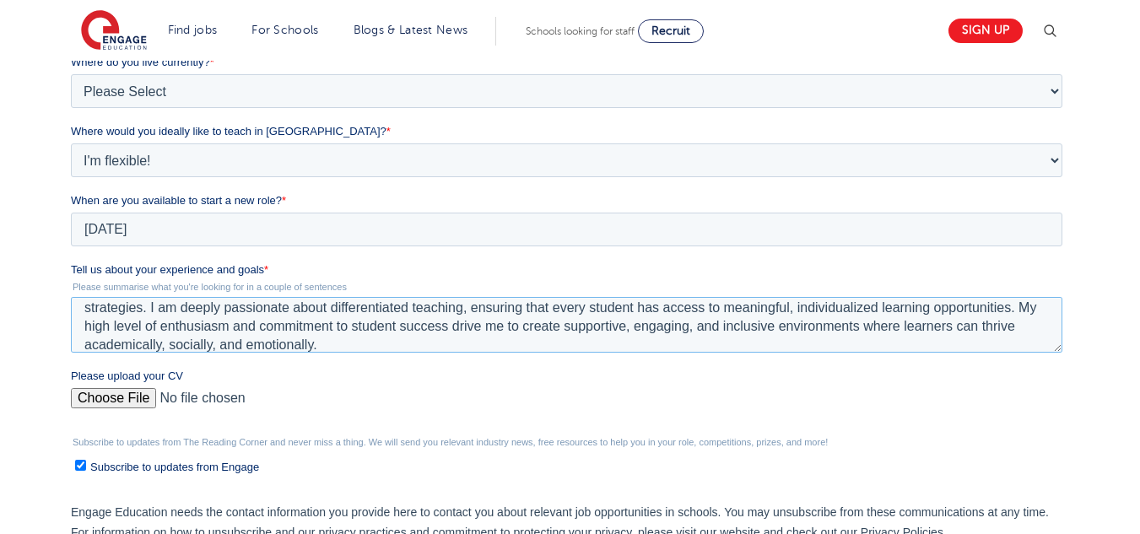
type textarea "I am seeking a position where I can support young learners with special needs b…"
click at [100, 397] on input "Please upload your CV" at bounding box center [567, 405] width 992 height 34
type input "C:\fakepath\[PERSON_NAME] Resume 2025 Update.pdf"
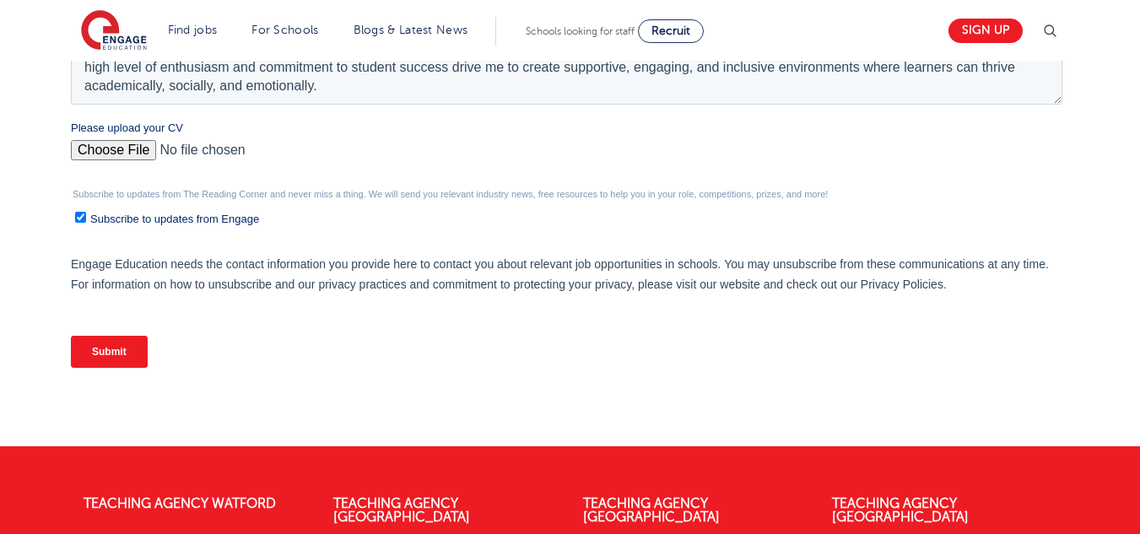
scroll to position [662, 0]
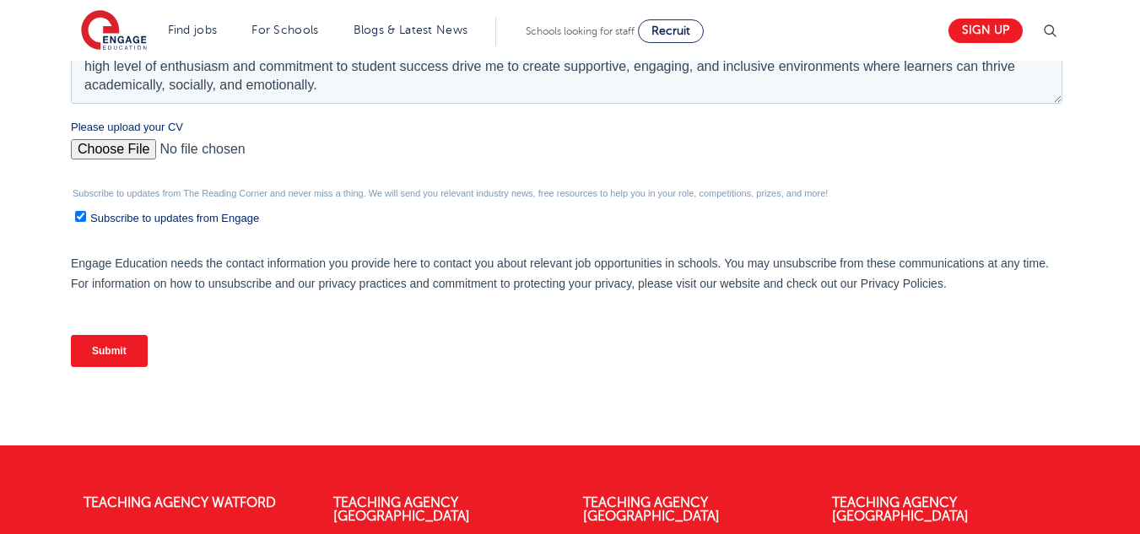
click at [106, 350] on input "Submit" at bounding box center [109, 351] width 77 height 32
click at [103, 338] on input "Submit" at bounding box center [109, 351] width 77 height 32
